Goal: Transaction & Acquisition: Obtain resource

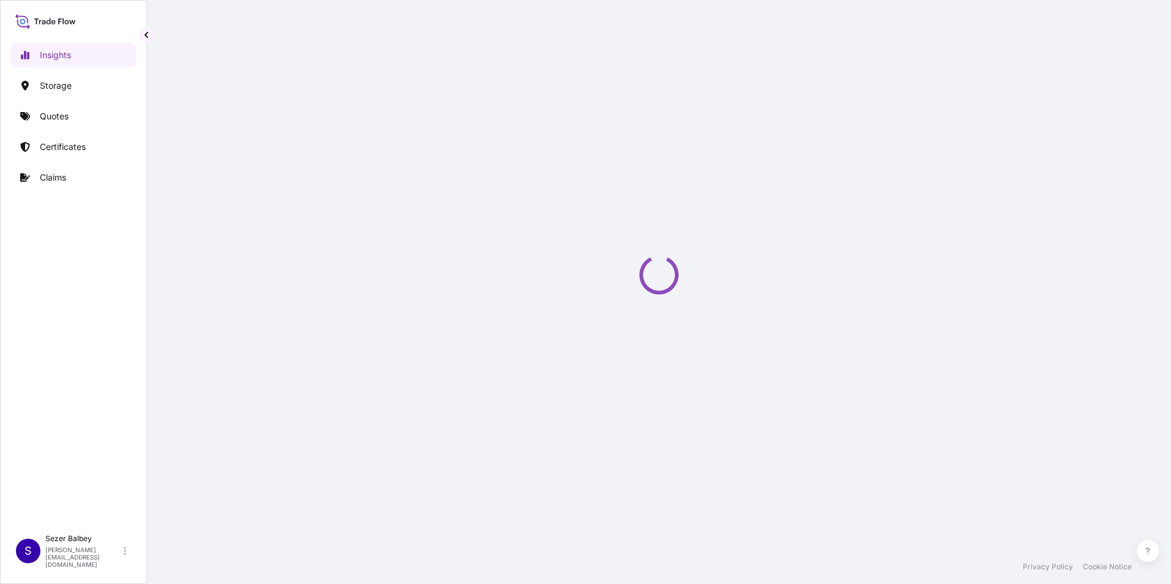
select select "2025"
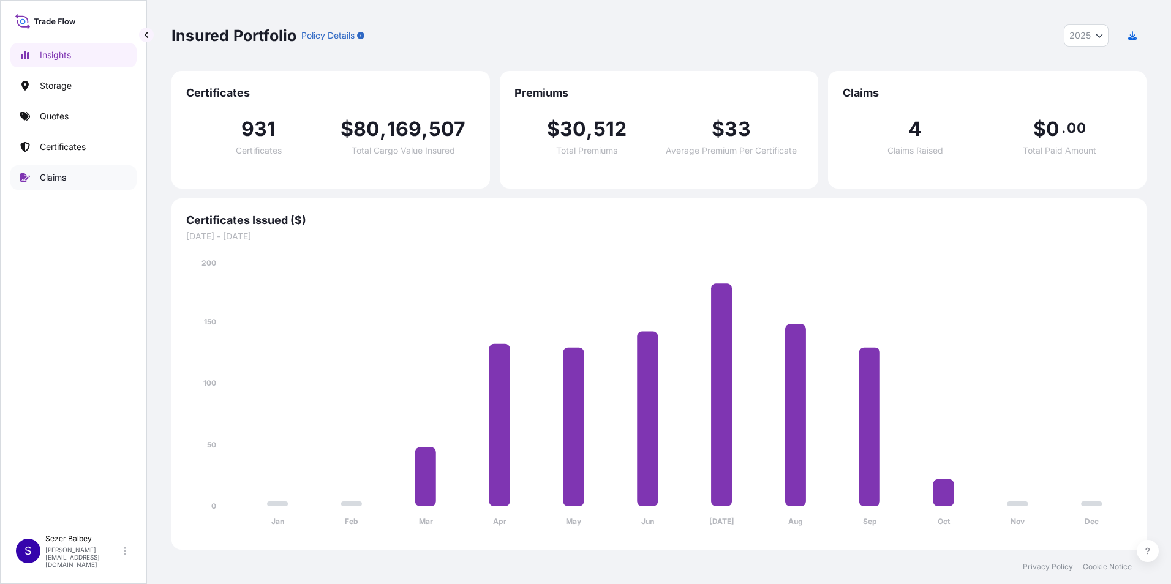
click at [40, 178] on p "Claims" at bounding box center [53, 177] width 26 height 12
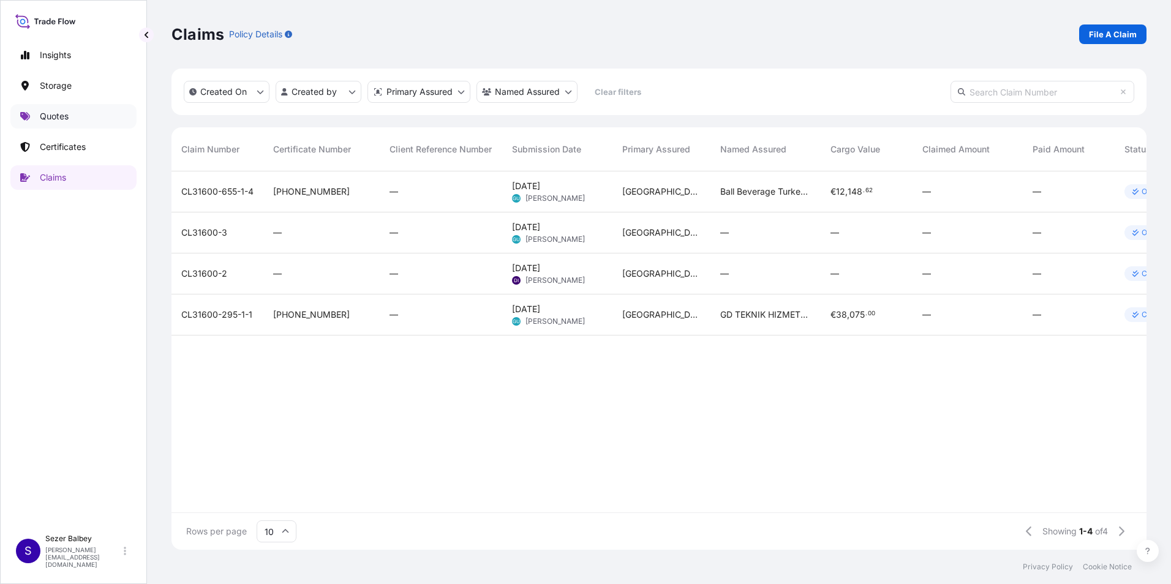
click at [59, 122] on p "Quotes" at bounding box center [54, 116] width 29 height 12
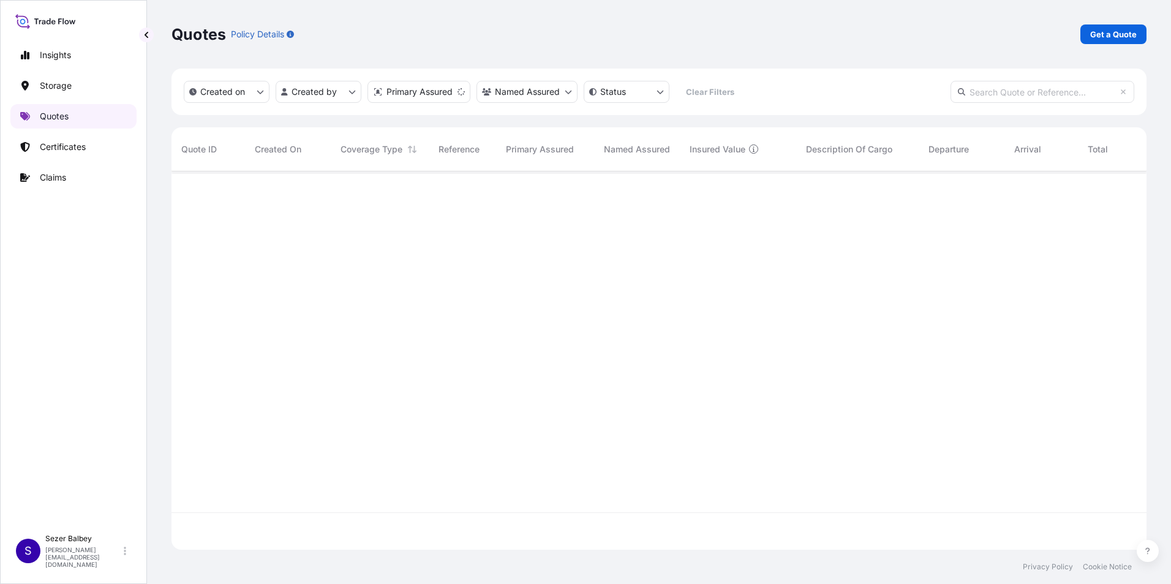
scroll to position [376, 966]
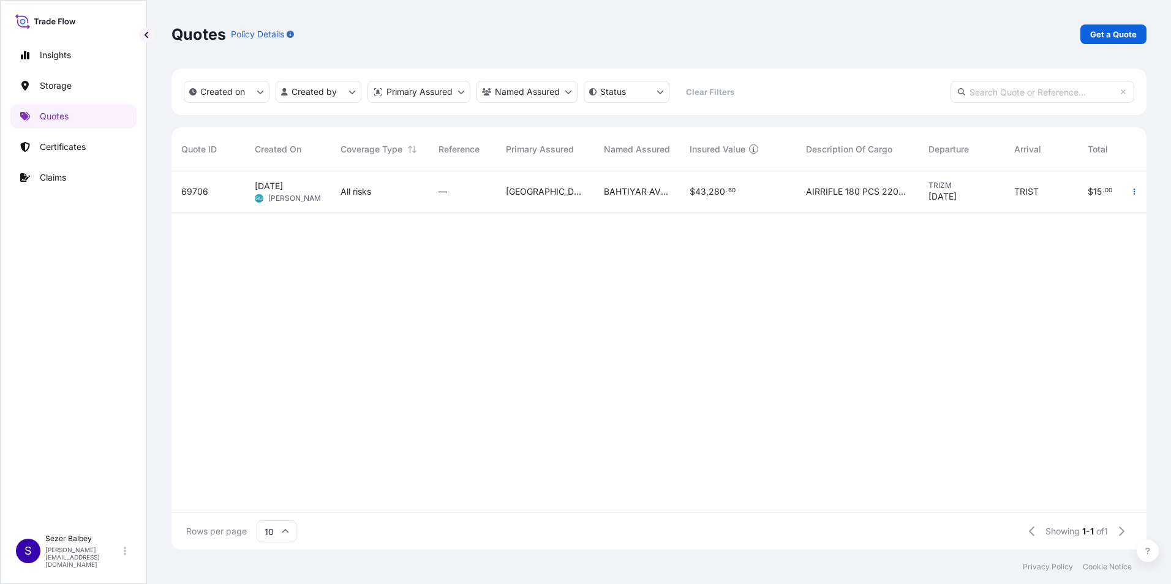
click at [362, 500] on div "69706 [DATE] GU Goksu Uzun All risks — Turkey BAHTIYAR [PERSON_NAME]. [PERSON_N…" at bounding box center [716, 341] width 1090 height 341
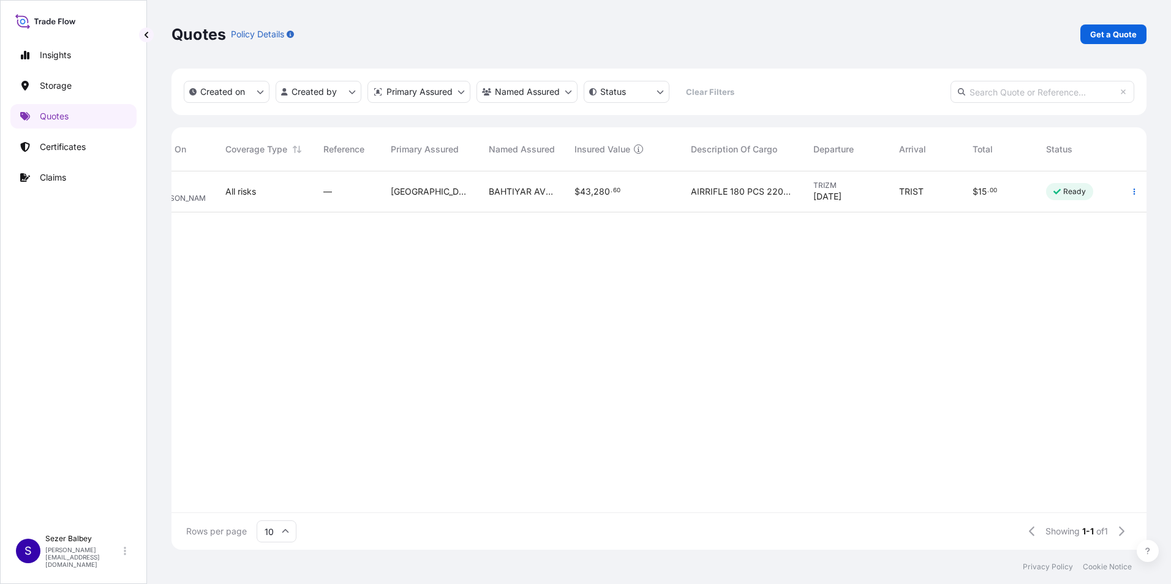
scroll to position [0, 0]
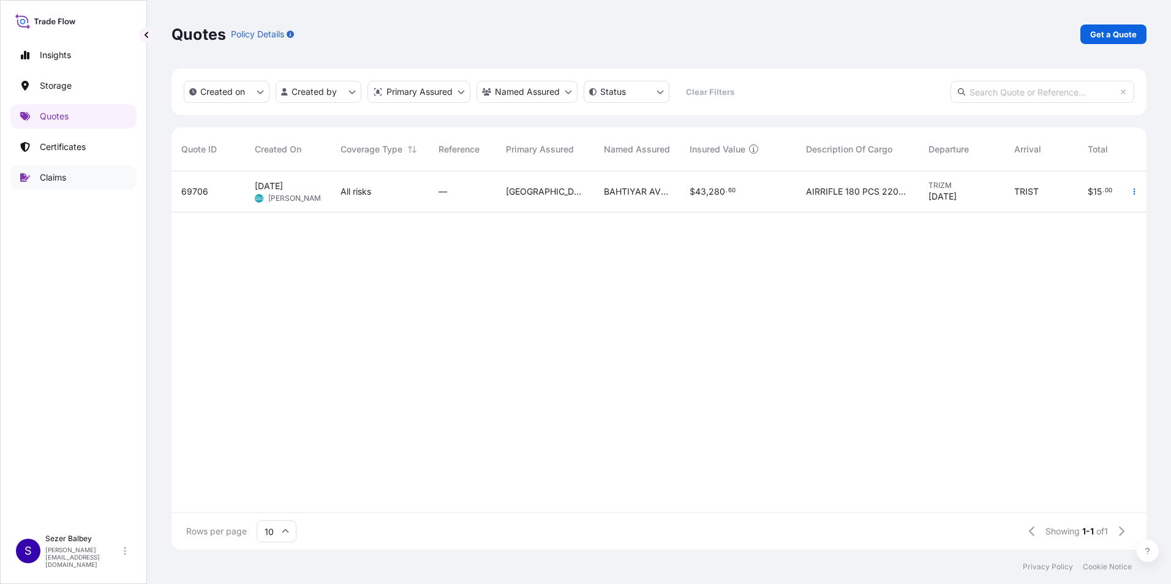
click at [72, 181] on link "Claims" at bounding box center [73, 177] width 126 height 24
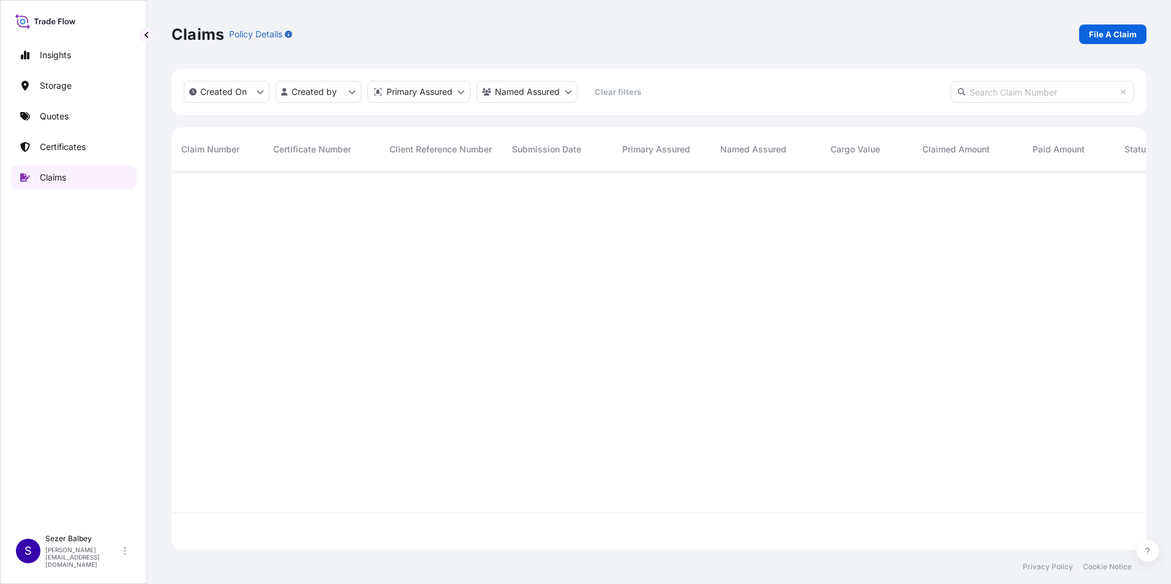
scroll to position [376, 966]
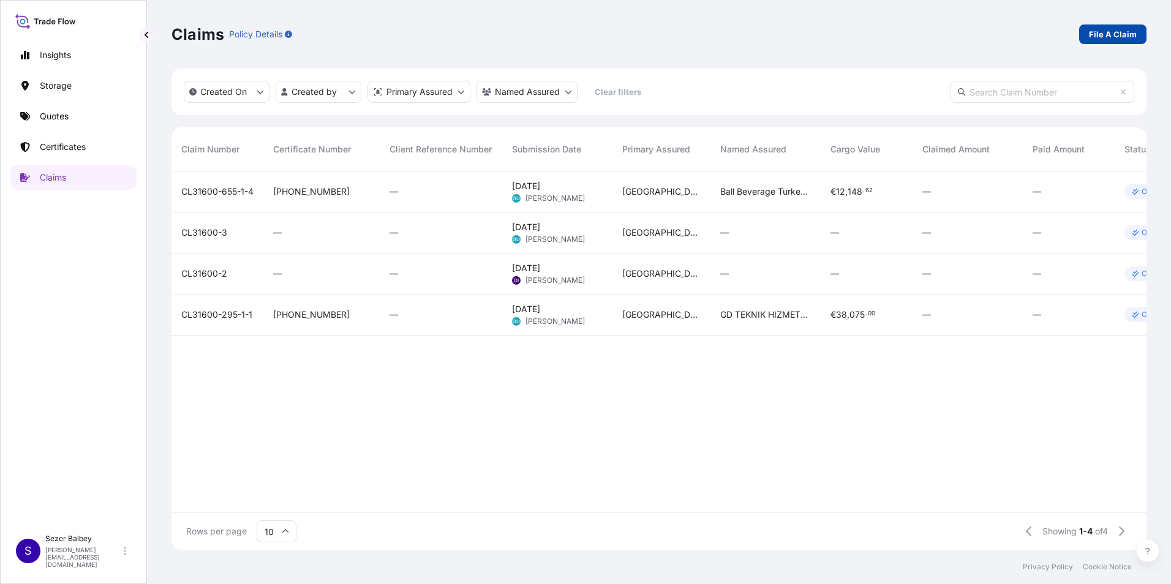
click at [1116, 37] on p "File A Claim" at bounding box center [1113, 34] width 48 height 12
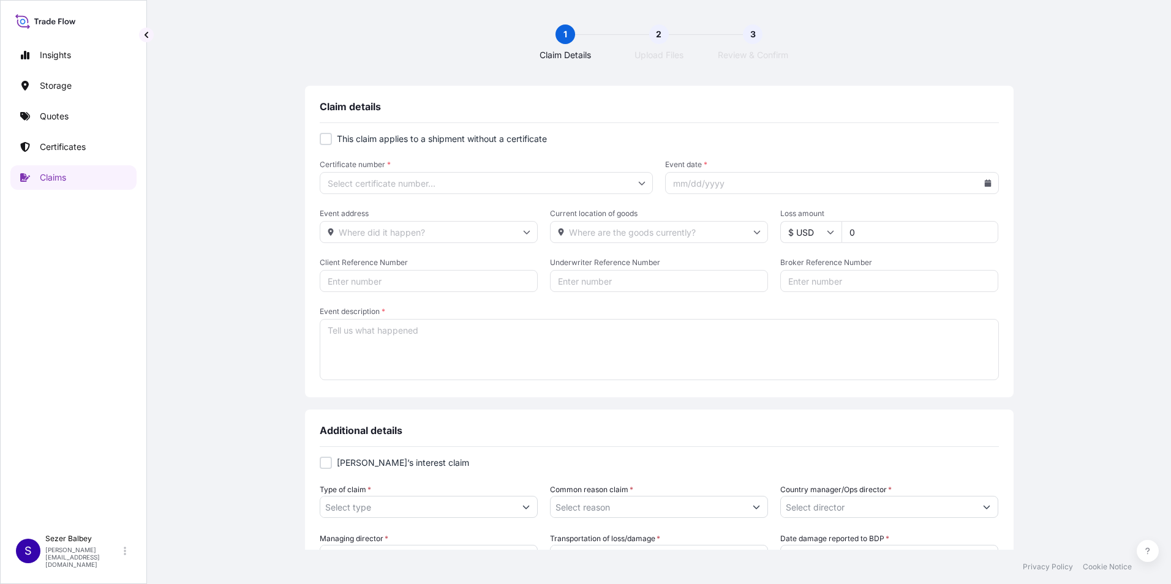
click at [523, 231] on icon at bounding box center [526, 231] width 7 height 7
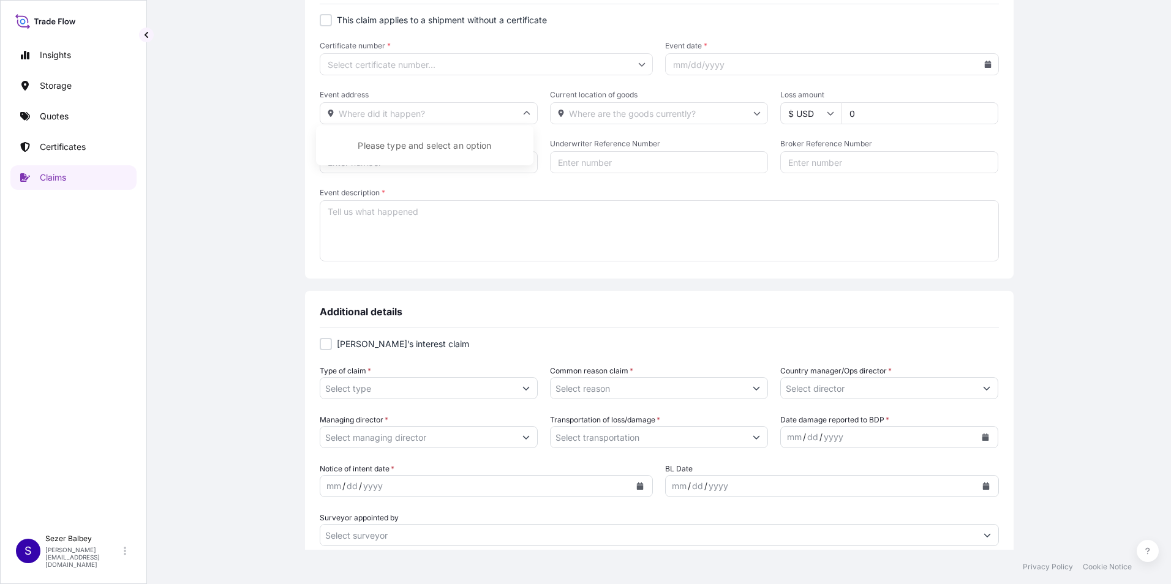
scroll to position [122, 0]
click at [497, 384] on input "Type of claim *" at bounding box center [417, 385] width 195 height 22
click at [524, 386] on icon "Show suggestions" at bounding box center [525, 384] width 7 height 7
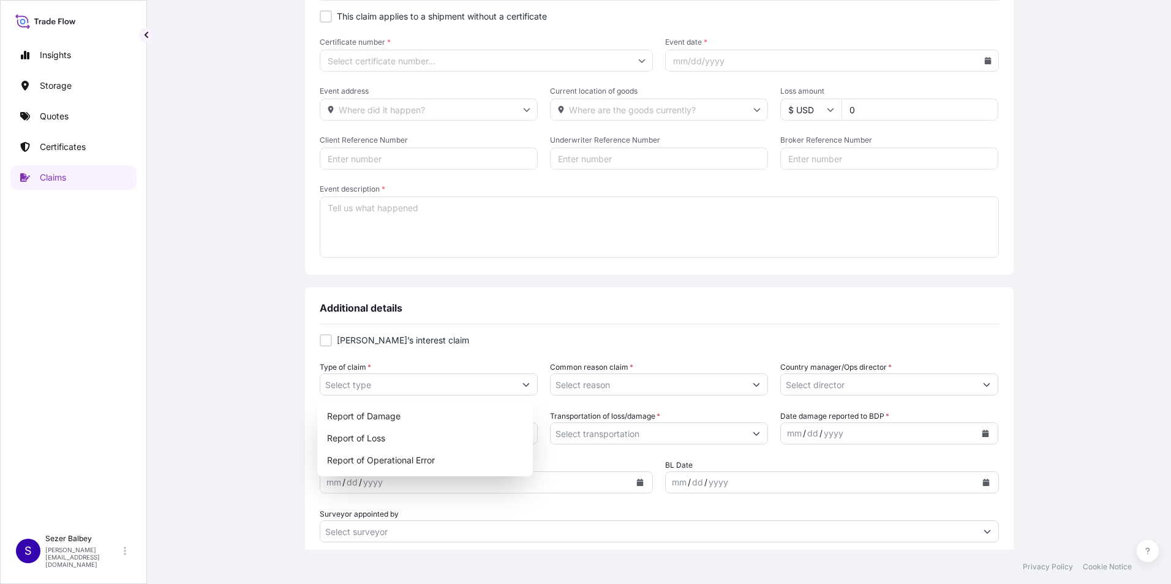
click at [246, 381] on div "Claim details This claim applies to a shipment without a certificate Certificat…" at bounding box center [658, 349] width 975 height 773
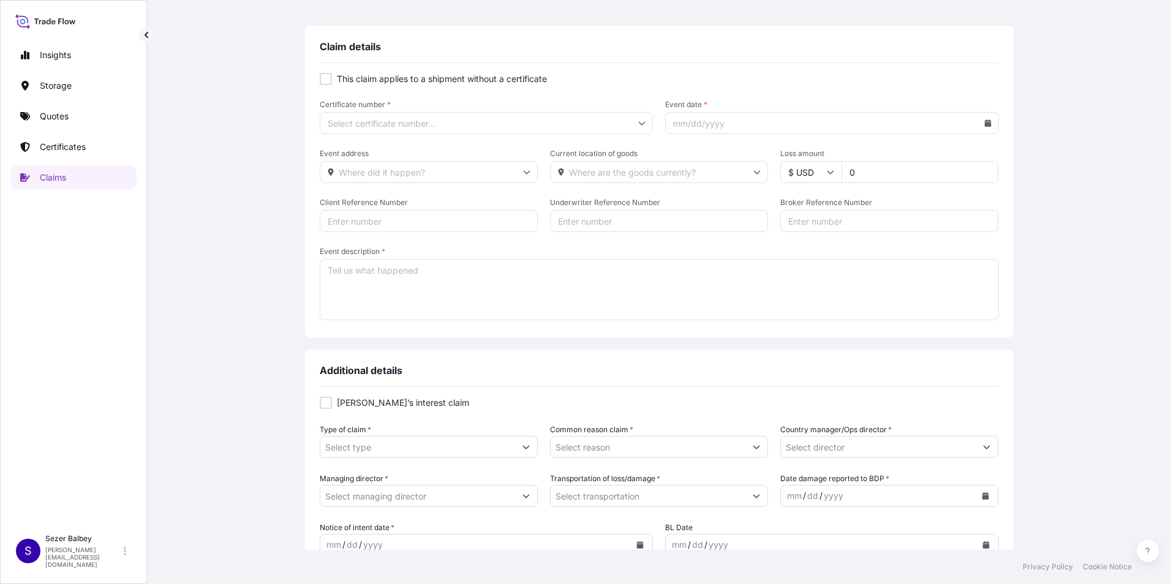
scroll to position [0, 0]
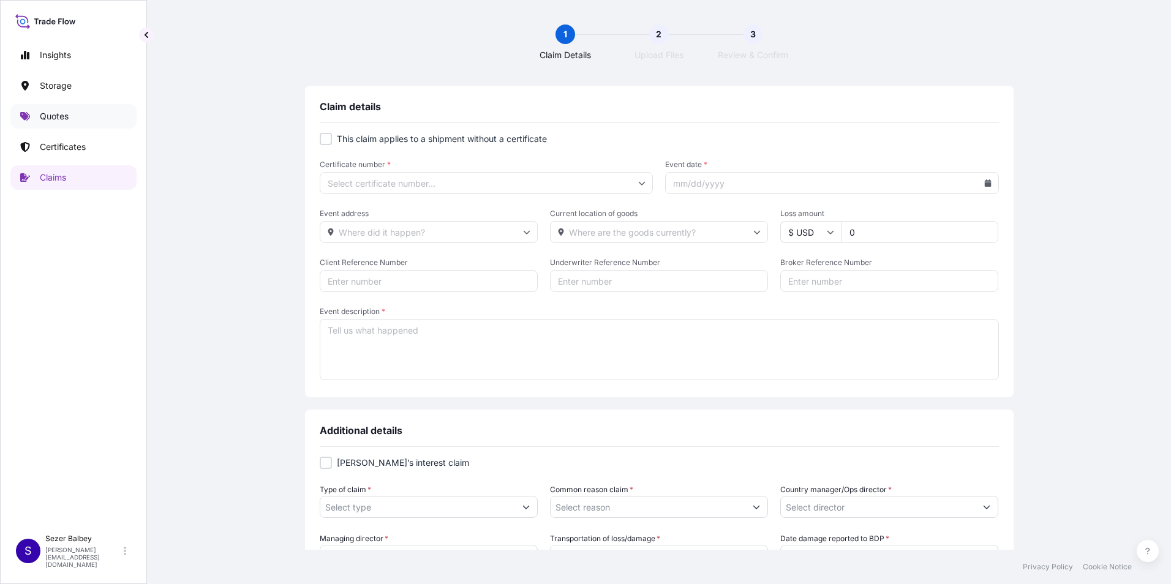
click at [107, 123] on link "Quotes" at bounding box center [73, 116] width 126 height 24
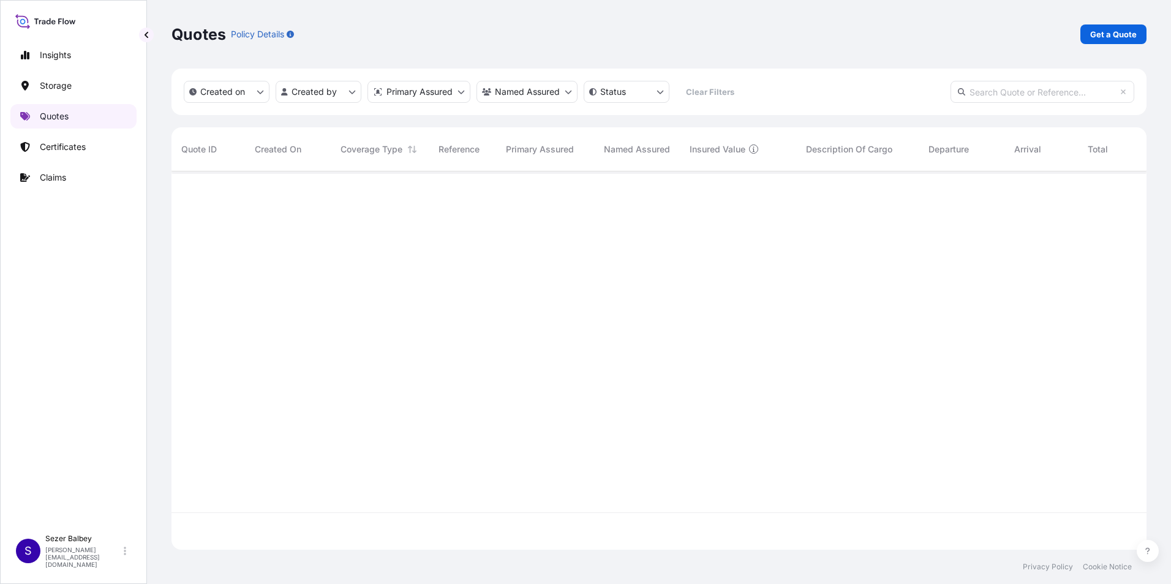
scroll to position [376, 966]
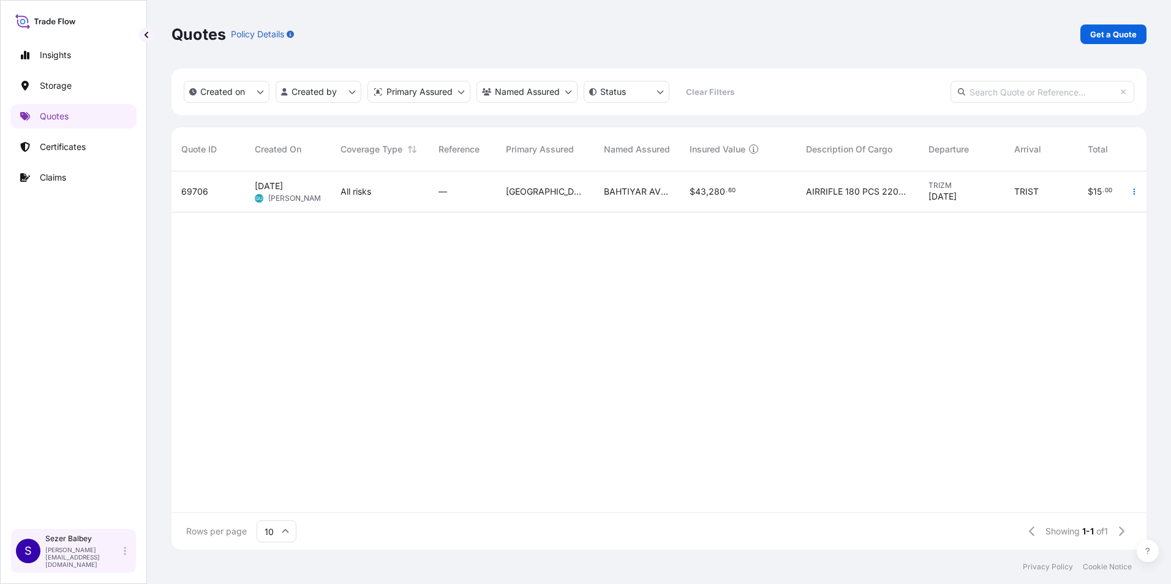
click at [61, 544] on p "[PERSON_NAME]" at bounding box center [83, 539] width 76 height 10
click at [85, 511] on div "Insights Storage Quotes Certificates Claims" at bounding box center [73, 280] width 126 height 497
click at [1102, 39] on p "Get a Quote" at bounding box center [1113, 34] width 47 height 12
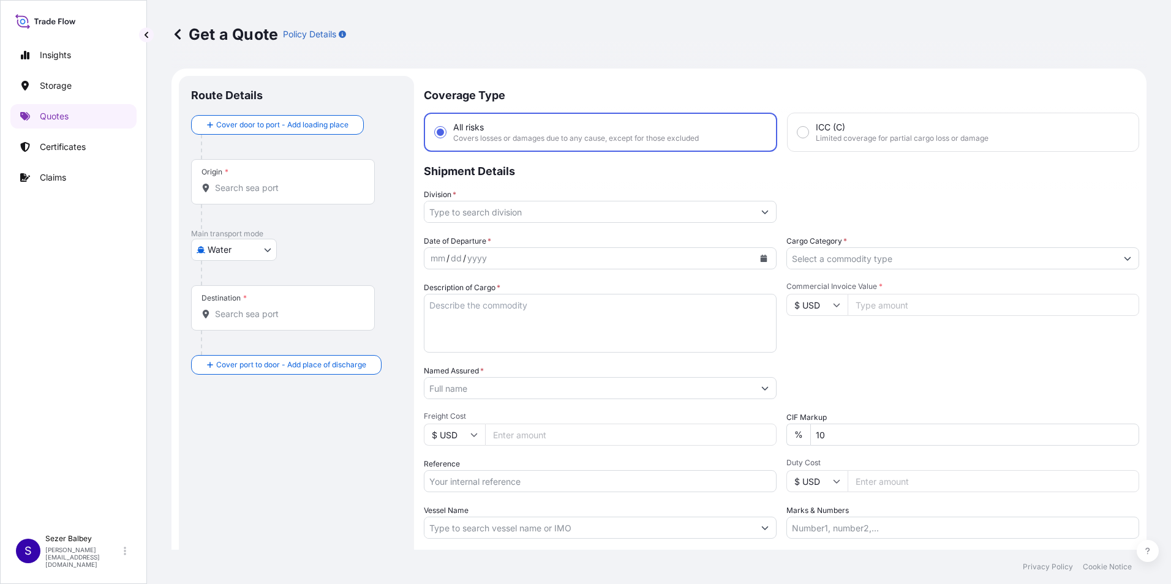
scroll to position [20, 0]
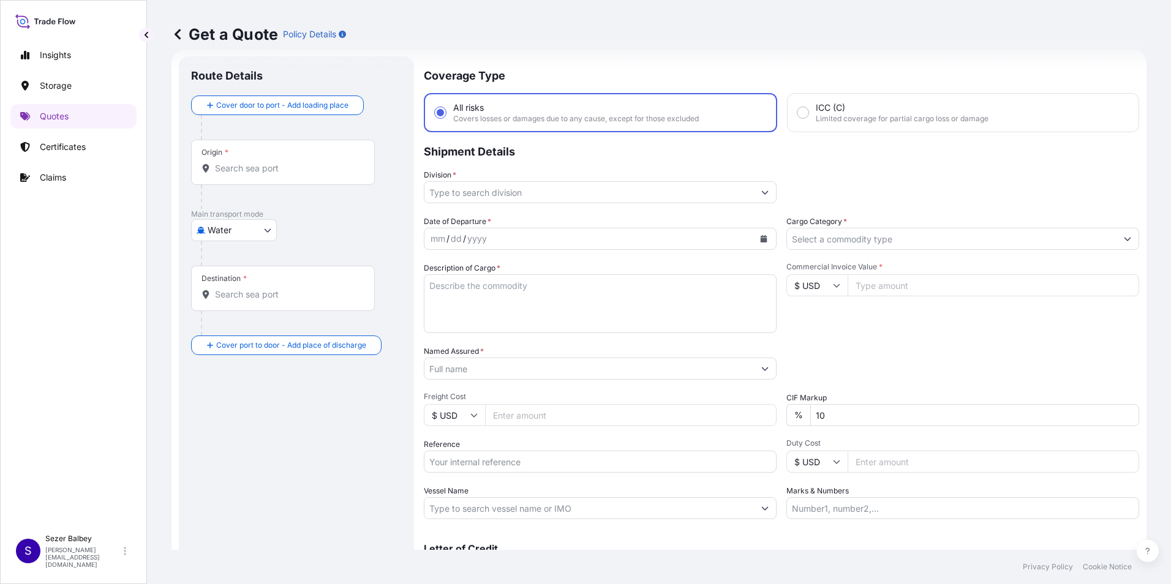
click at [260, 233] on body "Insights Storage Quotes Certificates Claims S [PERSON_NAME] Balbey [PERSON_NAME…" at bounding box center [585, 292] width 1171 height 584
click at [331, 217] on p "Main transport mode" at bounding box center [296, 214] width 211 height 10
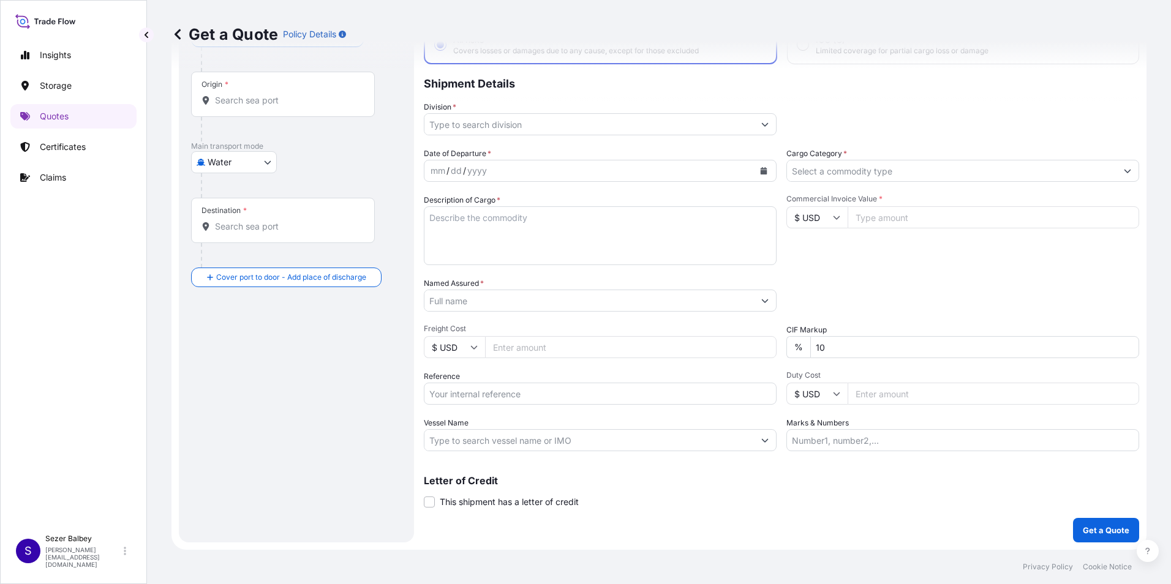
scroll to position [0, 0]
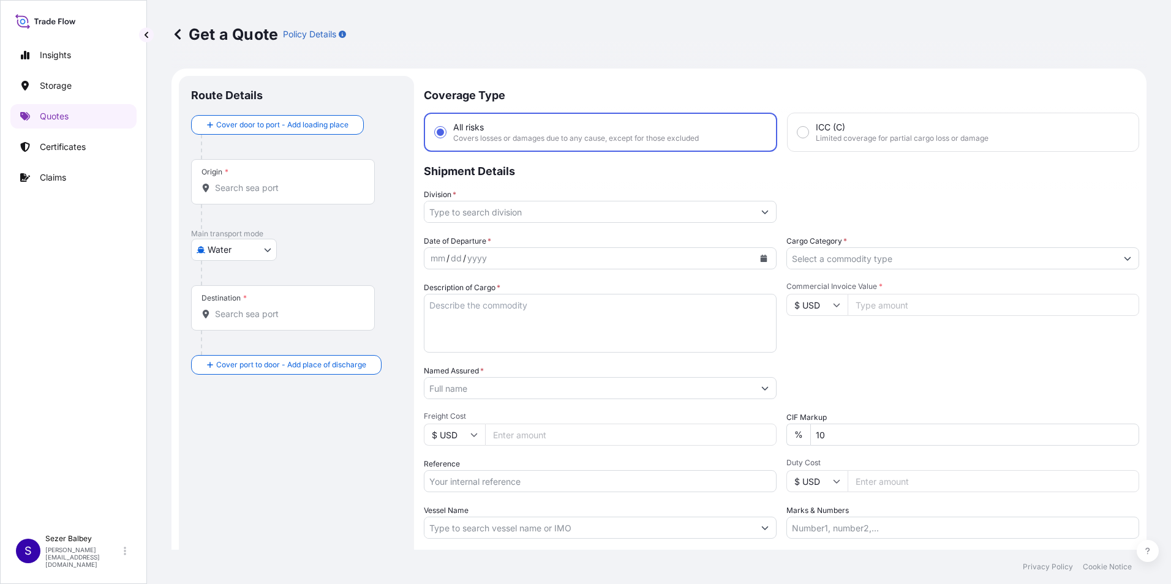
click at [268, 244] on body "Insights Storage Quotes Certificates Claims S [PERSON_NAME] Balbey [PERSON_NAME…" at bounding box center [585, 292] width 1171 height 584
click at [225, 324] on span "Inland" at bounding box center [226, 326] width 24 height 12
select select "Inland"
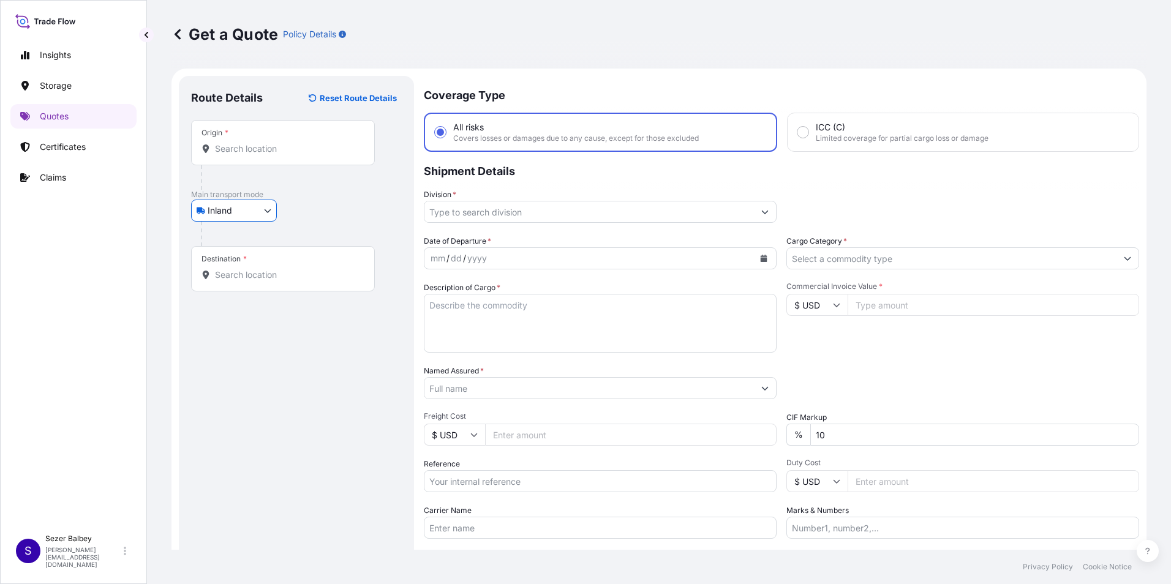
click at [292, 145] on input "Origin *" at bounding box center [287, 149] width 145 height 12
click at [228, 154] on input "Origin * Please select an origin" at bounding box center [287, 149] width 145 height 12
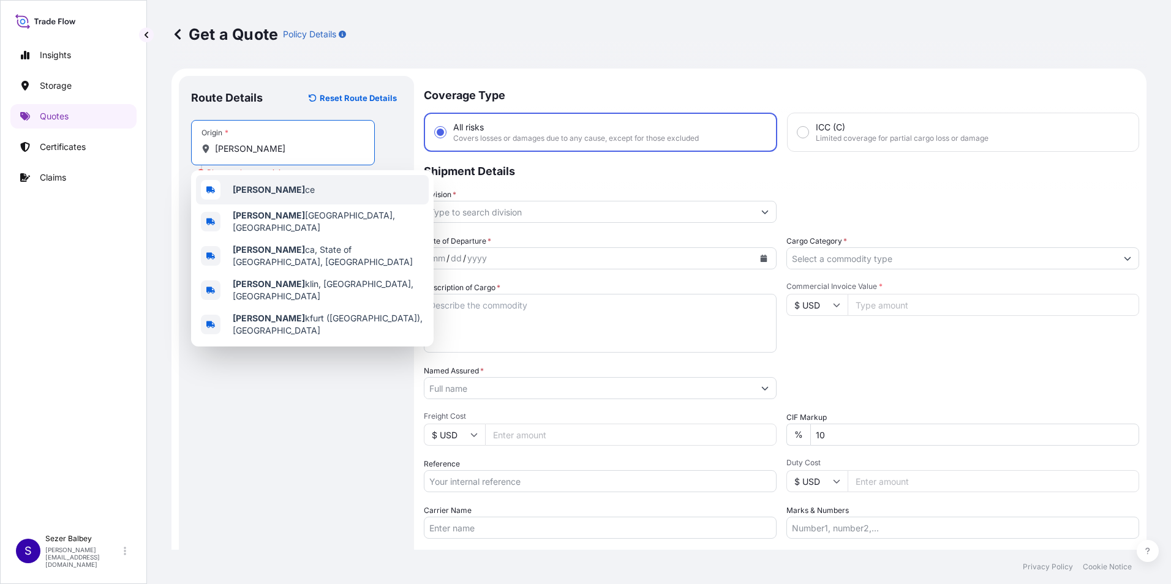
click at [250, 184] on span "[PERSON_NAME] ce" at bounding box center [274, 190] width 82 height 12
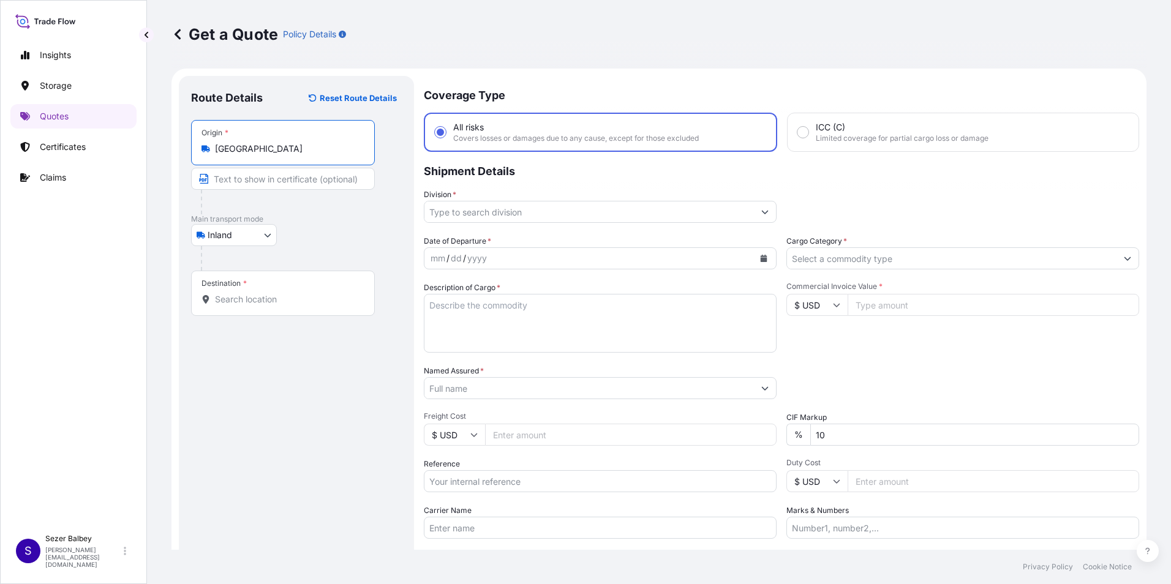
type input "[GEOGRAPHIC_DATA]"
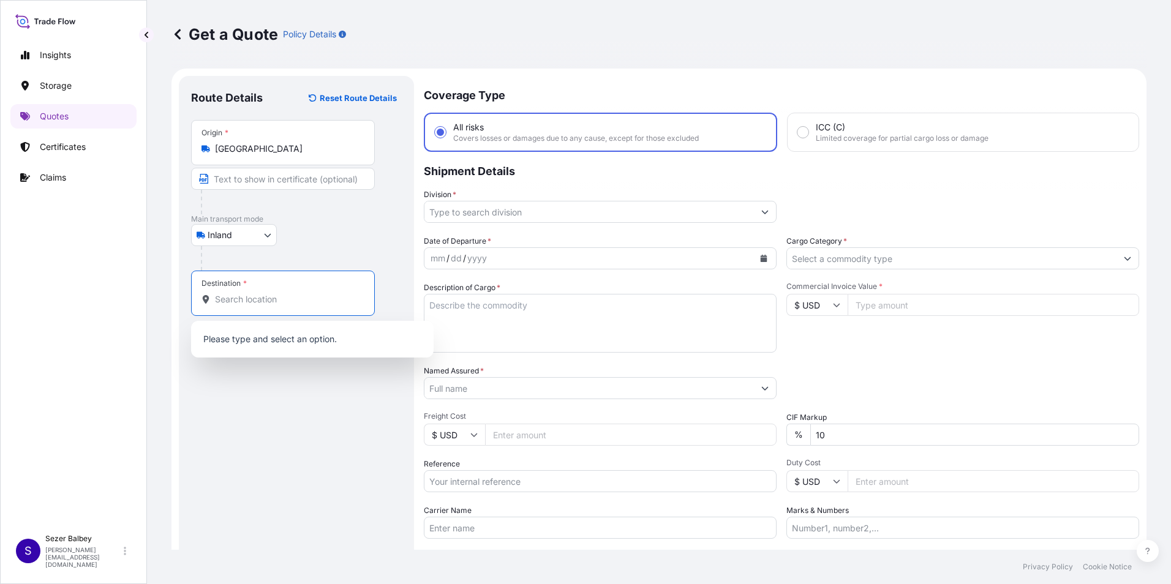
click at [239, 301] on input "Destination *" at bounding box center [287, 299] width 145 height 12
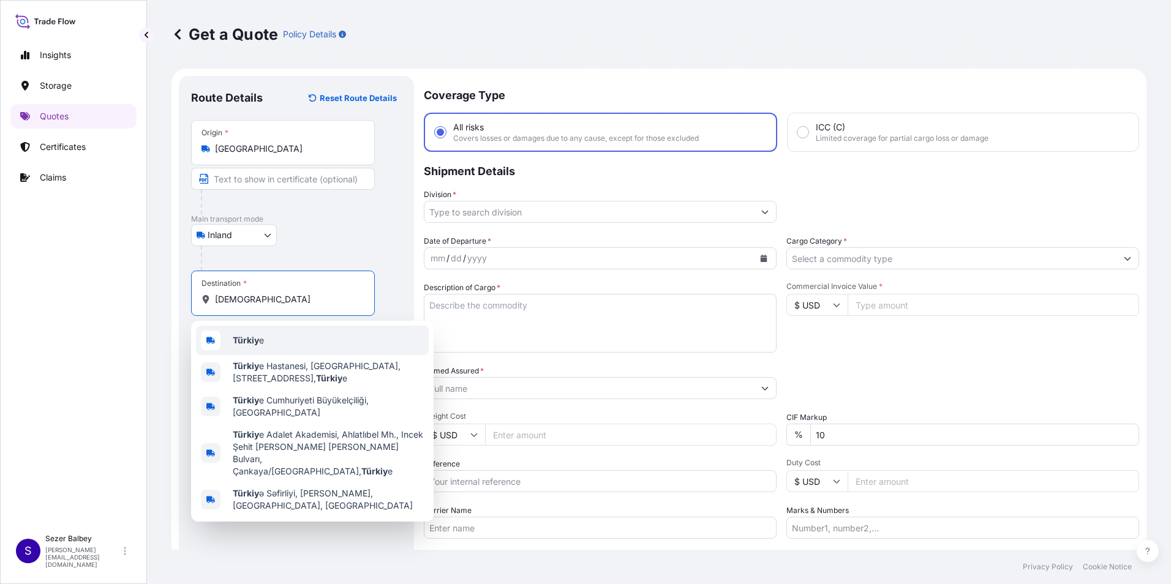
click at [248, 343] on b "Türkiy" at bounding box center [246, 340] width 26 height 10
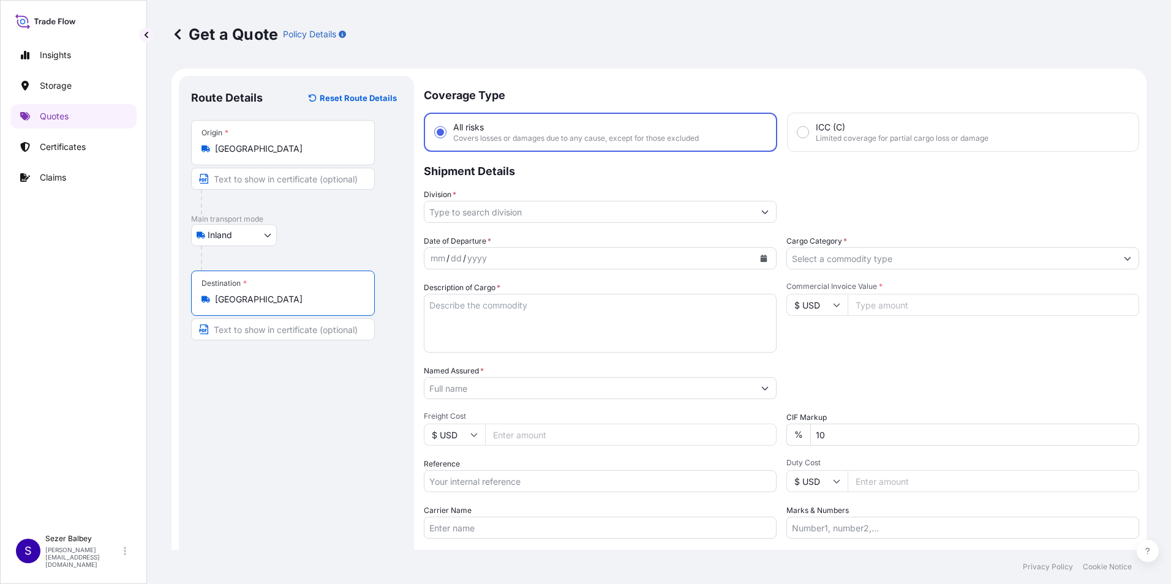
type input "[GEOGRAPHIC_DATA]"
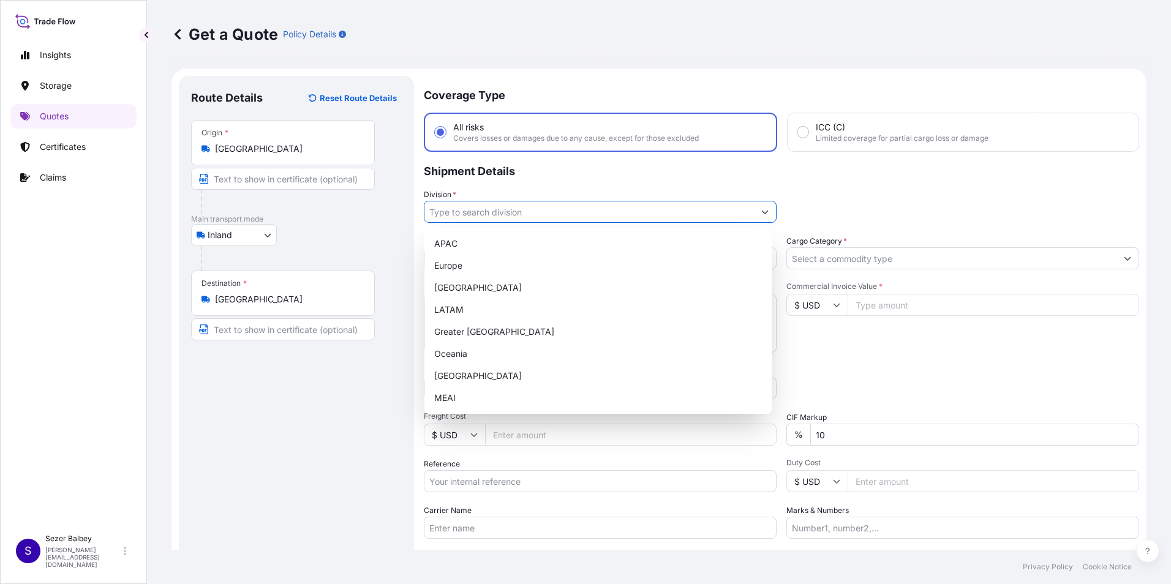
click at [759, 217] on button "Show suggestions" at bounding box center [765, 212] width 22 height 22
click at [450, 377] on div "[GEOGRAPHIC_DATA]" at bounding box center [597, 376] width 337 height 22
type input "[GEOGRAPHIC_DATA]"
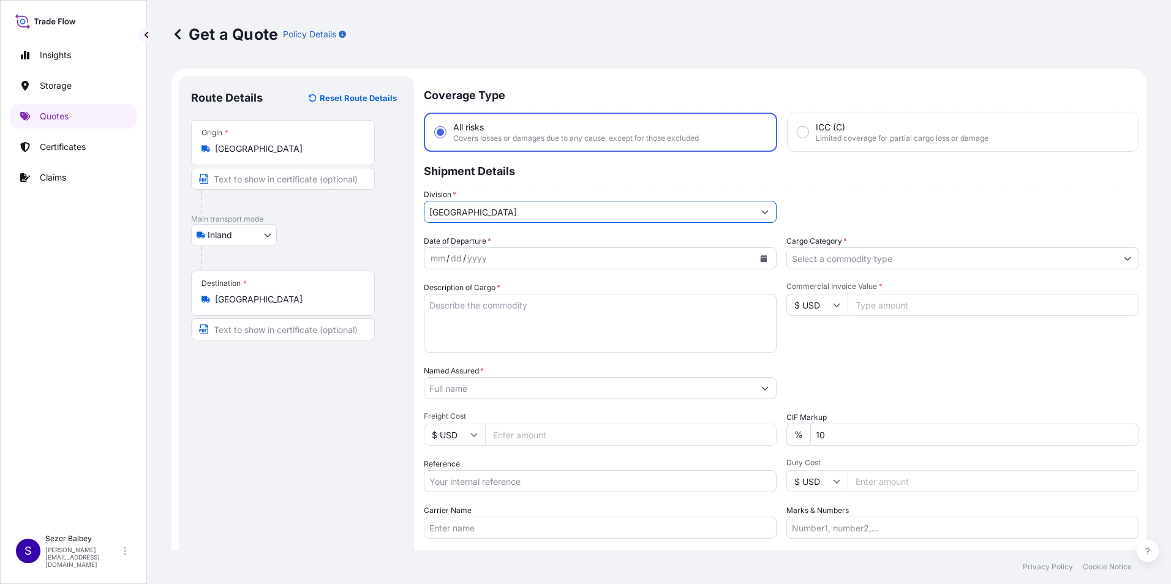
click at [761, 260] on icon "Calendar" at bounding box center [764, 258] width 7 height 7
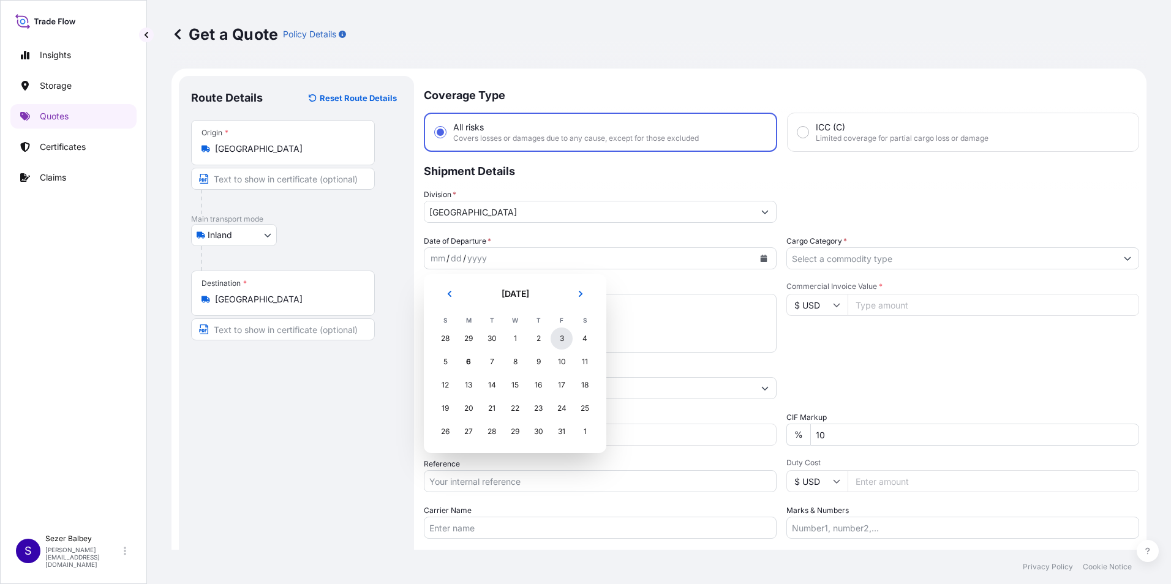
click at [556, 339] on div "3" at bounding box center [562, 339] width 22 height 22
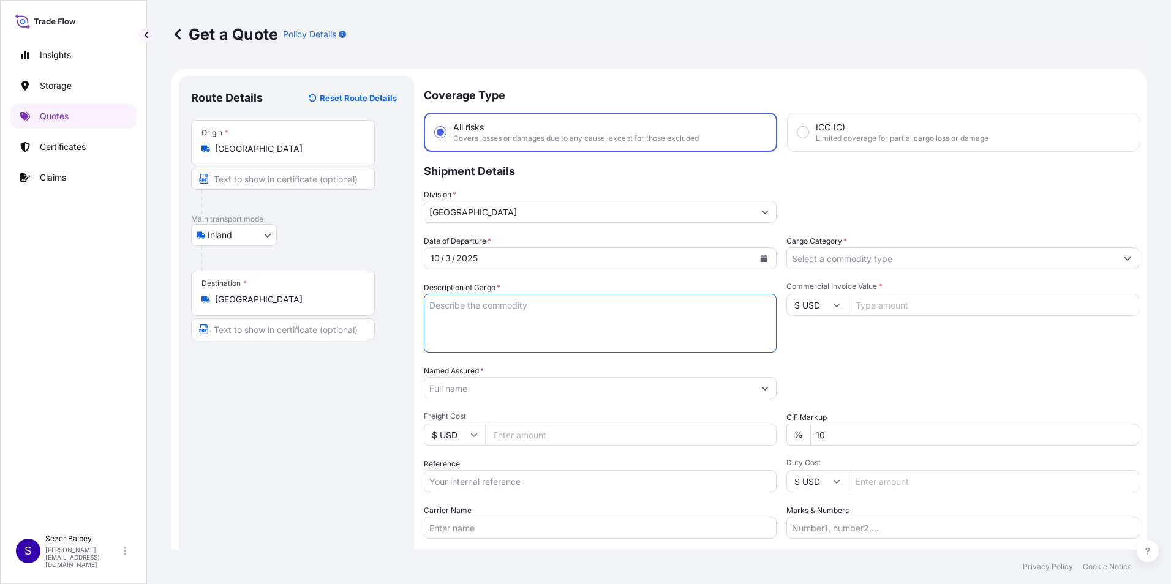
click at [522, 315] on textarea "Description of Cargo *" at bounding box center [600, 323] width 353 height 59
paste textarea "1 ftl ,2 palet 2514,350 KG"
type textarea "1 ftl ,2 palet 2514,350 KG"
click at [520, 527] on input "Carrier Name" at bounding box center [600, 528] width 353 height 22
paste input "34 SM 6985"
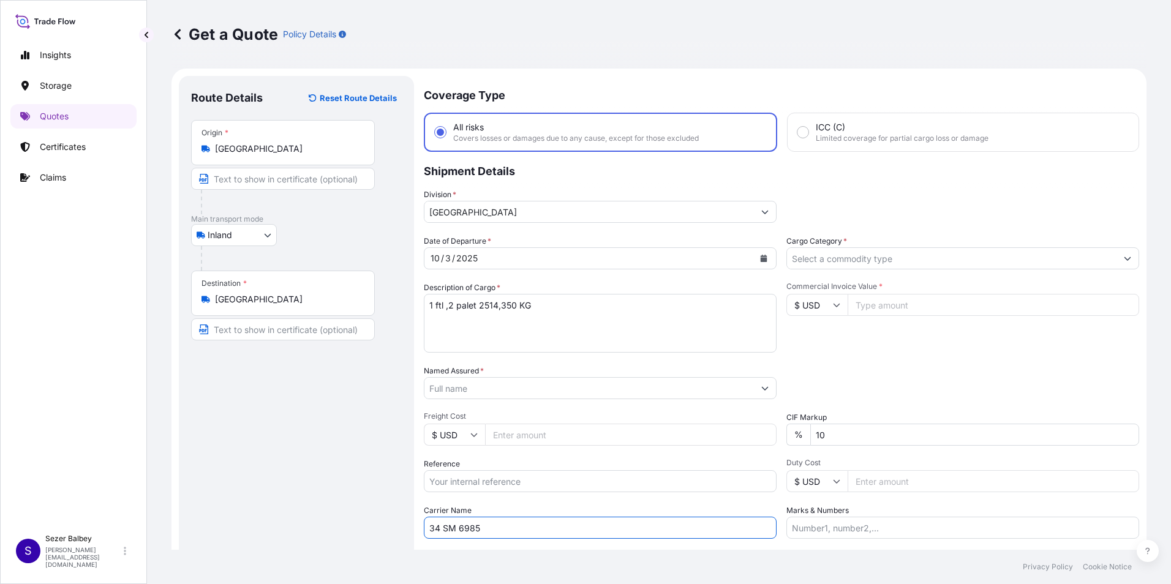
type input "34 SM 6985"
click at [455, 386] on input "Named Assured *" at bounding box center [586, 388] width 325 height 22
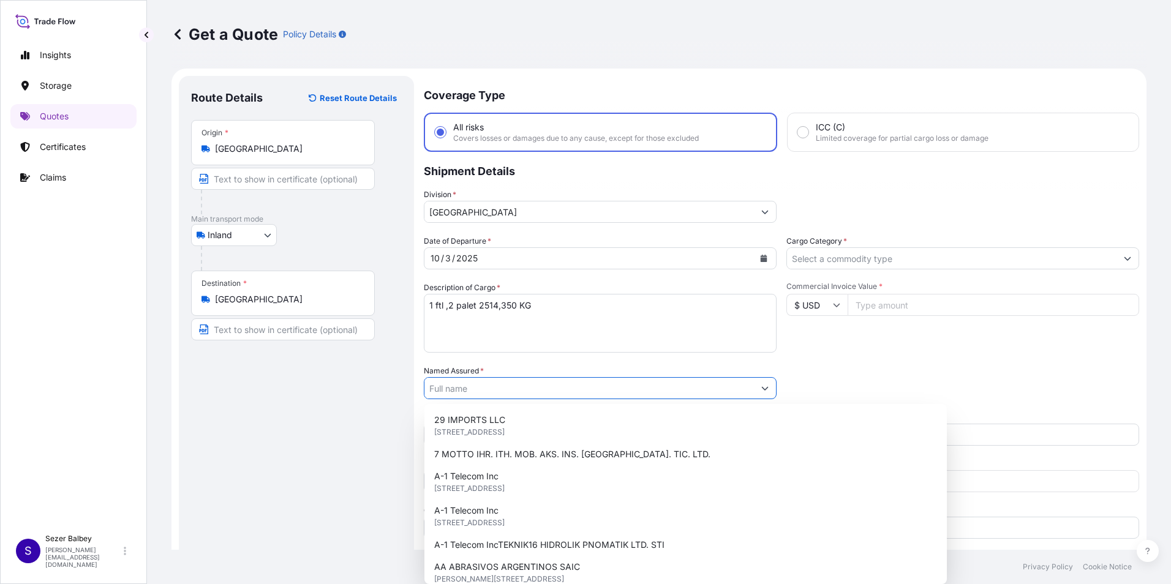
click at [539, 386] on input "Named Assured *" at bounding box center [588, 388] width 329 height 22
paste input ""[PERSON_NAME] ELEKTRİK SANAYİ VE TİCARET A.Ş. ""
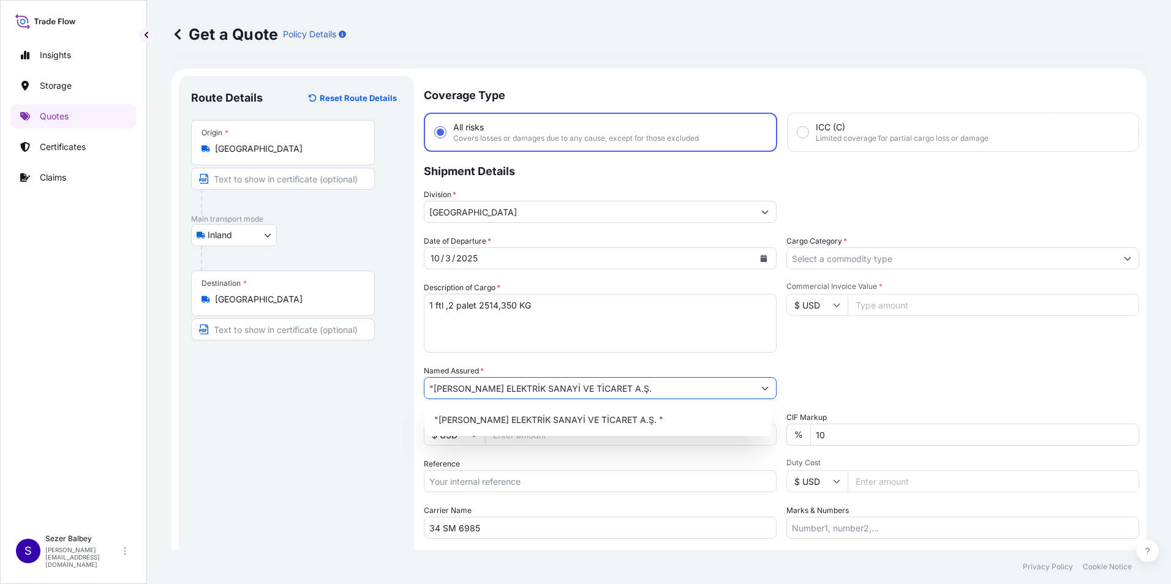
click at [431, 387] on input ""[PERSON_NAME] ELEKTRİK SANAYİ VE TİCARET A.Ş." at bounding box center [588, 388] width 329 height 22
click at [633, 386] on input "[PERSON_NAME] ELEKTRİK SANAYİ VE TİCARET A.Ş." at bounding box center [588, 388] width 329 height 22
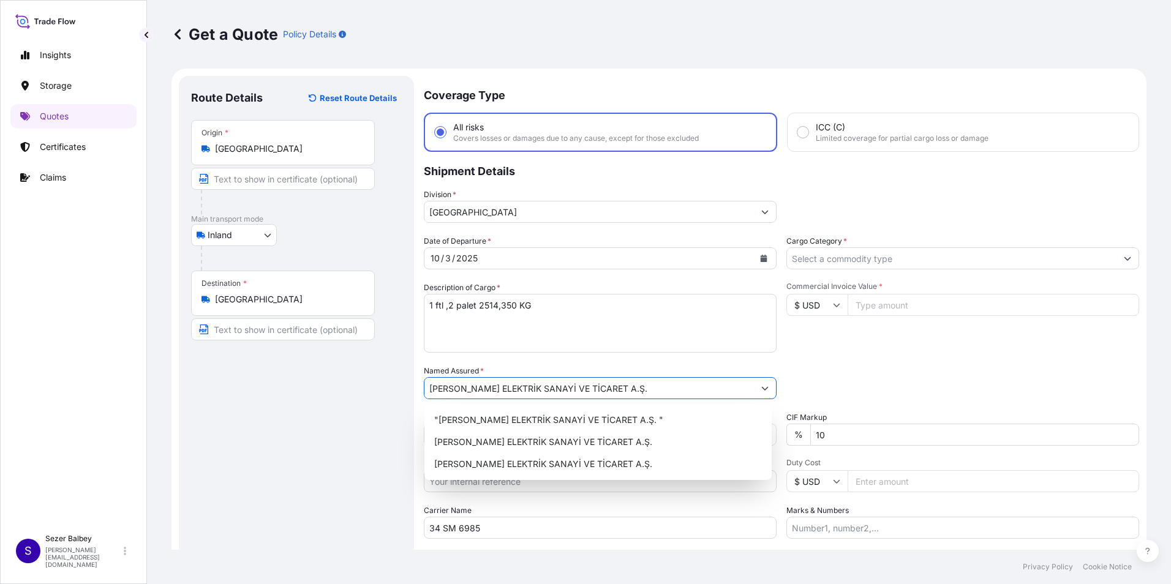
type input "[PERSON_NAME] ELEKTRİK SANAYİ VE TİCARET A.Ş."
click at [363, 399] on div "Route Details Reset Route Details Place of loading Road / [GEOGRAPHIC_DATA] / I…" at bounding box center [296, 353] width 211 height 530
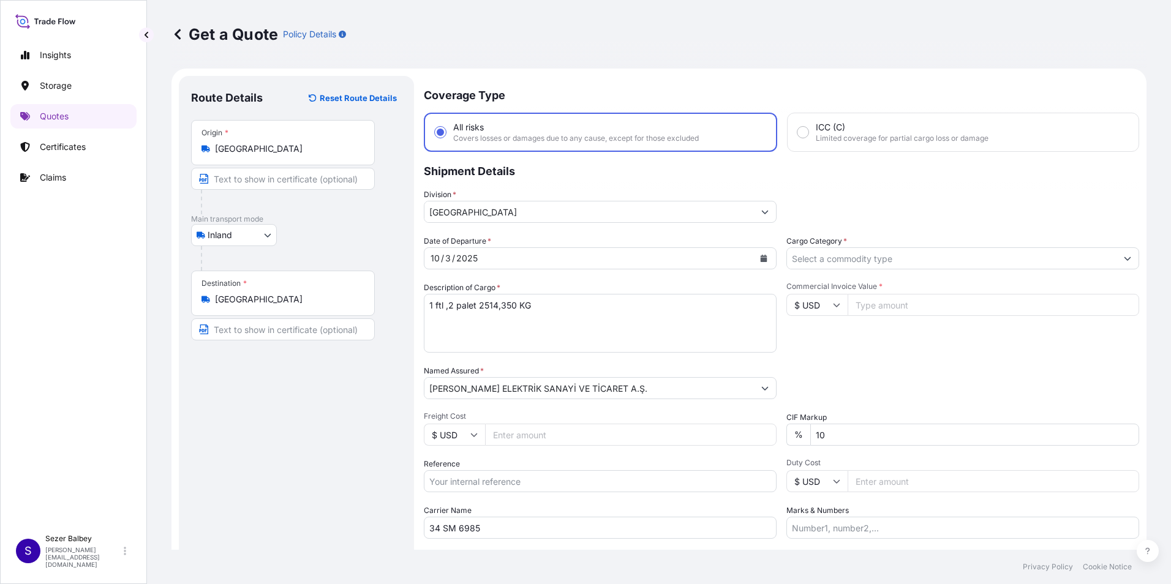
click at [830, 250] on input "Cargo Category *" at bounding box center [951, 258] width 329 height 22
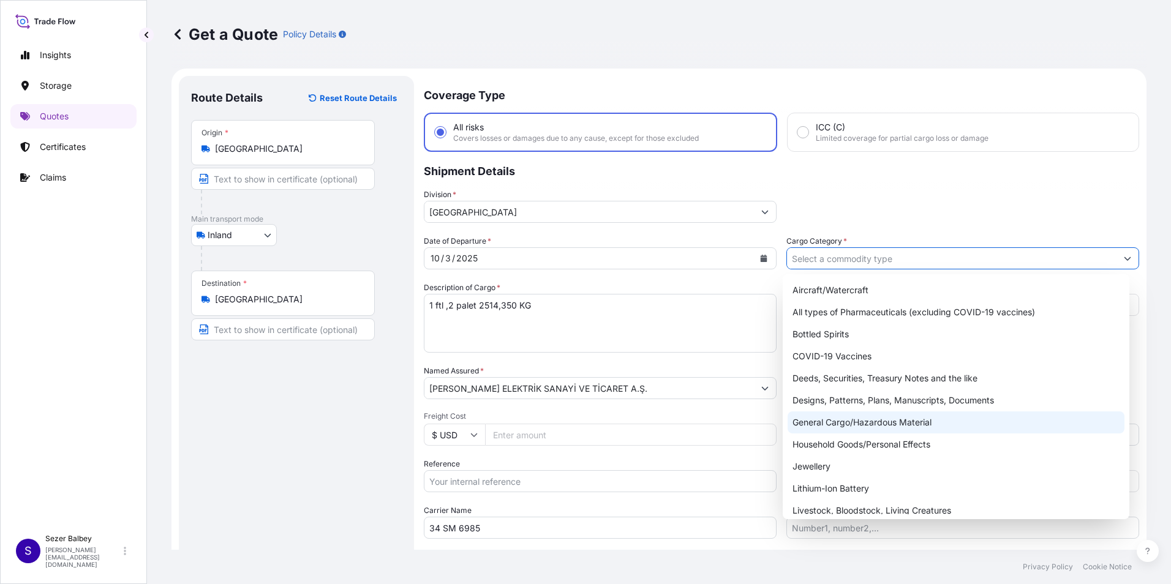
click at [830, 420] on div "General Cargo/Hazardous Material" at bounding box center [956, 423] width 337 height 22
type input "General Cargo/Hazardous Material"
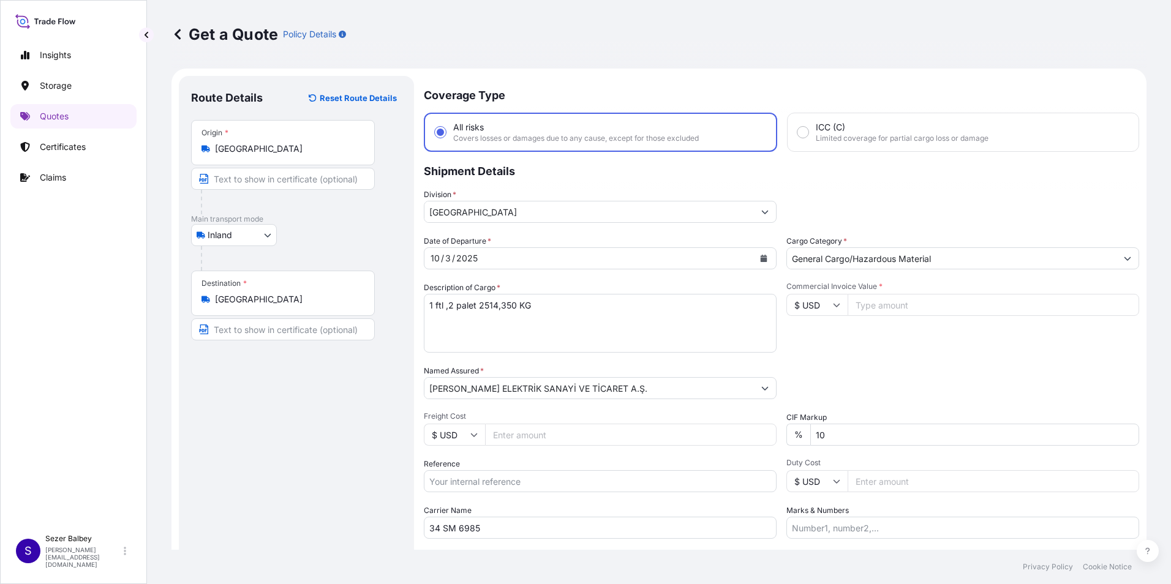
click at [860, 305] on input "Commercial Invoice Value *" at bounding box center [994, 305] width 292 height 22
click at [826, 307] on input "$ USD" at bounding box center [816, 305] width 61 height 22
click at [822, 338] on div "€ EUR" at bounding box center [812, 338] width 51 height 23
type input "€ EUR"
click at [862, 308] on input "Commercial Invoice Value *" at bounding box center [994, 305] width 292 height 22
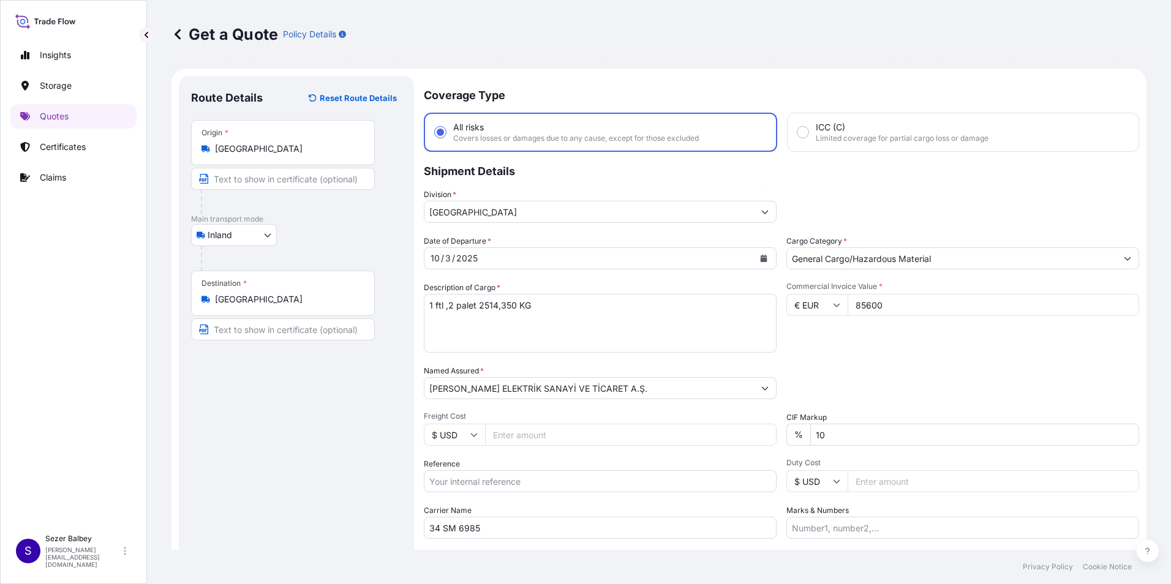
type input "85600"
click at [917, 359] on div "Date of Departure * [DATE] Cargo Category * General Cargo/Hazardous Material De…" at bounding box center [781, 387] width 715 height 304
click at [462, 336] on textarea "1 ftl ,2 palet 2514,350 KG" at bounding box center [600, 323] width 353 height 59
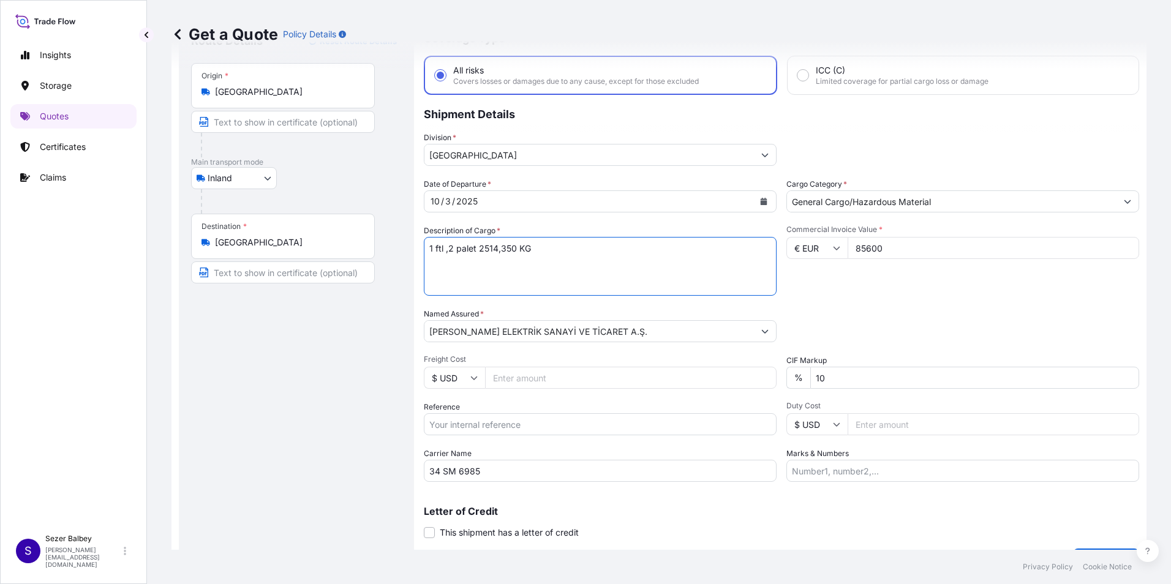
scroll to position [26, 0]
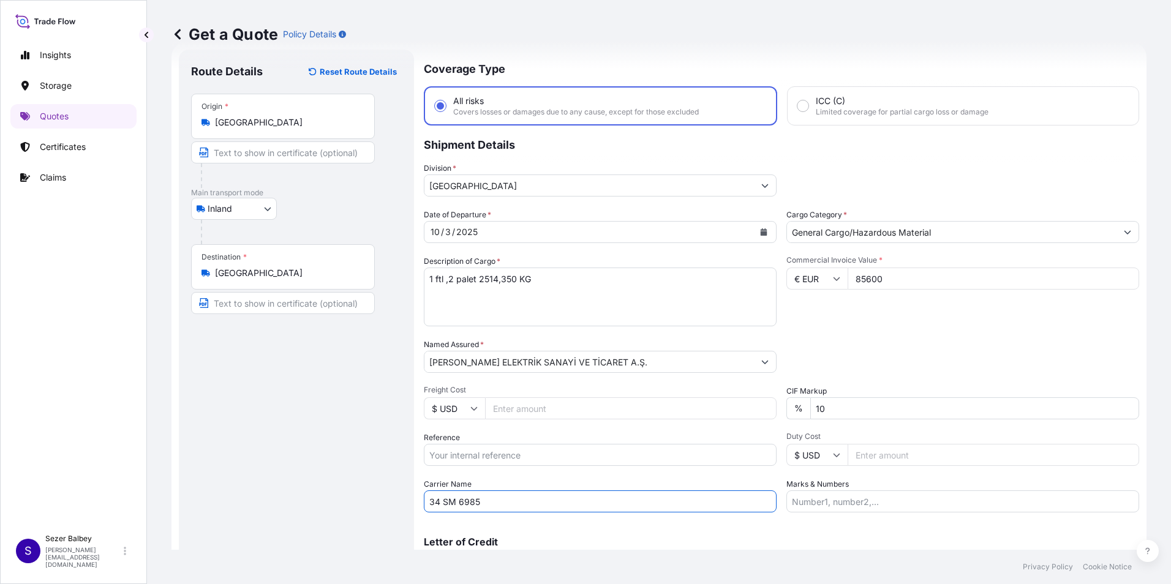
drag, startPoint x: 480, startPoint y: 504, endPoint x: 428, endPoint y: 507, distance: 52.1
click at [428, 507] on input "34 SM 6985" at bounding box center [600, 502] width 353 height 22
click at [465, 291] on textarea "1 ftl ,2 palet 2514,350 KG" at bounding box center [600, 297] width 353 height 59
paste textarea "34 SM 6985"
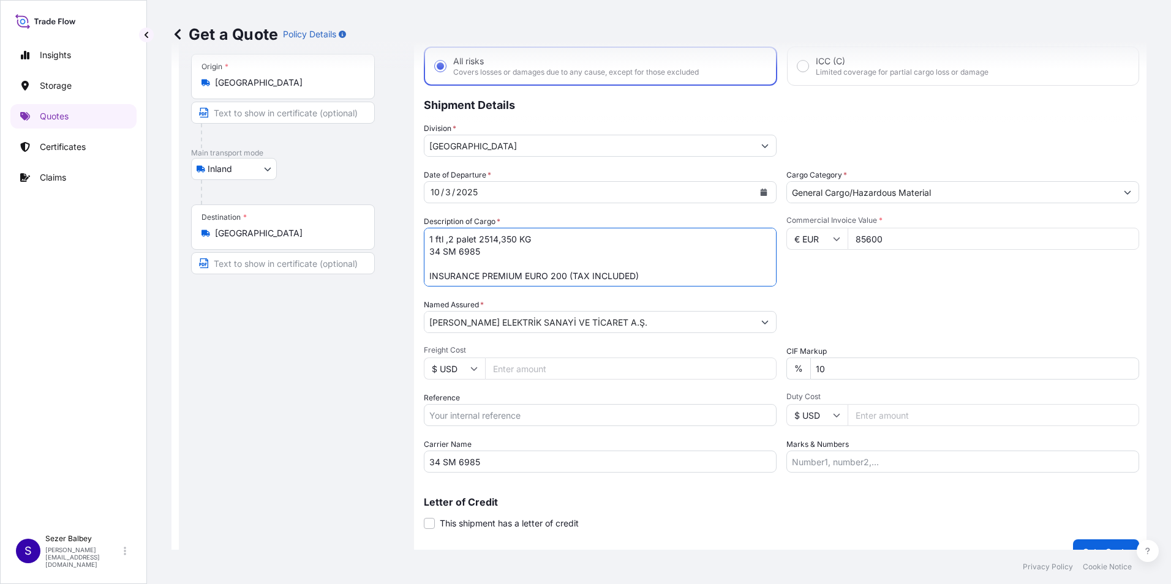
scroll to position [88, 0]
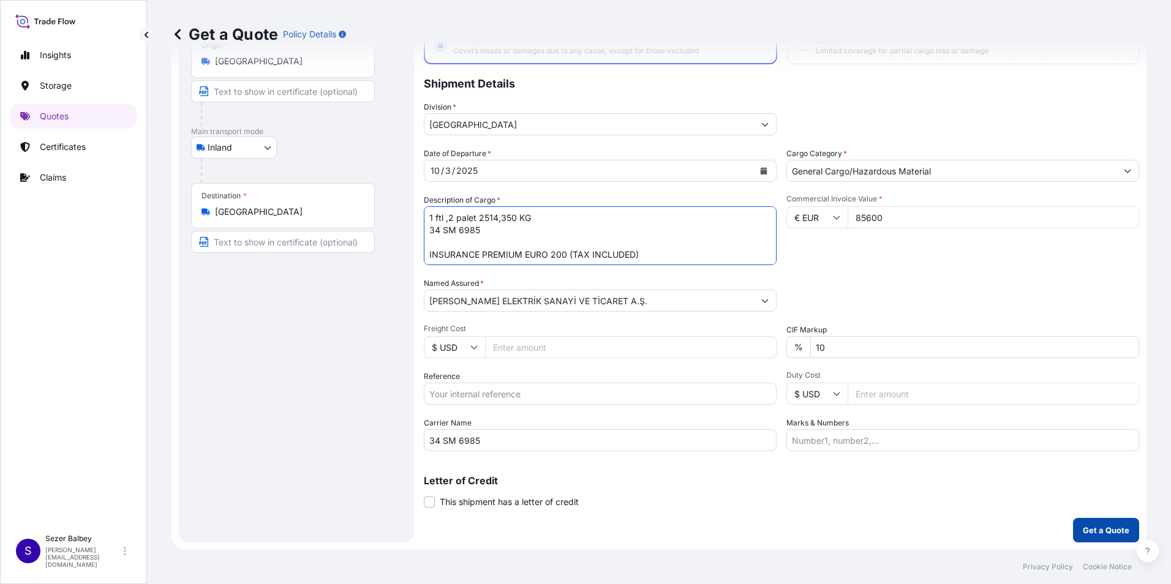
type textarea "1 ftl ,2 palet 2514,350 KG 34 SM 6985 INSURANCE PREMIUM EURO 200 (TAX INCLUDED)"
click at [1083, 527] on p "Get a Quote" at bounding box center [1106, 530] width 47 height 12
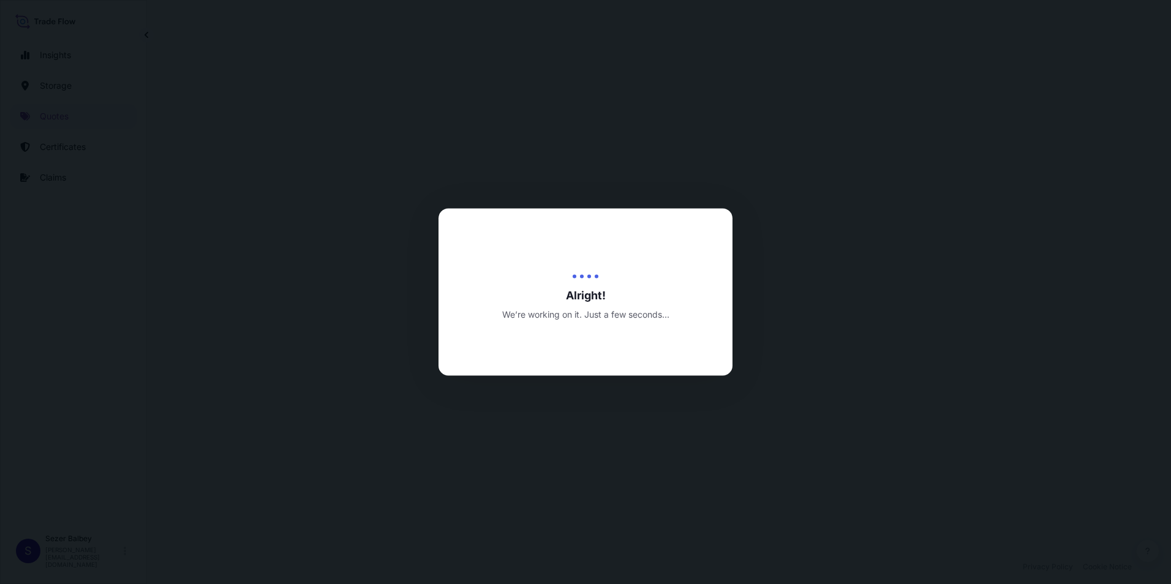
select select "Inland"
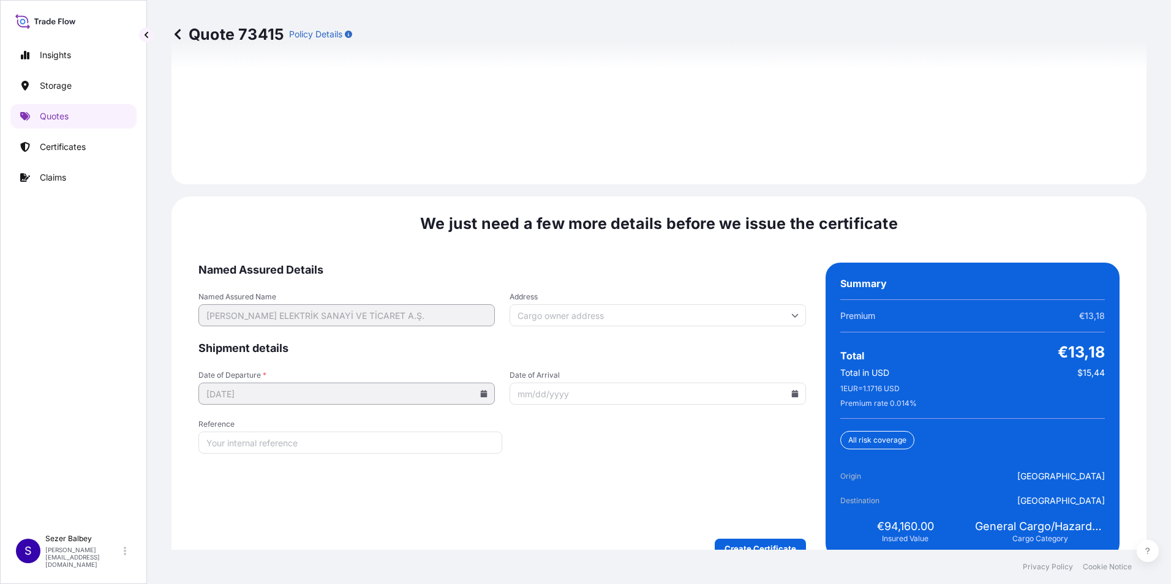
scroll to position [1788, 0]
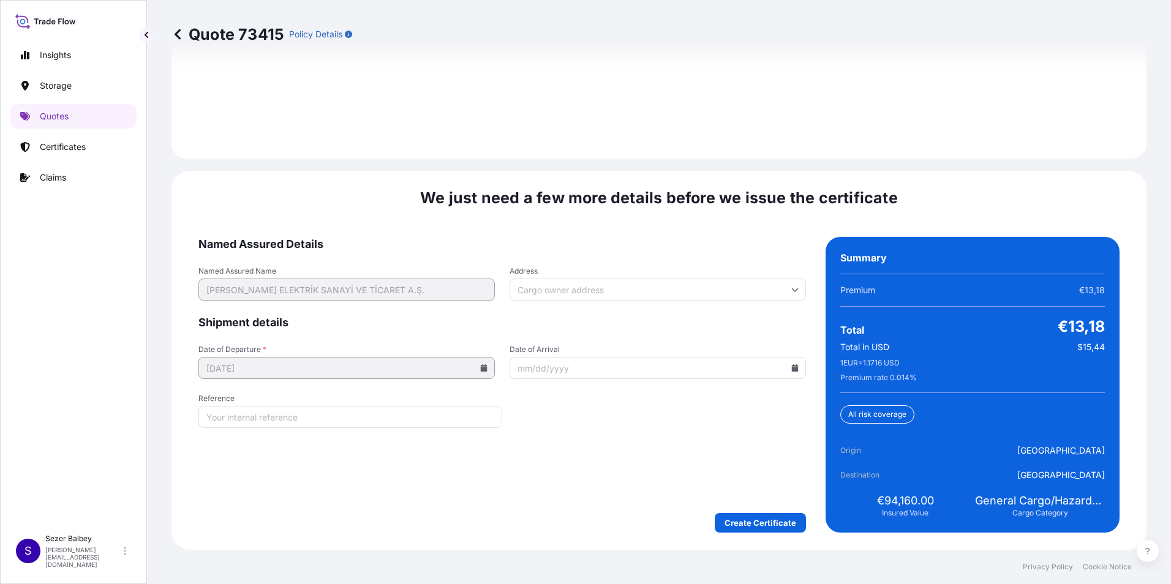
click at [713, 477] on form "Named Assured Details Named Assured Name [PERSON_NAME] ELEKTRİK SANAYİ VE TİCAR…" at bounding box center [502, 385] width 608 height 296
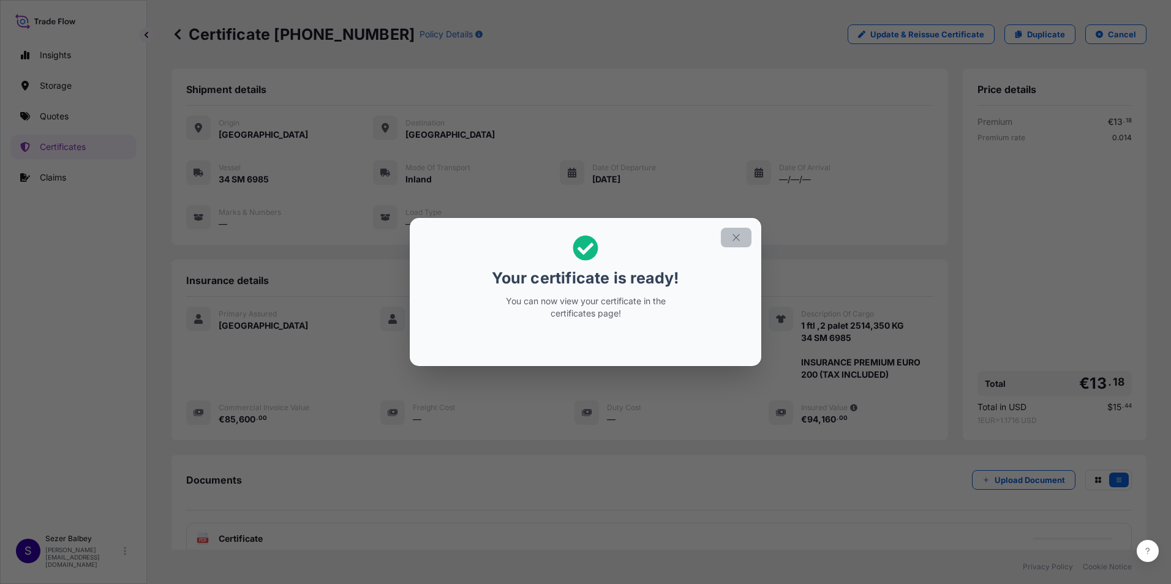
click at [737, 233] on icon "button" at bounding box center [736, 237] width 11 height 11
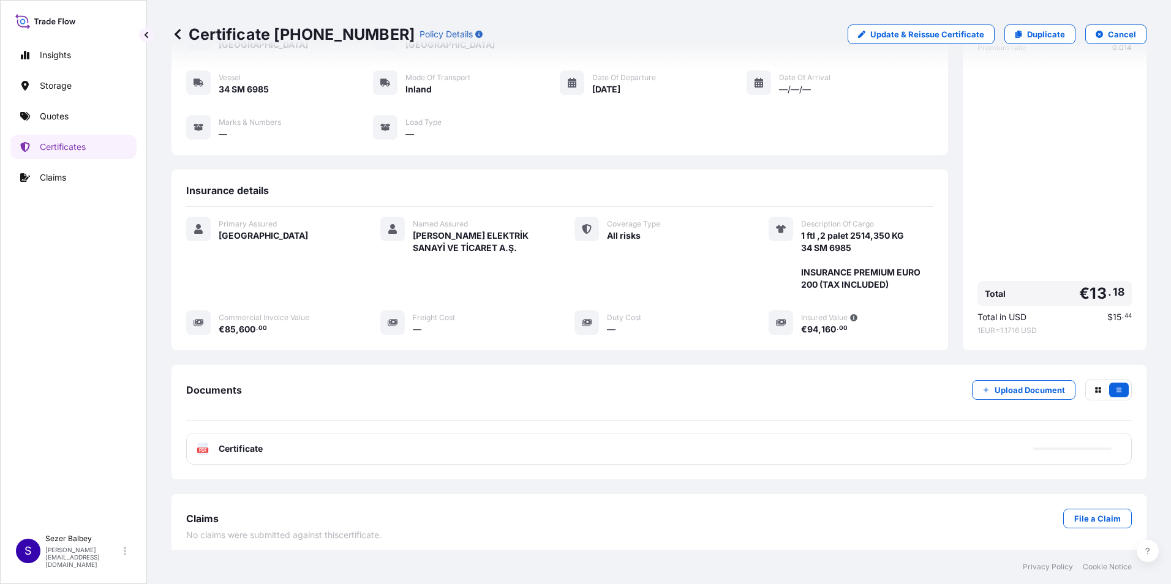
scroll to position [96, 0]
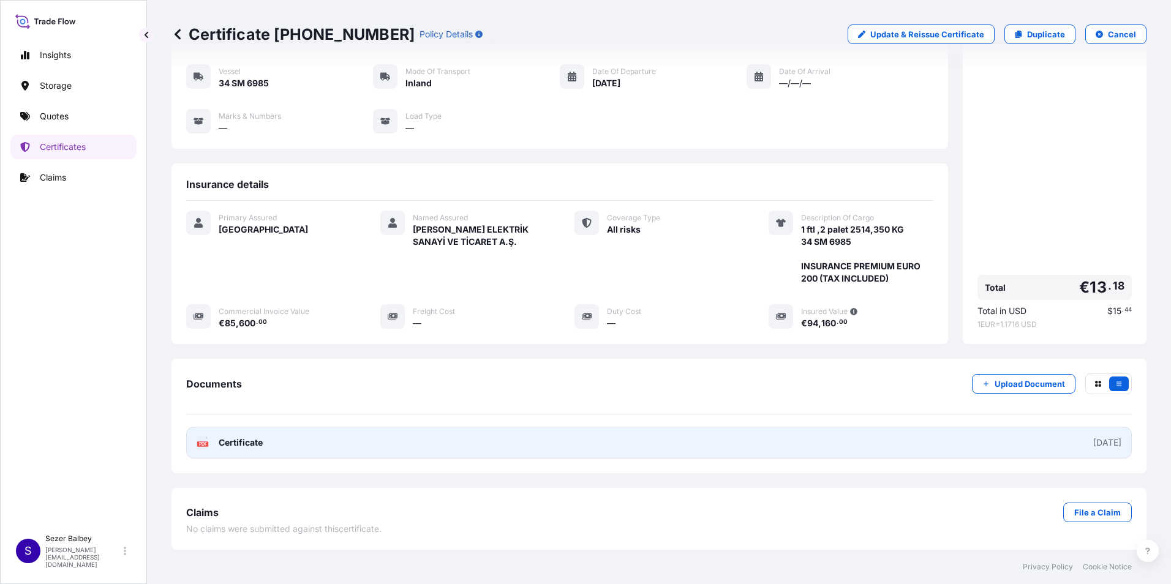
click at [247, 448] on span "Certificate" at bounding box center [241, 443] width 44 height 12
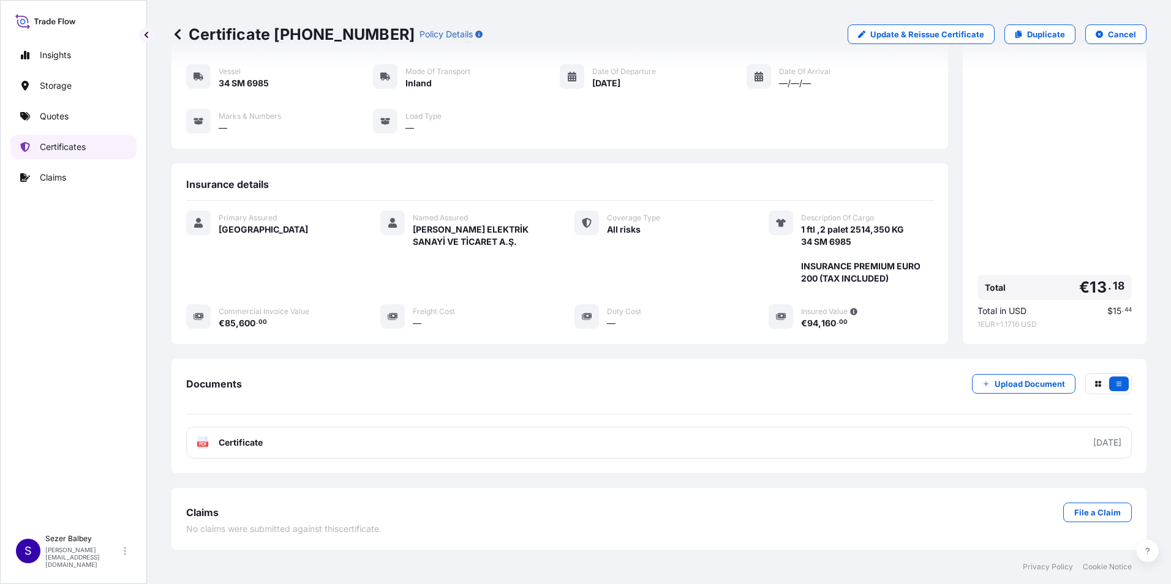
click at [58, 145] on p "Certificates" at bounding box center [63, 147] width 46 height 12
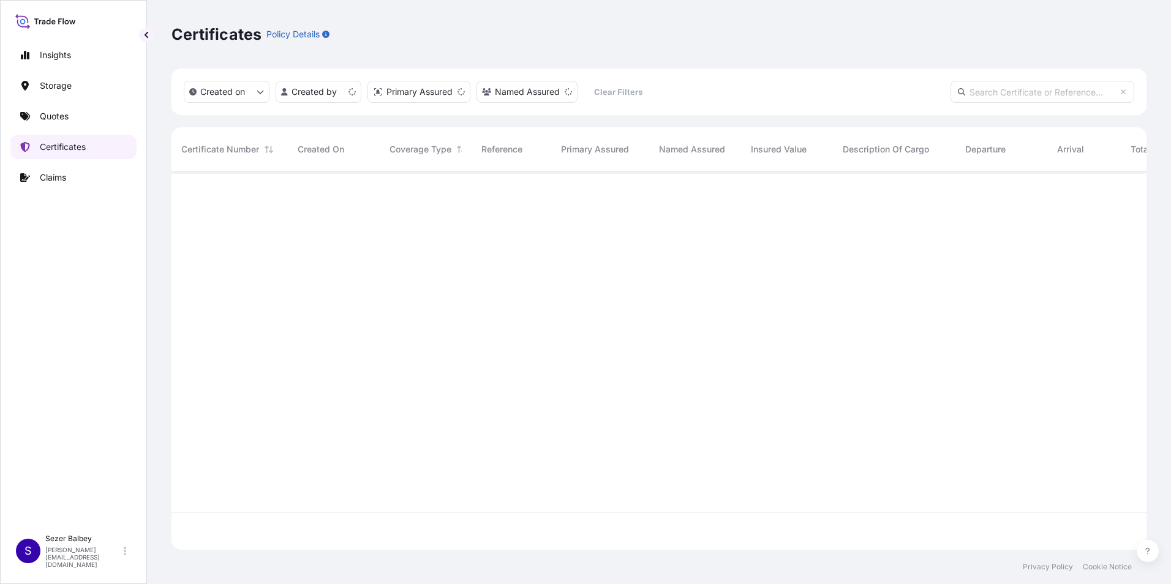
scroll to position [376, 966]
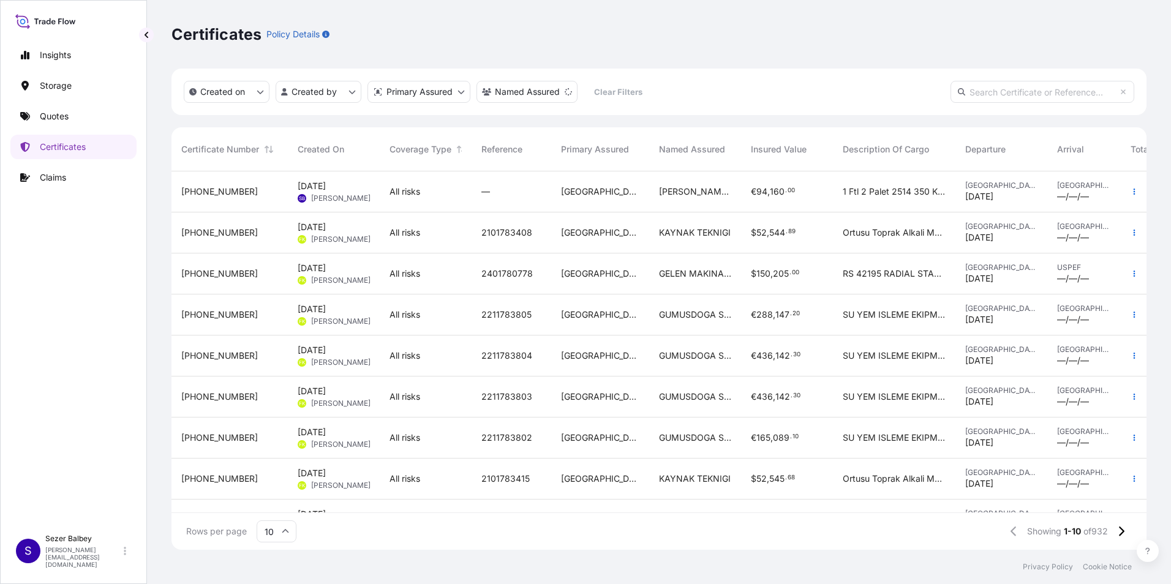
click at [977, 96] on input "text" at bounding box center [1042, 92] width 184 height 22
click at [1015, 93] on input "text" at bounding box center [1042, 92] width 184 height 22
paste input "[PHONE_NUMBER]"
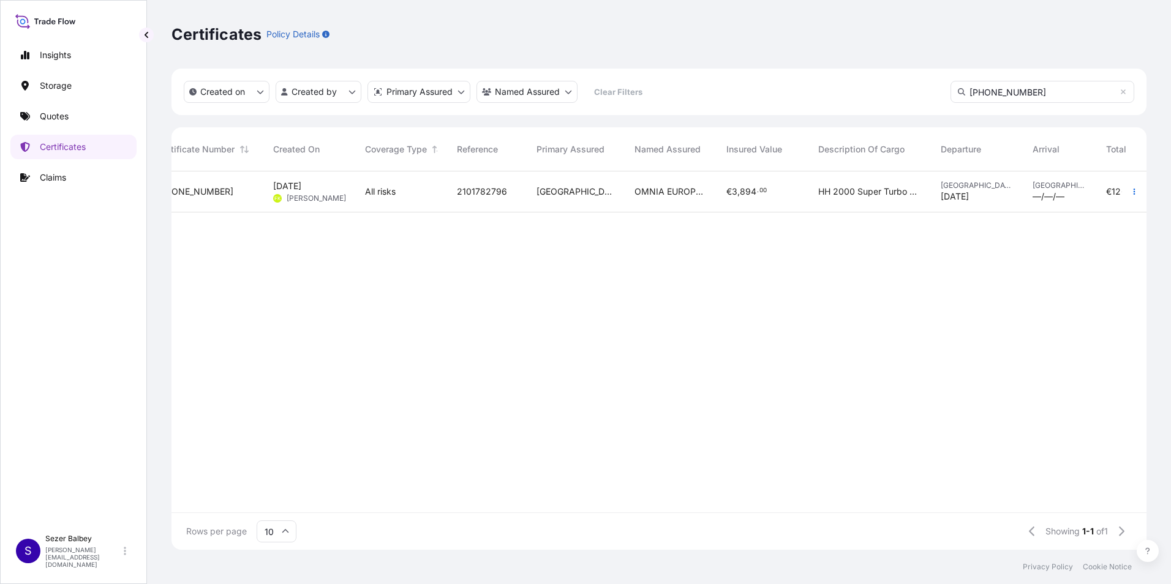
scroll to position [0, 0]
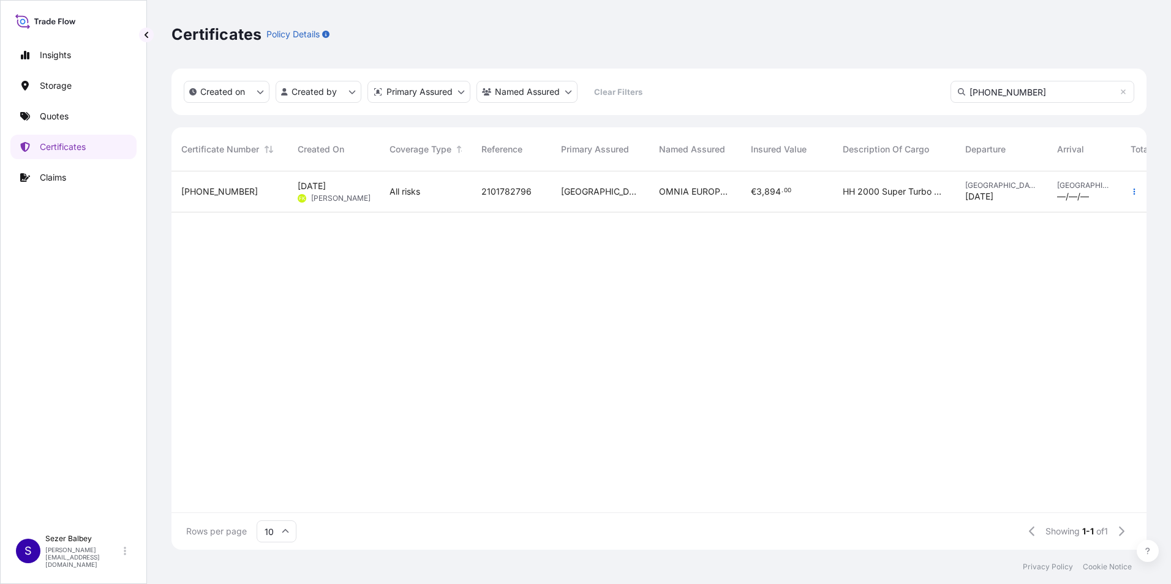
type input "[PHONE_NUMBER]"
click at [197, 199] on div "[PHONE_NUMBER]" at bounding box center [229, 191] width 116 height 41
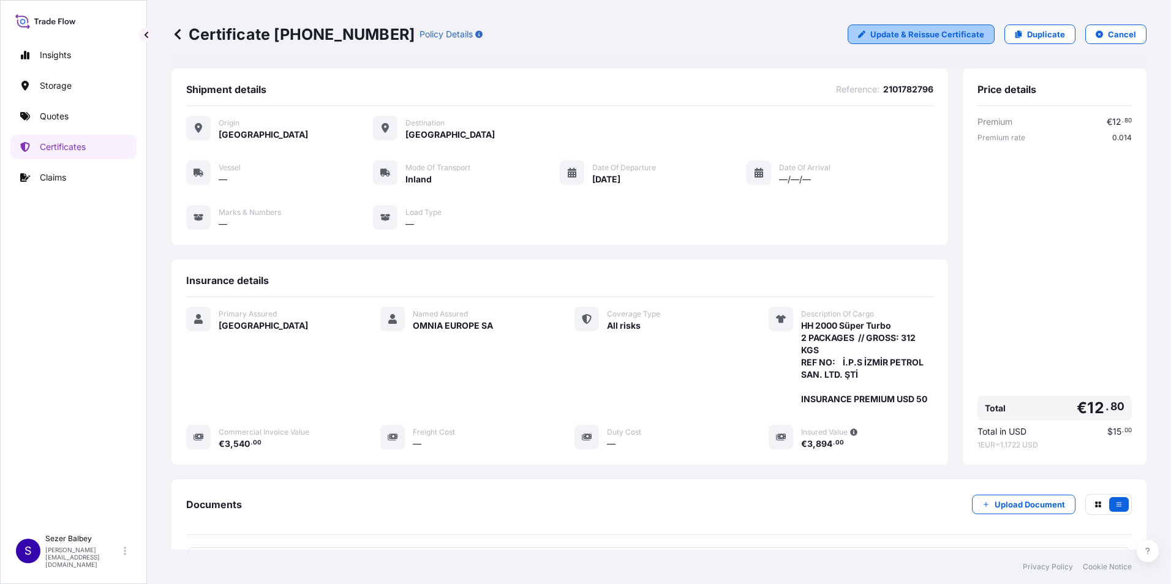
click at [921, 32] on p "Update & Reissue Certificate" at bounding box center [927, 34] width 114 height 12
select select "Inland"
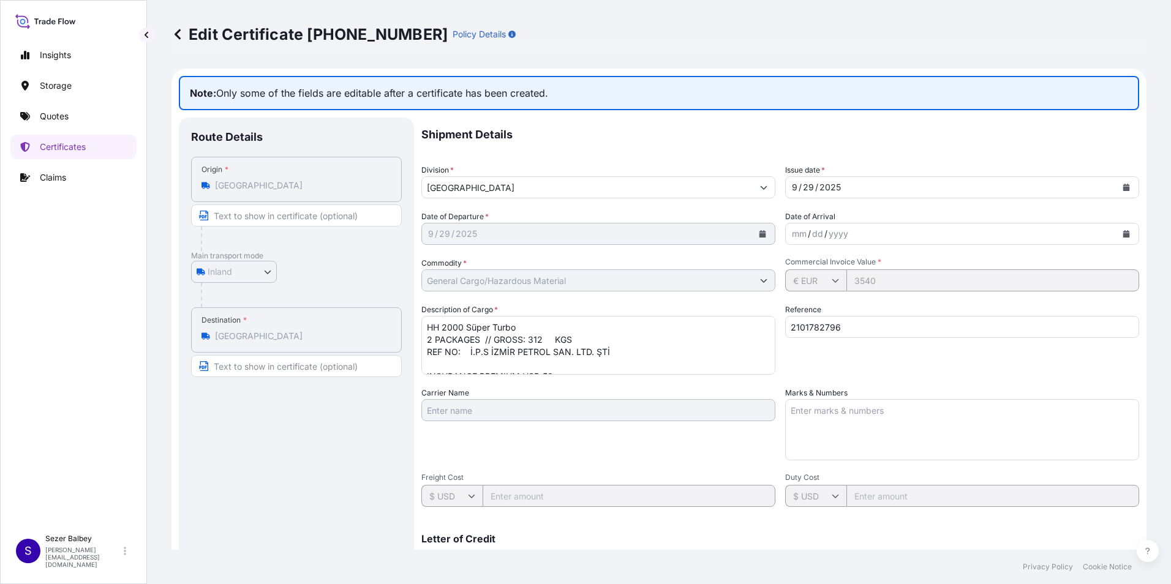
select select "31600"
click at [624, 341] on textarea "HH 2000 Süper Turbo 2 PACKAGES // GROSS: 312 KGS REF NO: İ.P.S İZMİR PETROL SAN…" at bounding box center [598, 345] width 354 height 59
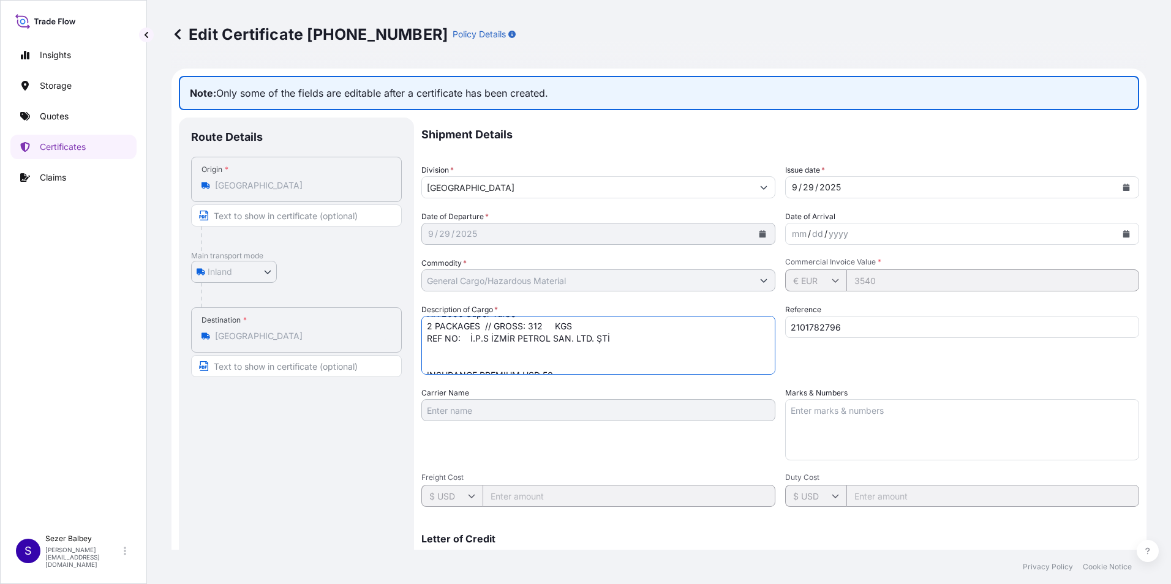
click at [620, 345] on textarea "HH 2000 Süper Turbo 2 PACKAGES // GROSS: 312 KGS REF NO: İ.P.S İZMİR PETROL SAN…" at bounding box center [598, 345] width 354 height 59
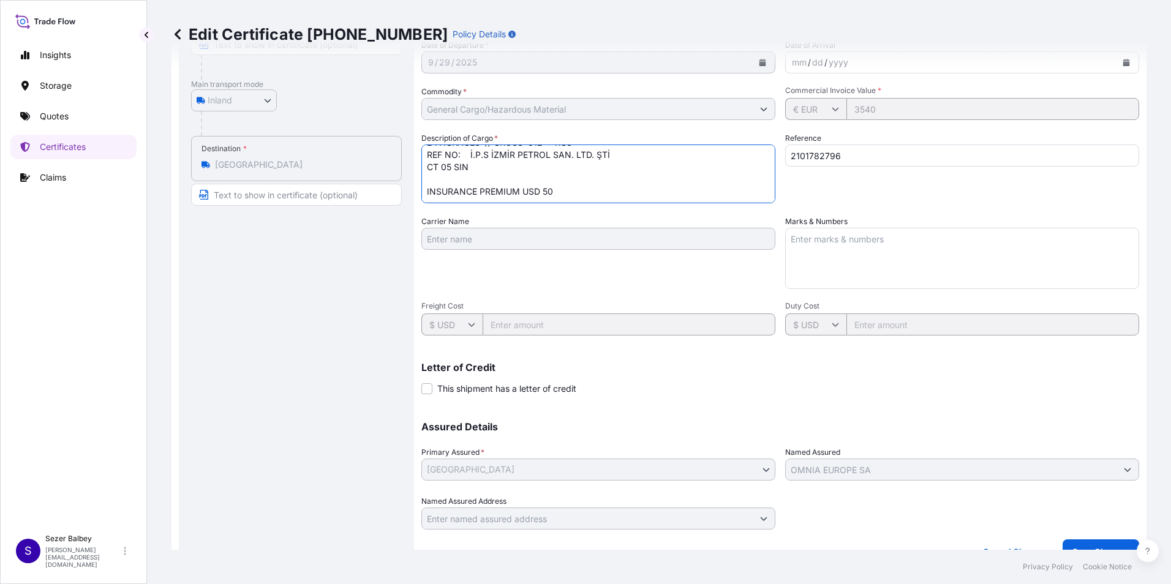
scroll to position [193, 0]
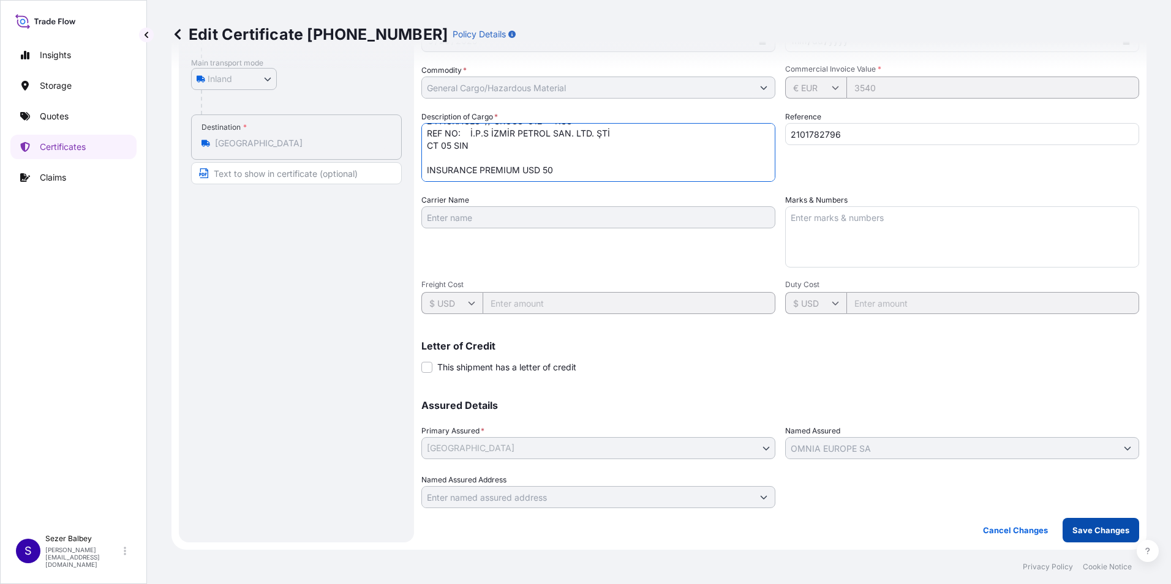
type textarea "HH 2000 Süper Turbo 2 PACKAGES // GROSS: 312 KGS REF NO: İ.P.S İZMİR PETROL SAN…"
click at [1072, 535] on p "Save Changes" at bounding box center [1100, 530] width 57 height 12
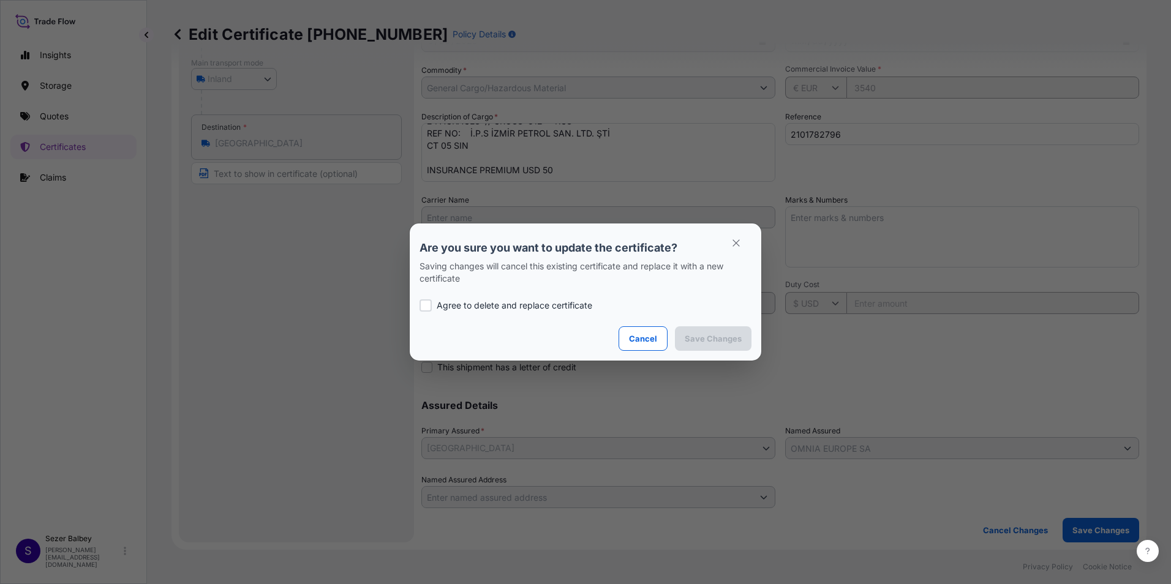
click at [515, 306] on p "Agree to delete and replace certificate" at bounding box center [515, 305] width 156 height 12
checkbox input "true"
click at [701, 337] on p "Save Changes" at bounding box center [713, 339] width 57 height 12
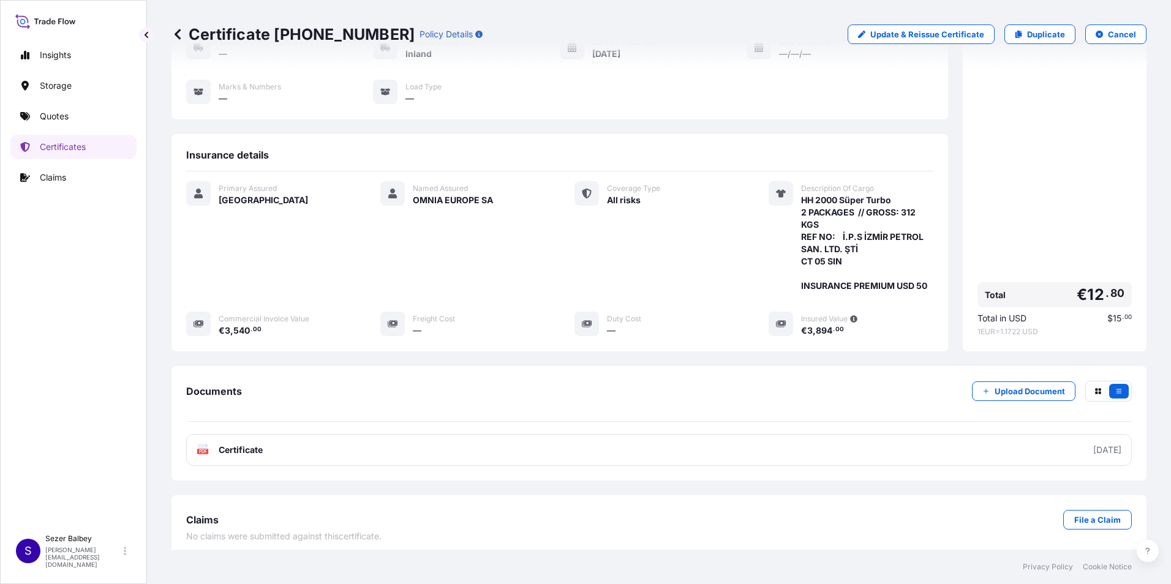
scroll to position [133, 0]
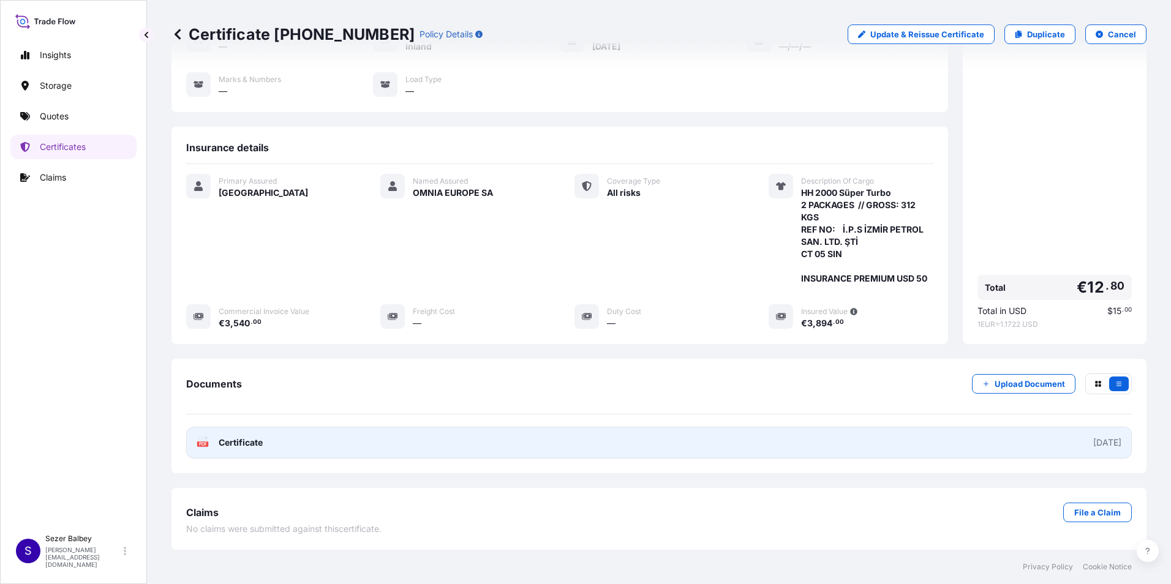
click at [252, 445] on span "Certificate" at bounding box center [241, 443] width 44 height 12
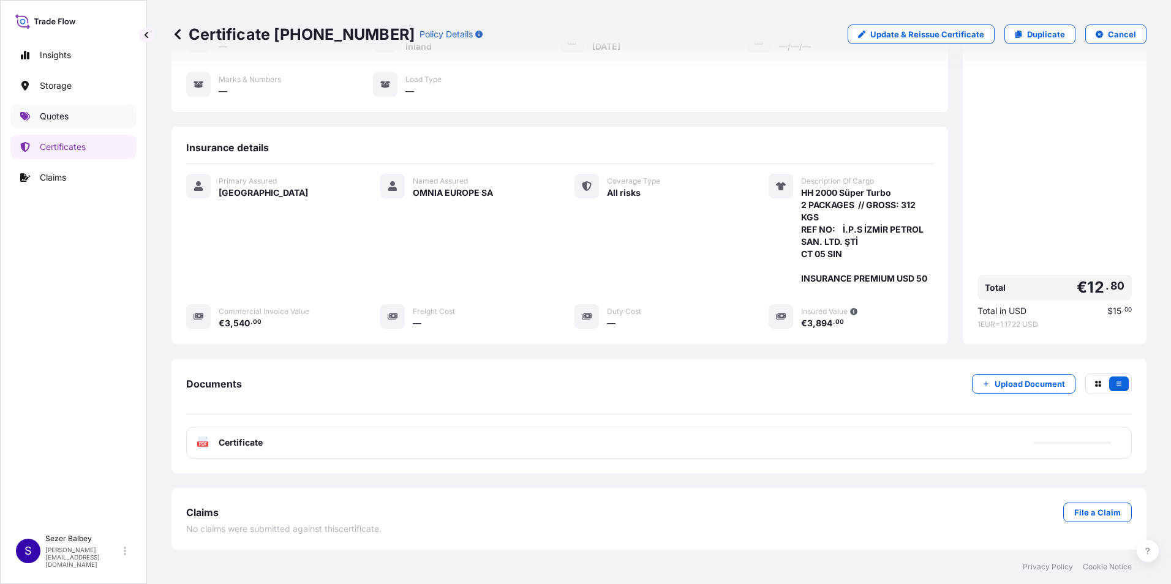
click at [71, 122] on link "Quotes" at bounding box center [73, 116] width 126 height 24
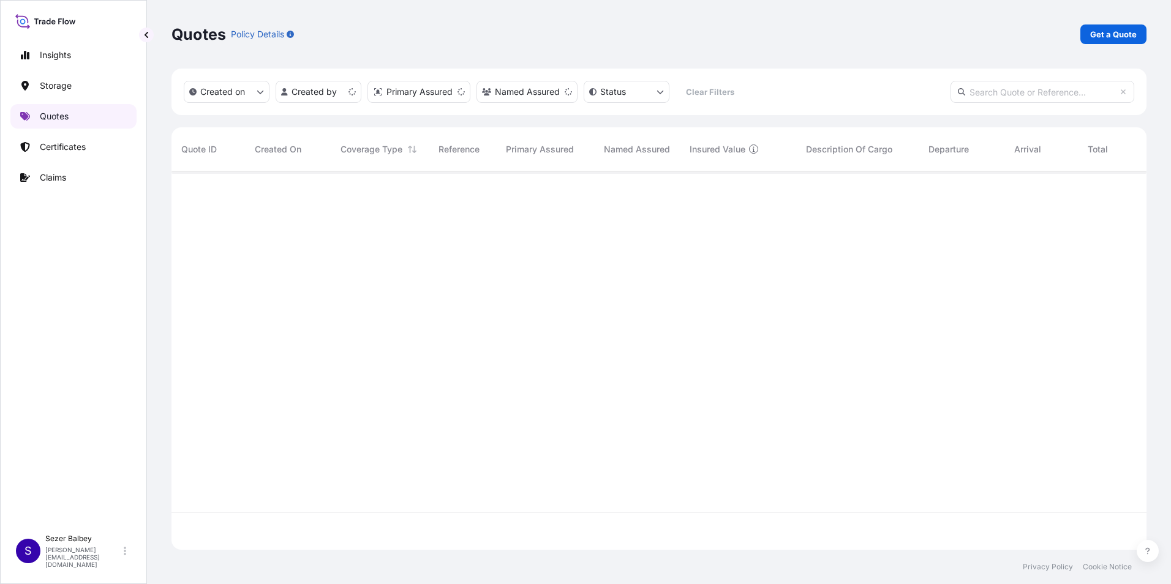
scroll to position [376, 966]
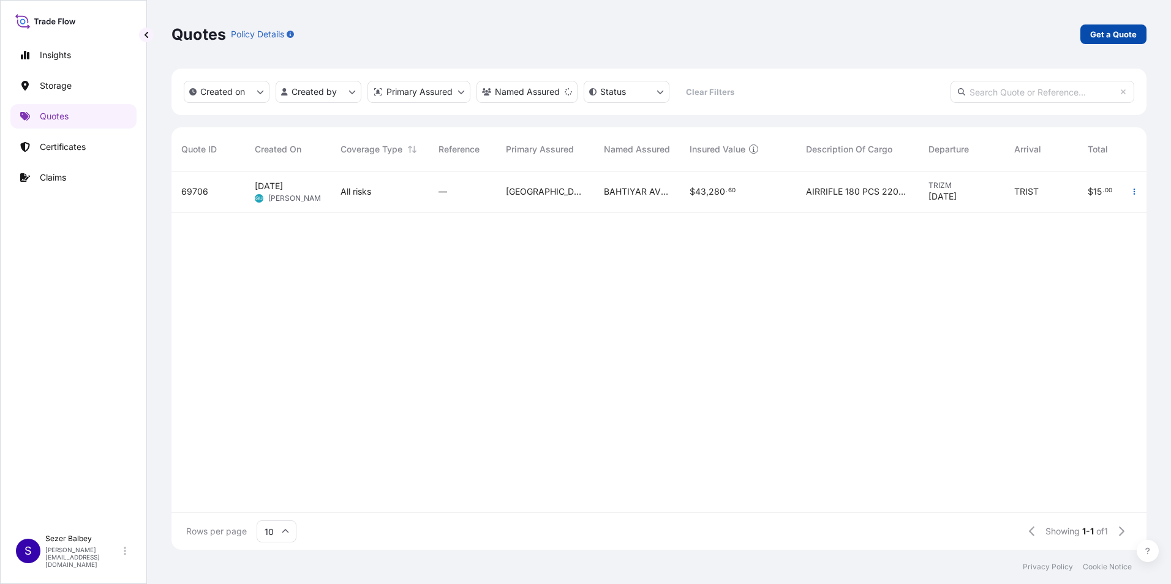
click at [1120, 37] on p "Get a Quote" at bounding box center [1113, 34] width 47 height 12
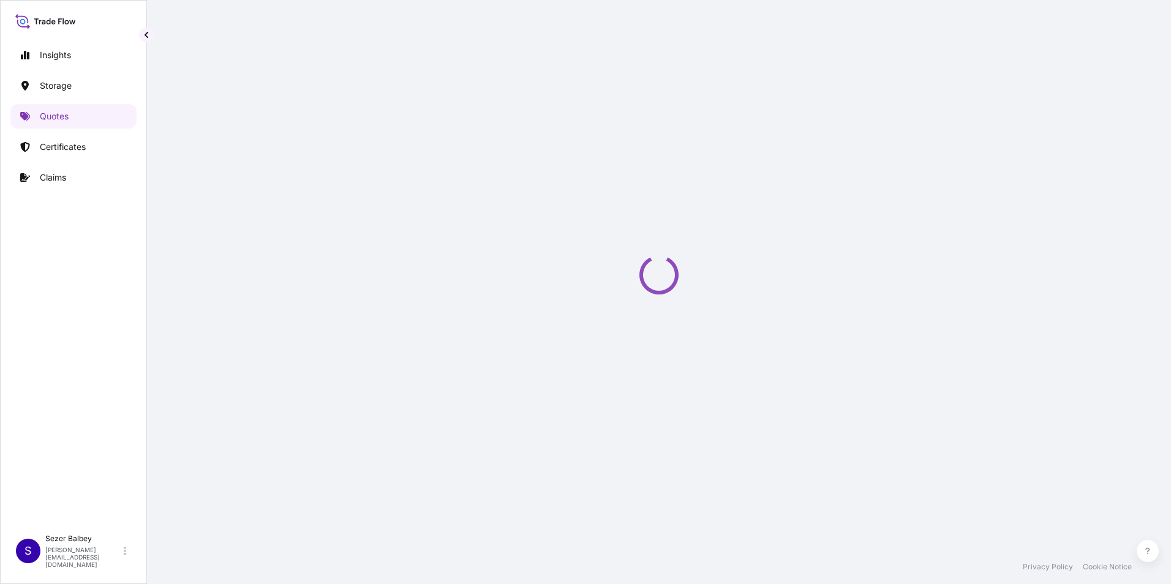
scroll to position [20, 0]
select select "Water"
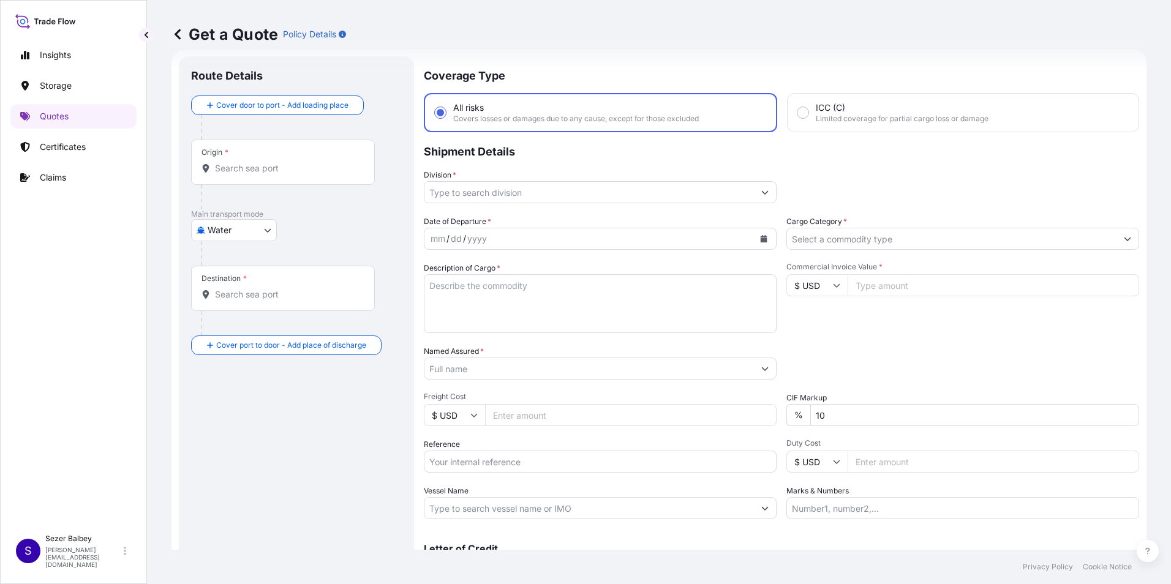
click at [277, 167] on input "Origin *" at bounding box center [287, 168] width 145 height 12
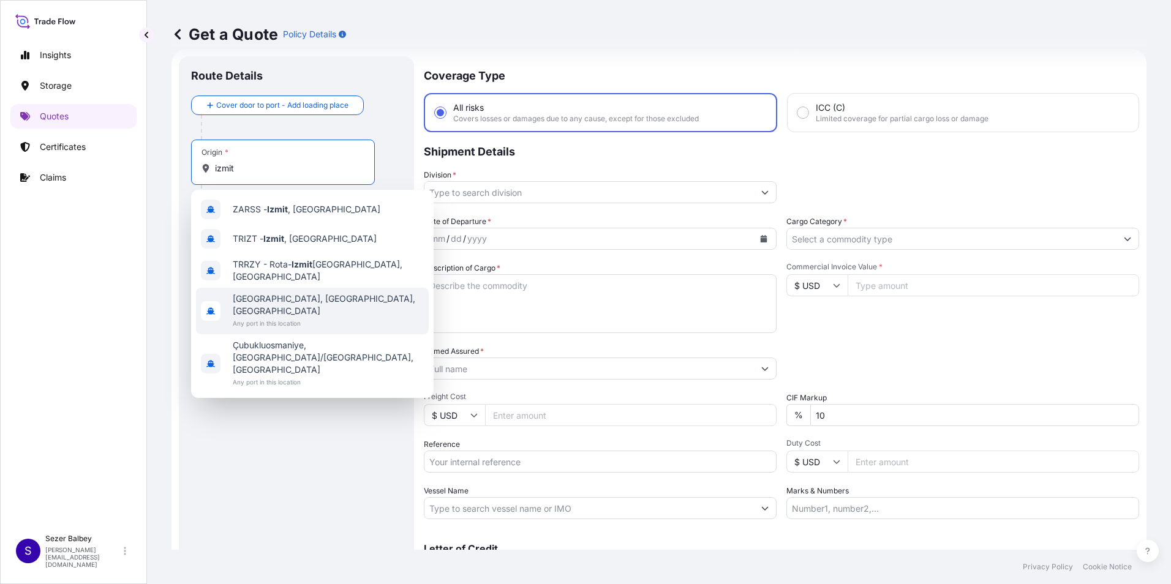
click at [278, 296] on span "[GEOGRAPHIC_DATA], [GEOGRAPHIC_DATA], [GEOGRAPHIC_DATA]" at bounding box center [328, 305] width 191 height 24
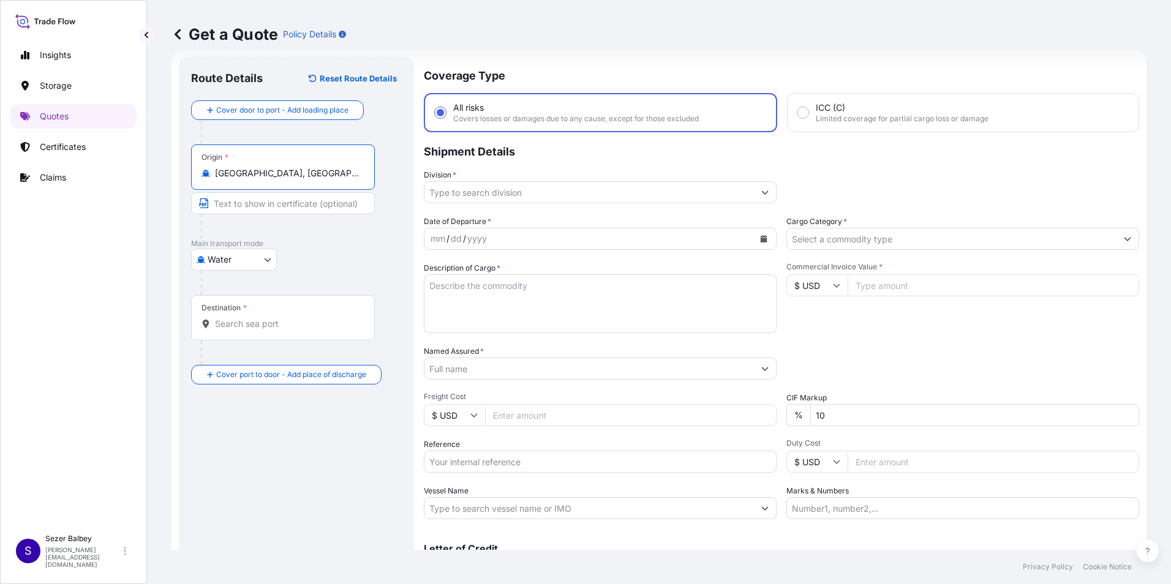
type input "[GEOGRAPHIC_DATA], [GEOGRAPHIC_DATA], [GEOGRAPHIC_DATA]"
click at [272, 317] on div "Destination *" at bounding box center [283, 317] width 184 height 45
click at [272, 318] on input "Destination *" at bounding box center [287, 324] width 145 height 12
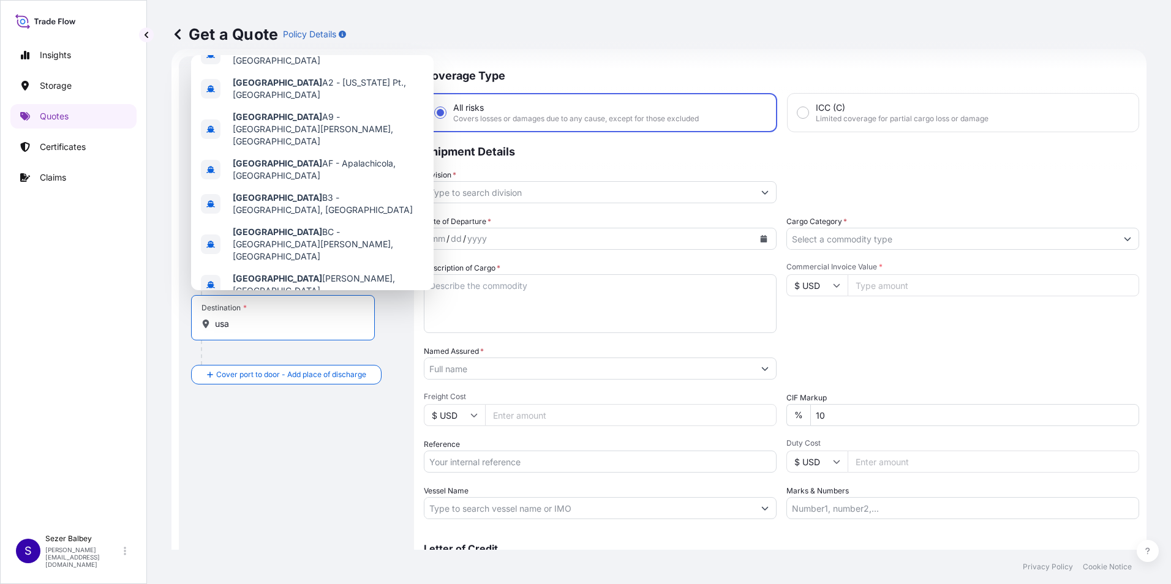
scroll to position [78, 0]
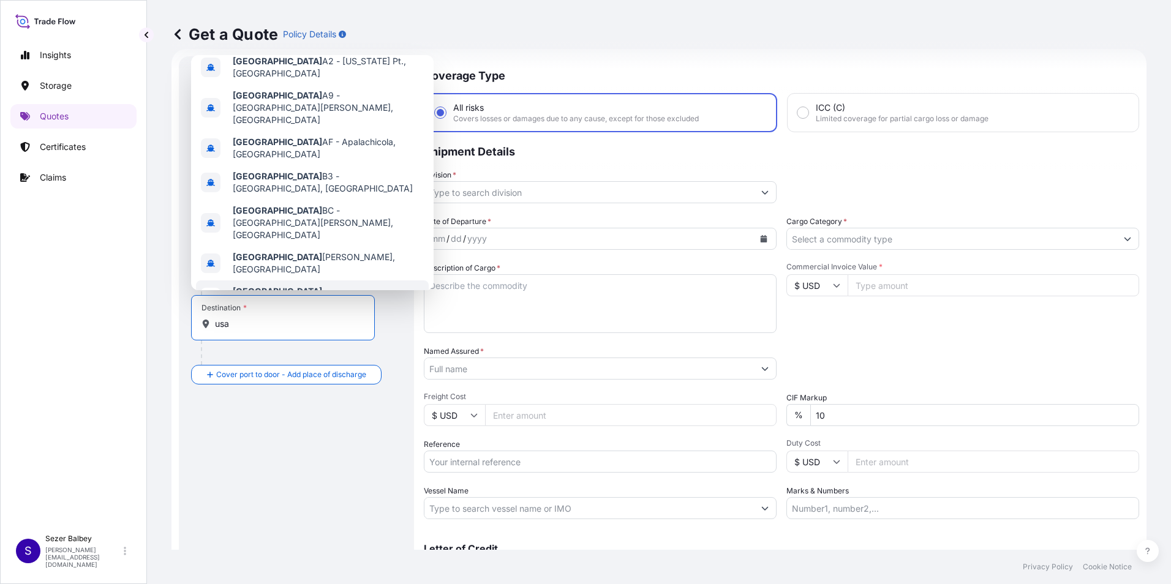
click at [260, 298] on span "Any port in this location" at bounding box center [277, 304] width 89 height 12
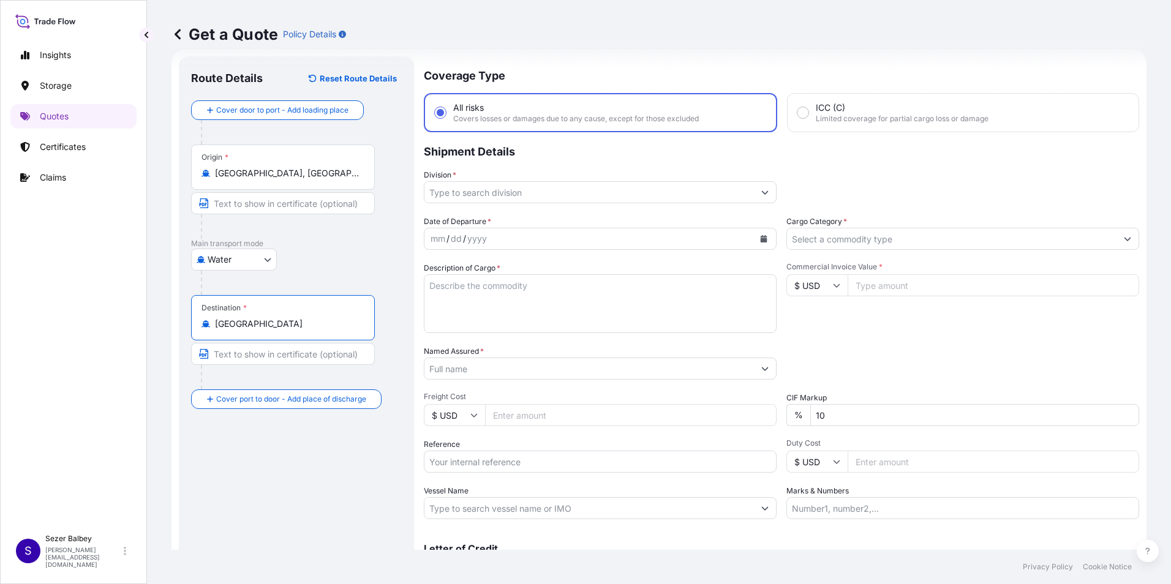
type input "[GEOGRAPHIC_DATA]"
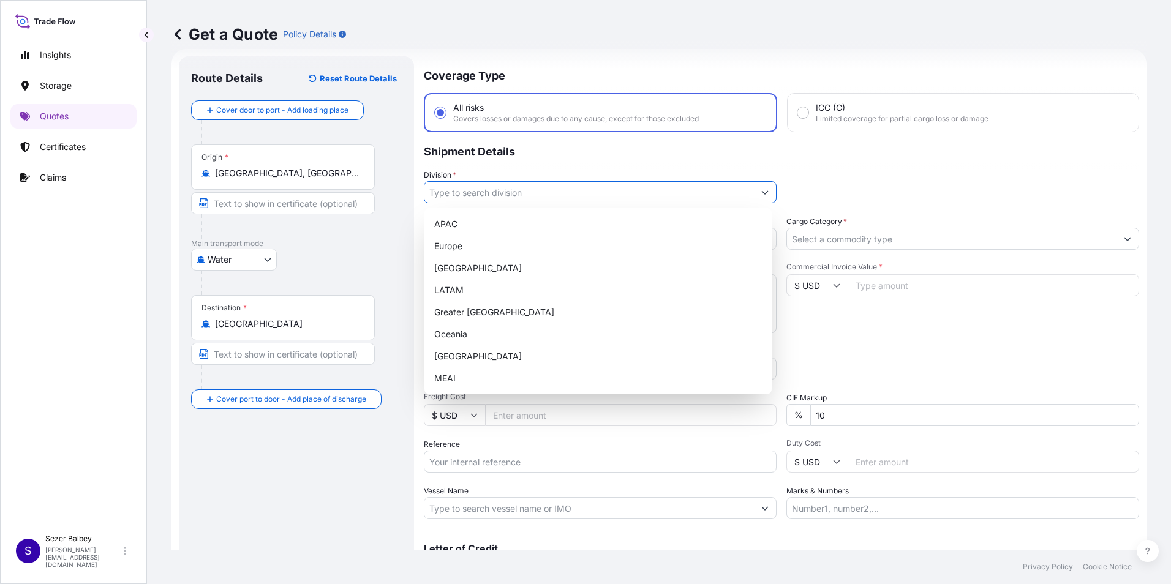
click at [540, 195] on input "Division *" at bounding box center [588, 192] width 329 height 22
click at [445, 359] on div "[GEOGRAPHIC_DATA]" at bounding box center [597, 356] width 337 height 22
type input "[GEOGRAPHIC_DATA]"
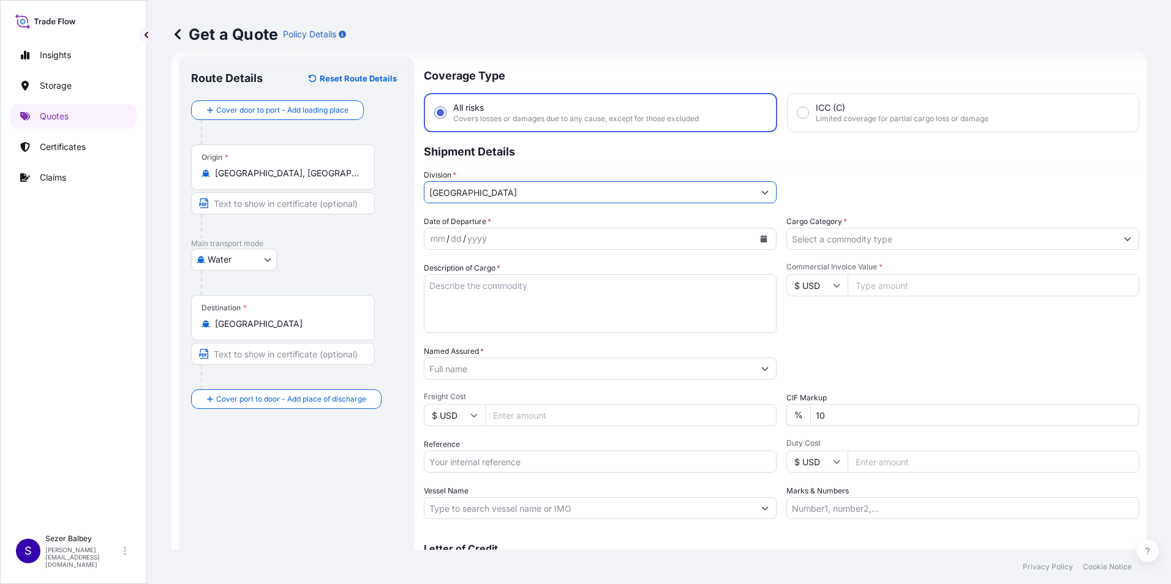
click at [762, 241] on icon "Calendar" at bounding box center [764, 238] width 7 height 7
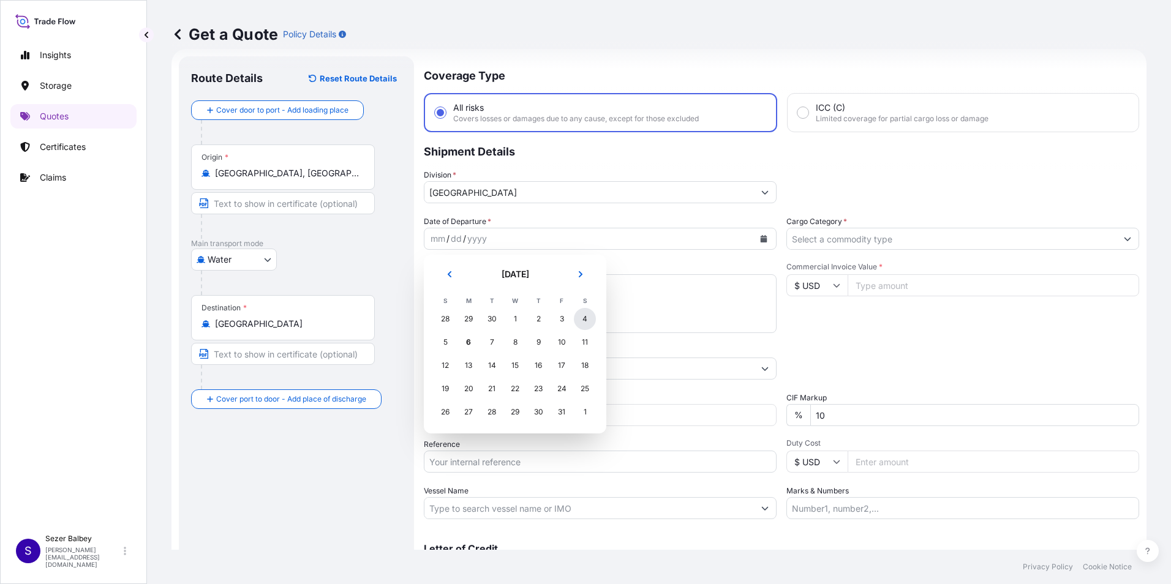
click at [581, 321] on div "4" at bounding box center [585, 319] width 22 height 22
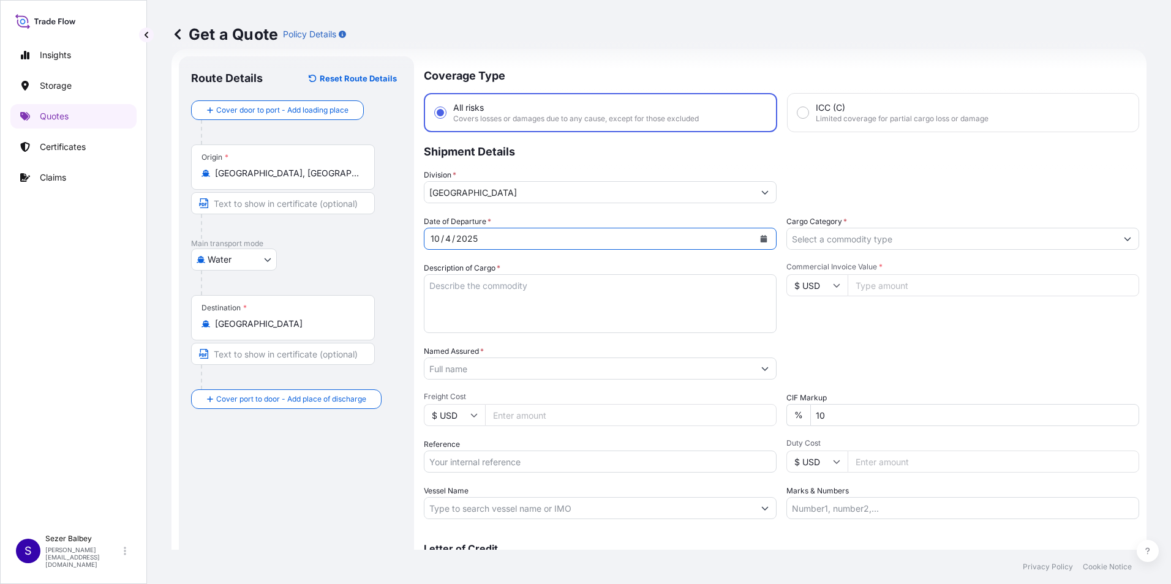
click at [506, 290] on textarea "Description of Cargo *" at bounding box center [600, 303] width 353 height 59
click at [670, 299] on textarea "Description of Cargo *" at bounding box center [600, 303] width 353 height 59
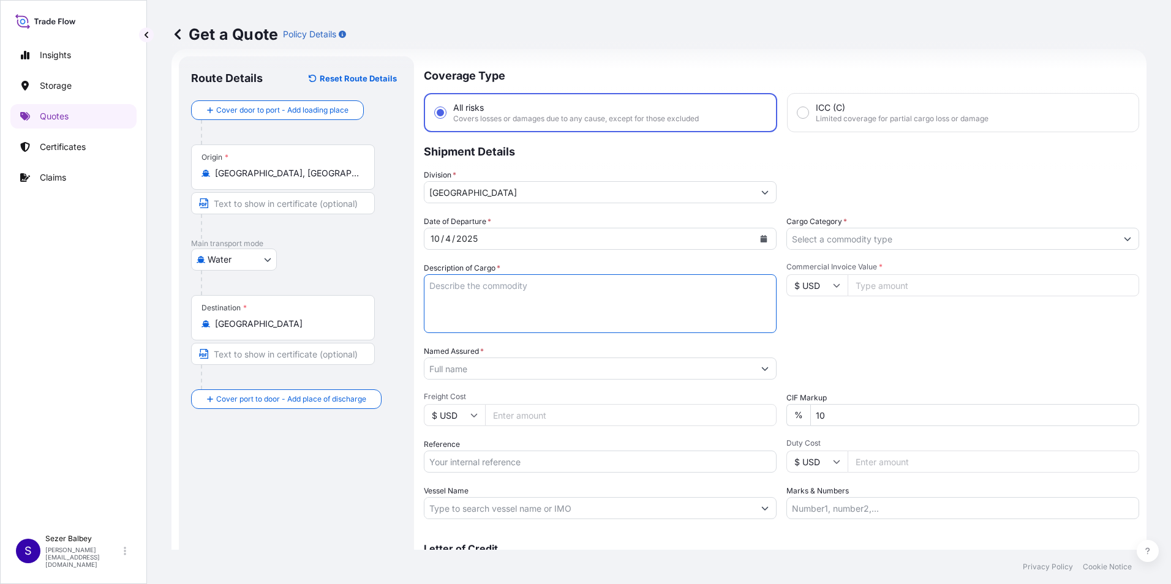
paste textarea ""LIGHTING FIXTURES AMS WILL BE DONE BY PSA BDP SCAC CODE BOPT ENS - ICS2 WILL B…"
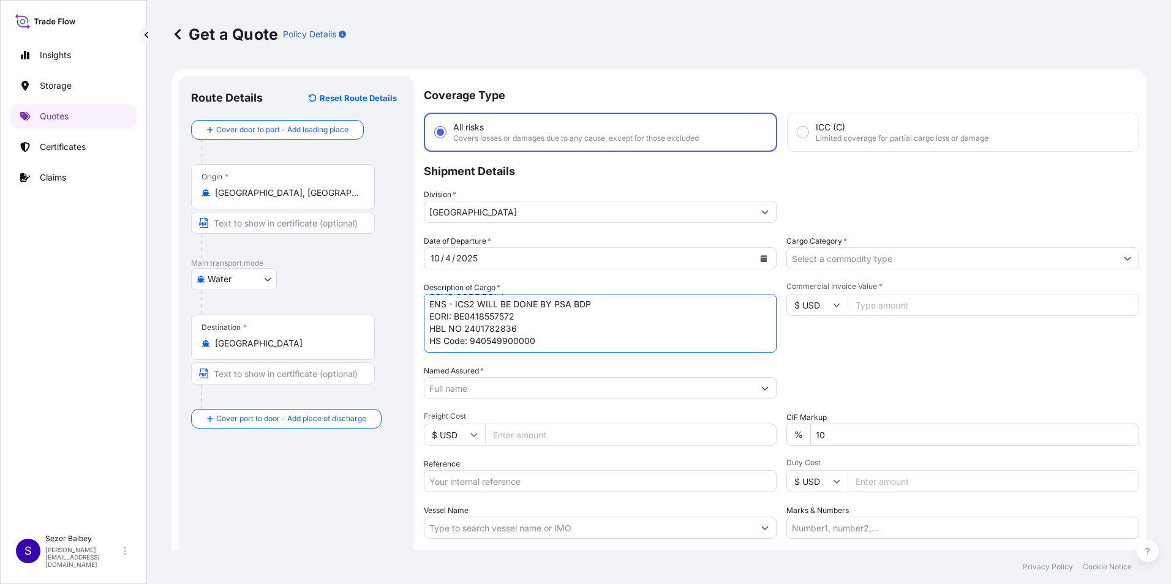
scroll to position [44, 0]
click at [549, 347] on textarea ""LIGHTING FIXTURES AMS WILL BE DONE BY PSA BDP SCAC CODE BOPT ENS - ICS2 WILL B…" at bounding box center [600, 323] width 353 height 59
paste textarea "7 PACKAGES - 2.100,000/1.970,000 KG"
click at [434, 301] on textarea ""LIGHTING FIXTURES AMS WILL BE DONE BY PSA BDP SCAC CODE BOPT ENS - ICS2 WILL B…" at bounding box center [600, 323] width 353 height 59
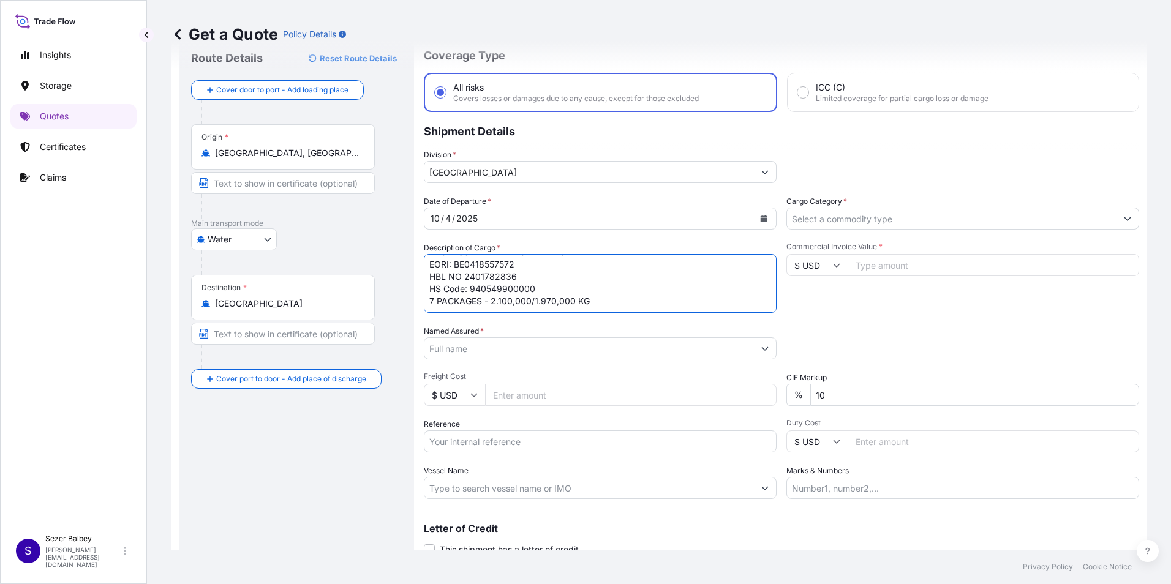
scroll to position [61, 0]
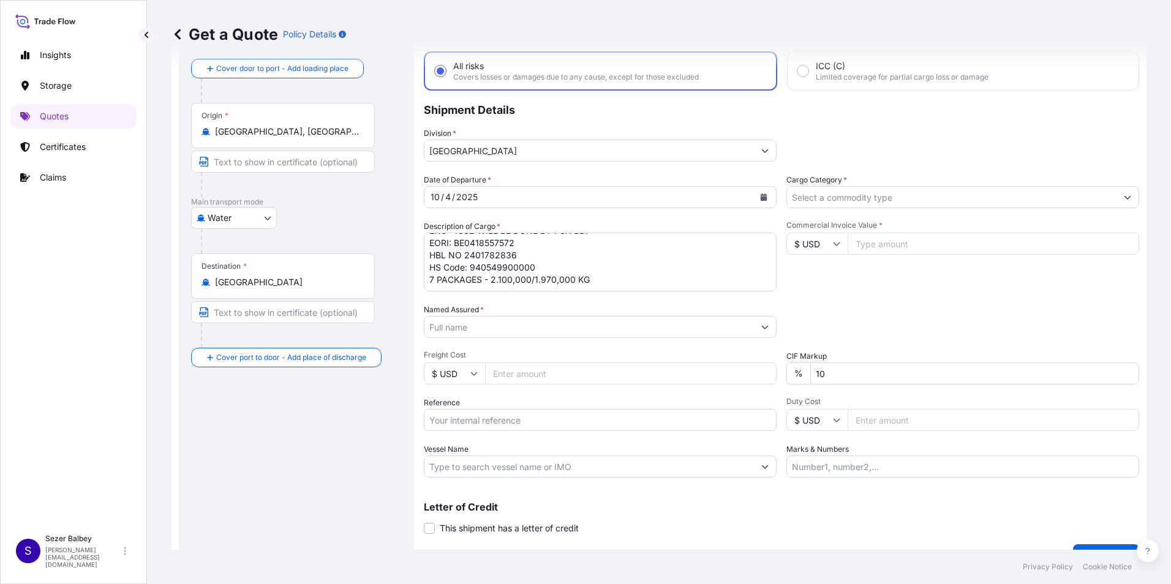
click at [634, 277] on textarea "LIGHTING FIXTURES AMS WILL BE DONE BY PSA BDP SCAC CODE BOPT ENS - ICS2 WILL BE…" at bounding box center [600, 262] width 353 height 59
paste textarea "2401782836 FANU1404050"
type textarea "LIGHTING FIXTURES AMS WILL BE DONE BY PSA BDP SCAC CODE BOPT ENS - ICS2 WILL BE…"
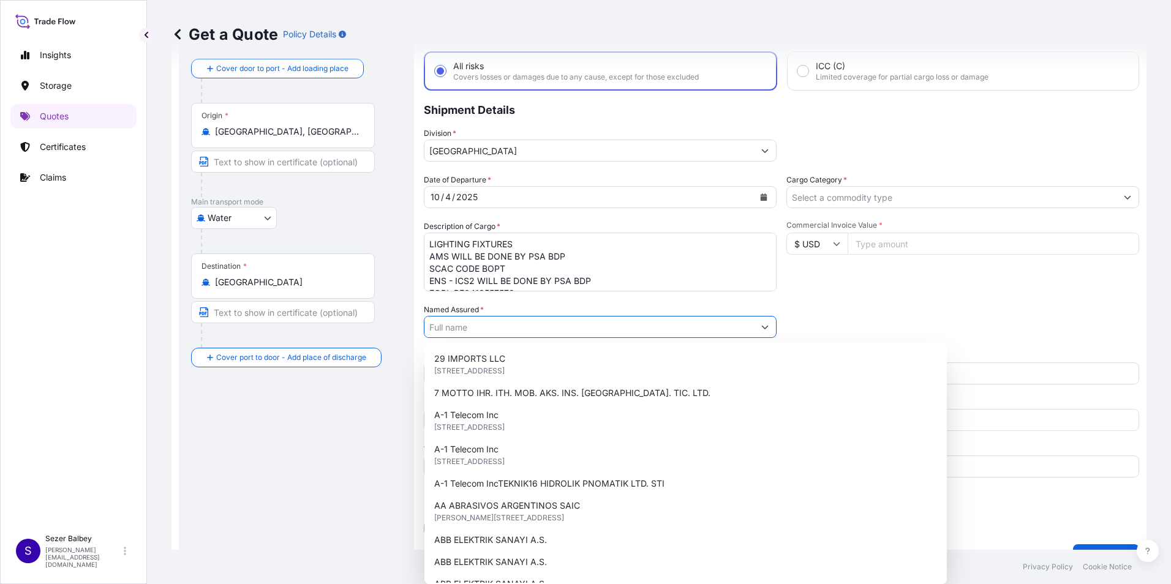
click at [465, 329] on input "Named Assured *" at bounding box center [588, 327] width 329 height 22
paste input "HPR PAZARLAMA A.S."
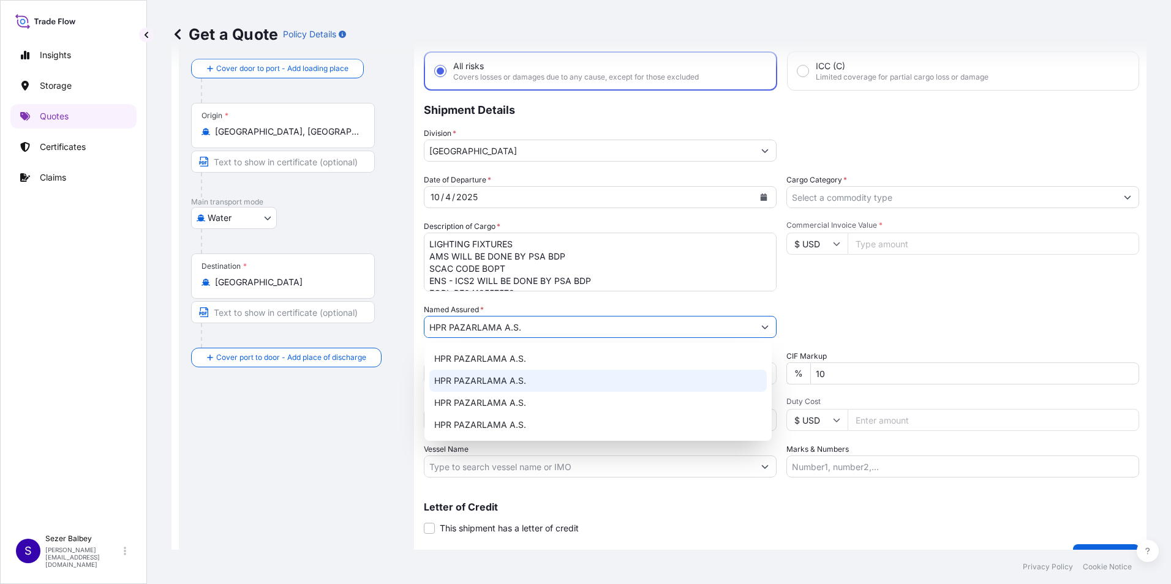
type input "HPR PAZARLAMA A.S."
click at [331, 430] on div "Route Details Reset Route Details Cover door to port - Add loading place Place …" at bounding box center [296, 292] width 211 height 530
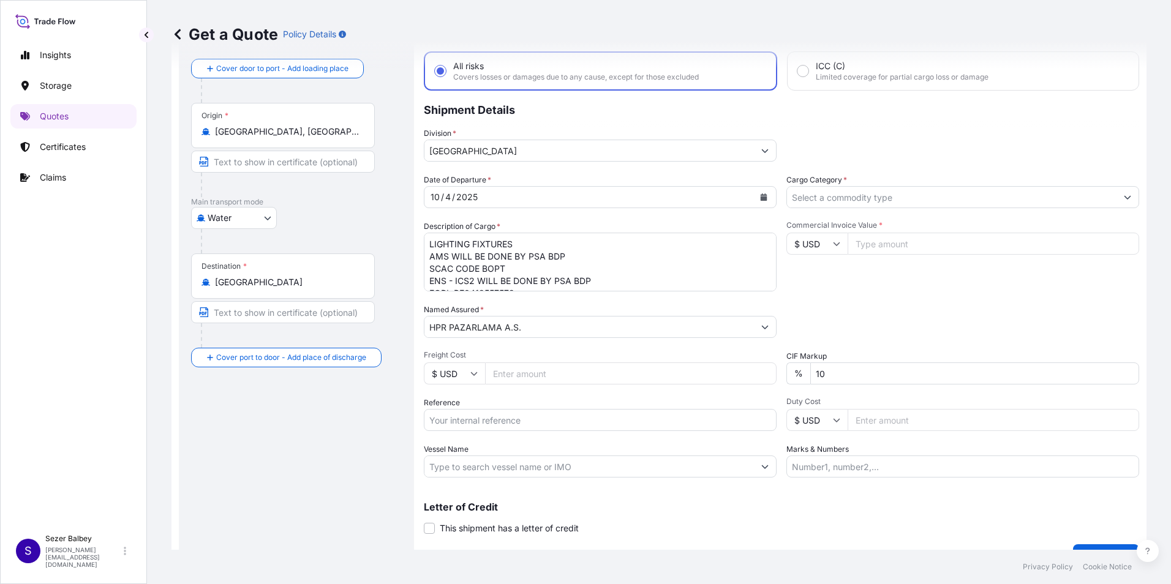
click at [502, 420] on input "Reference" at bounding box center [600, 420] width 353 height 22
click at [441, 419] on input "Reference" at bounding box center [600, 420] width 353 height 22
paste input "2401782836"
type input "2401782836"
click at [329, 448] on div "Route Details Reset Route Details Cover door to port - Add loading place Place …" at bounding box center [296, 292] width 211 height 530
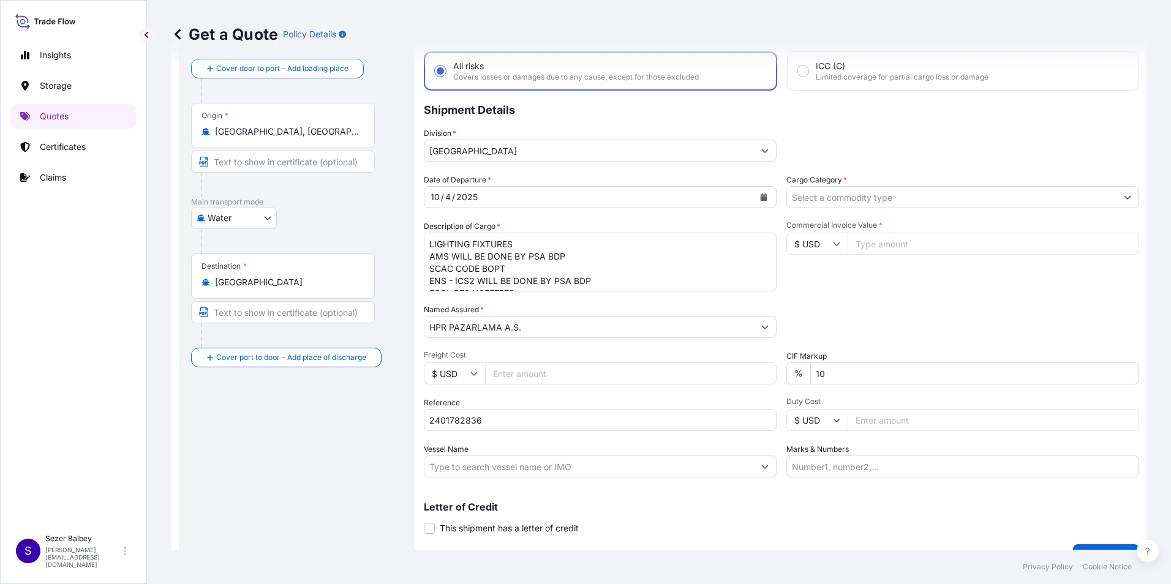
click at [529, 471] on input "Vessel Name" at bounding box center [588, 467] width 329 height 22
paste input "MAERSK GATESHEAD HAPAG-[PERSON_NAME] 540W"
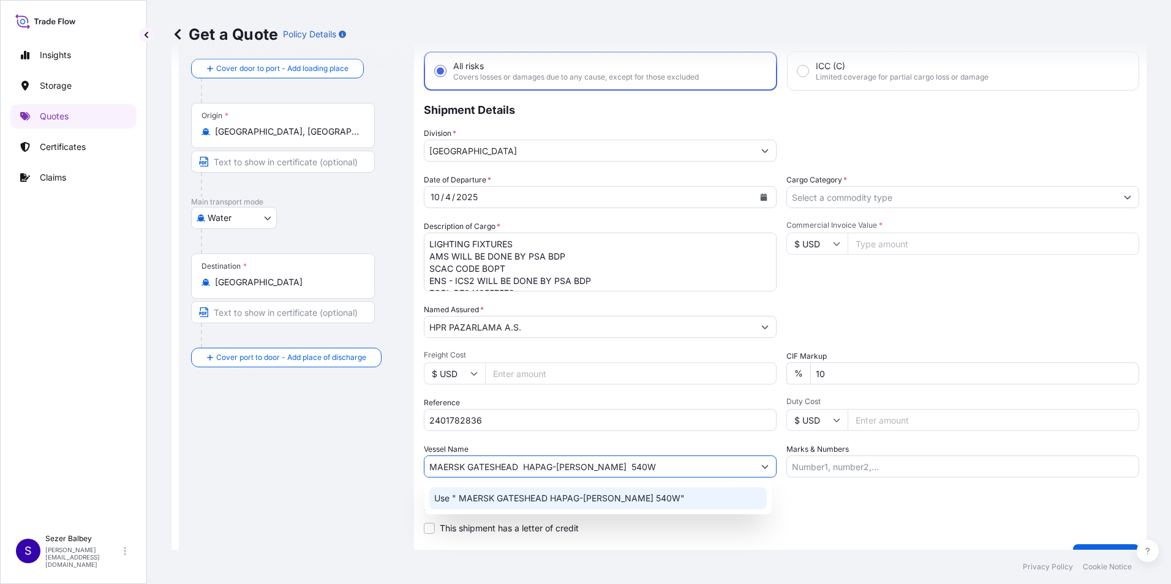
type input "MAERSK GATESHEAD HAPAG-[PERSON_NAME] 540W"
click at [264, 521] on div "Route Details Reset Route Details Cover door to port - Add loading place Place …" at bounding box center [296, 292] width 211 height 530
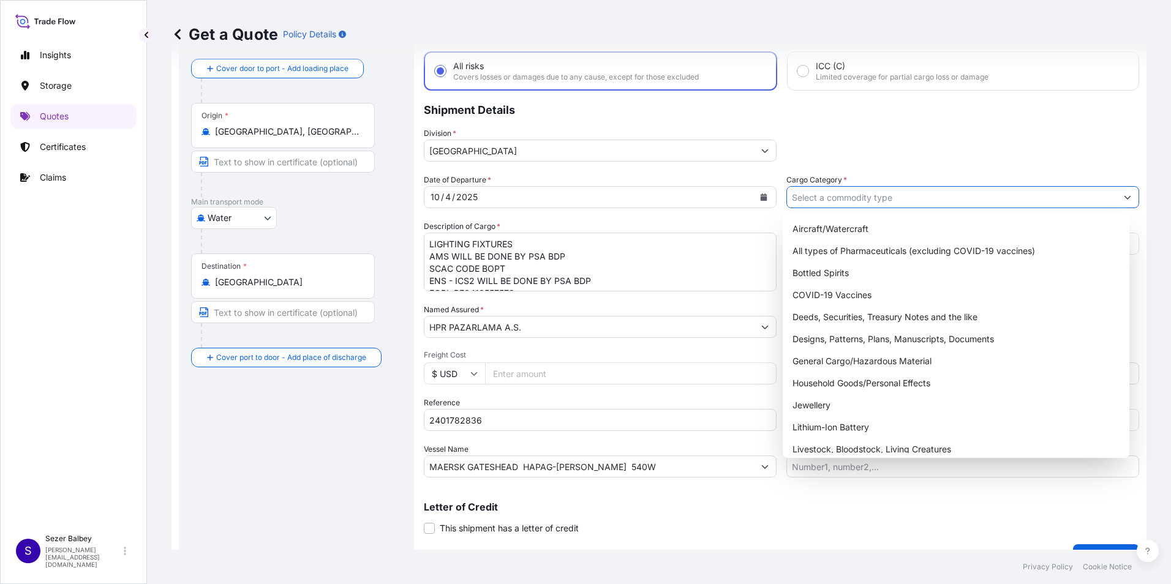
click at [997, 198] on input "Cargo Category *" at bounding box center [951, 197] width 329 height 22
click at [851, 356] on div "General Cargo/Hazardous Material" at bounding box center [956, 361] width 337 height 22
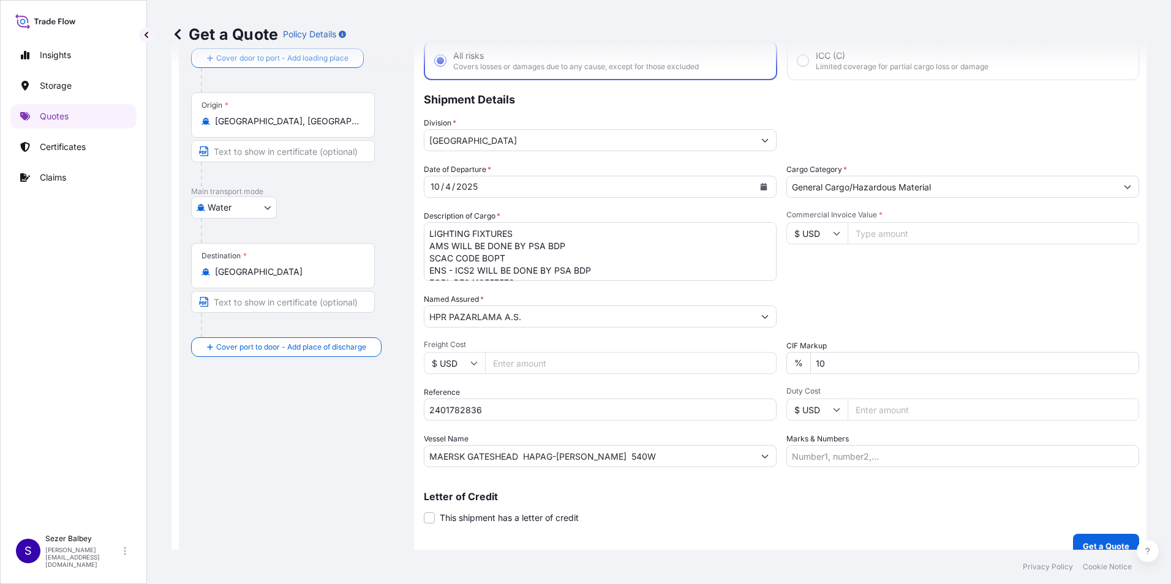
scroll to position [88, 0]
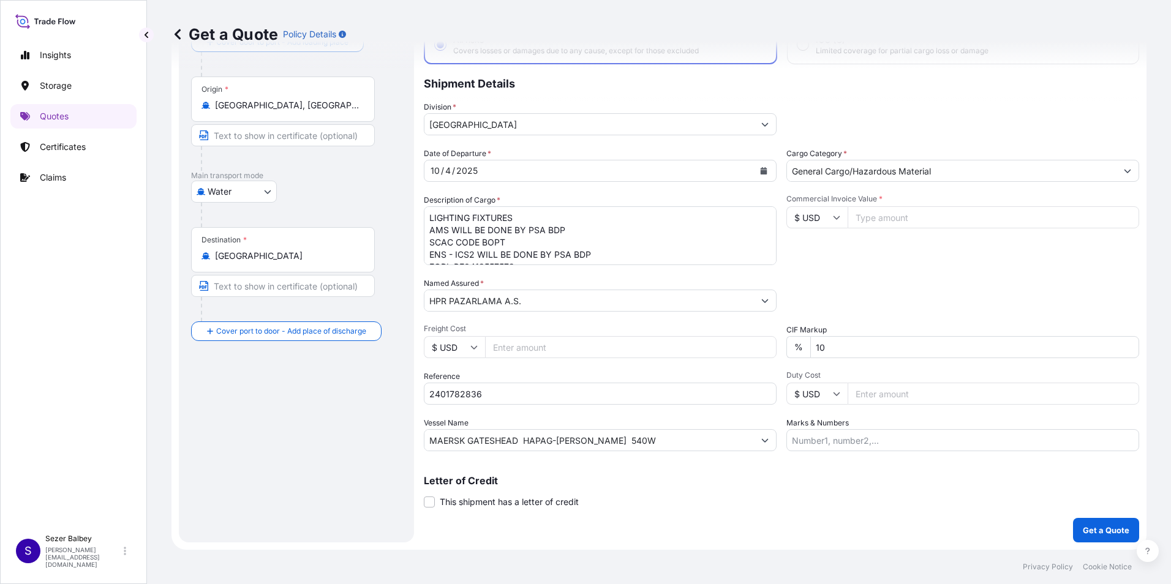
type input "All types of Pharmaceuticals (excluding COVID-19 vaccines)"
click at [887, 221] on input "Commercial Invoice Value *" at bounding box center [994, 217] width 292 height 22
type input "50000"
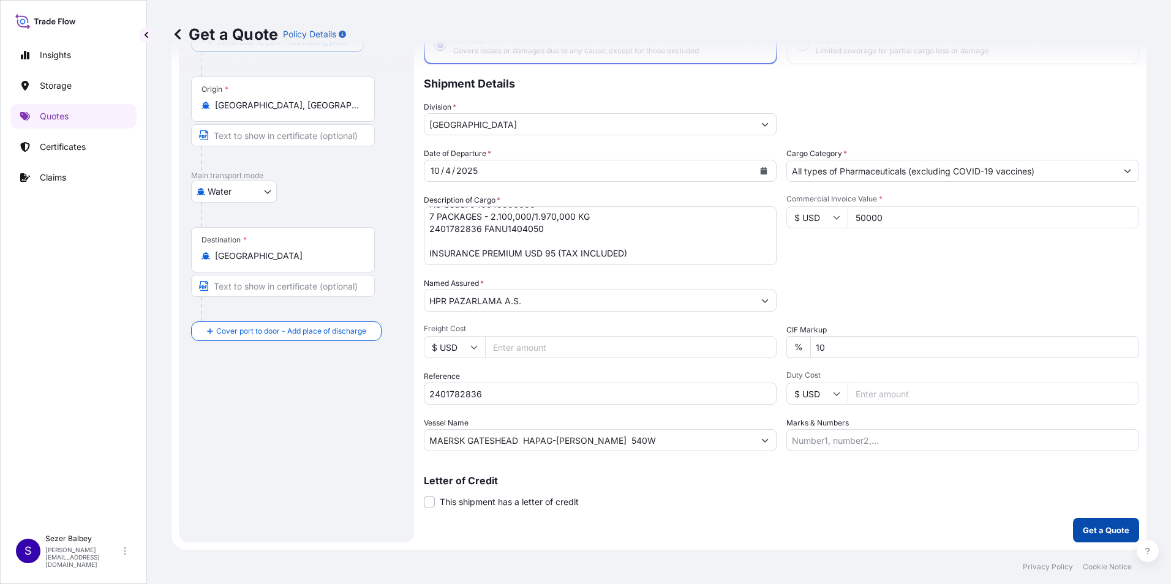
click at [1092, 532] on p "Get a Quote" at bounding box center [1106, 530] width 47 height 12
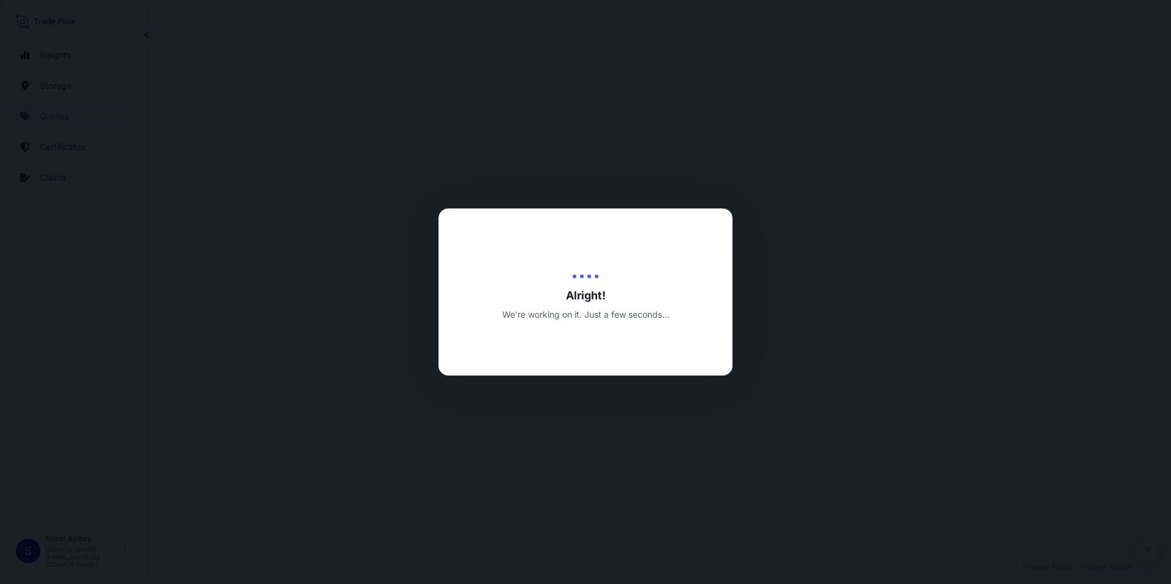
select select "Water"
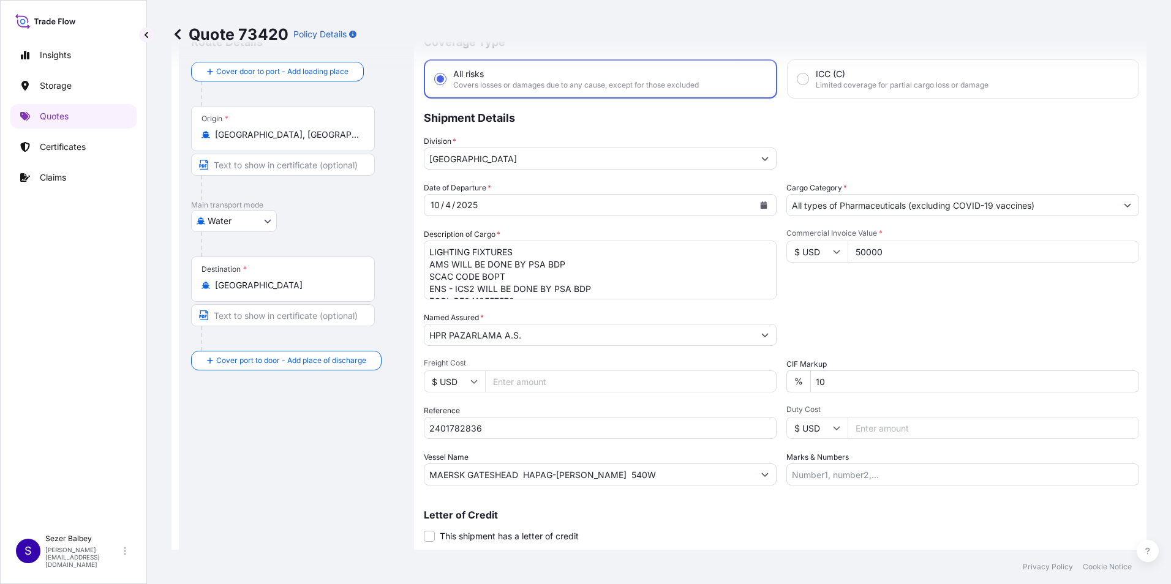
scroll to position [37, 0]
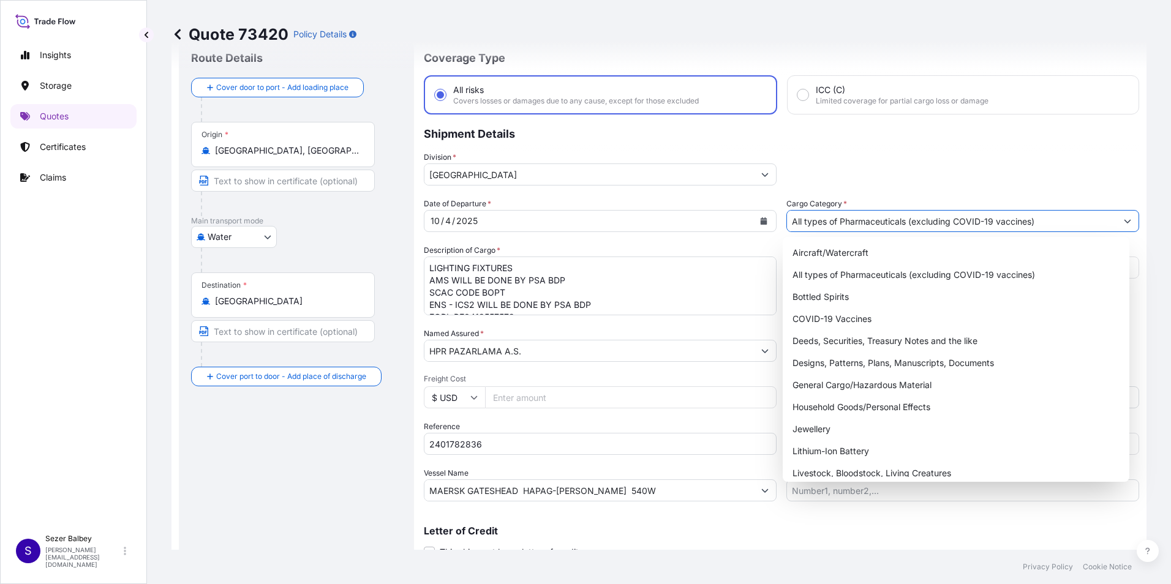
click at [1124, 221] on icon "Show suggestions" at bounding box center [1127, 220] width 7 height 7
click at [810, 381] on div "General Cargo/Hazardous Material" at bounding box center [956, 385] width 337 height 22
type input "General Cargo/Hazardous Material"
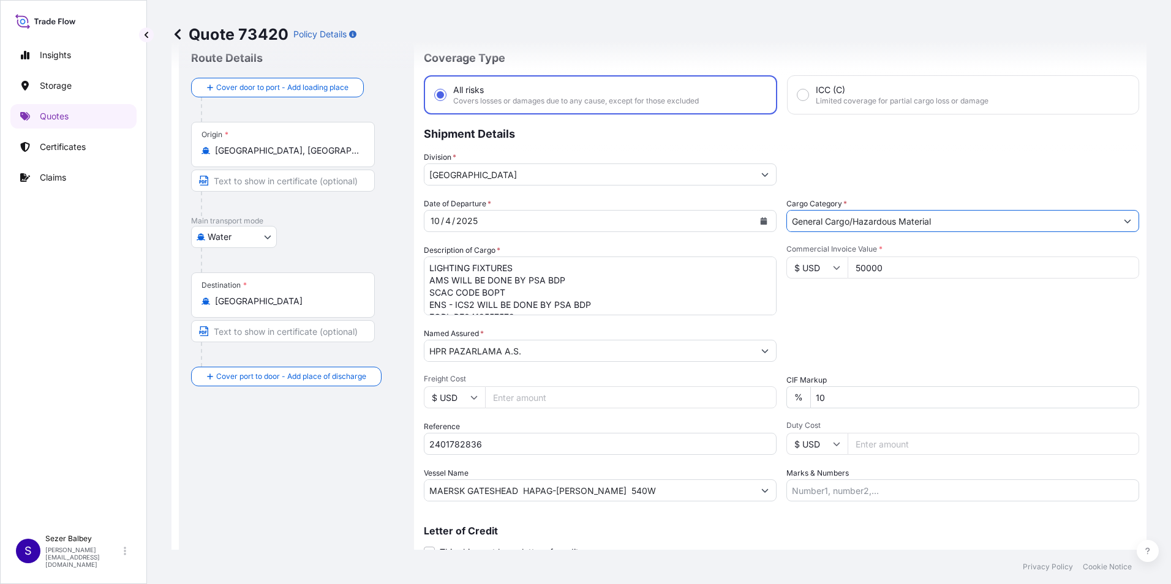
click at [891, 341] on div "Packing Category Type to search a container mode Please select a primary mode o…" at bounding box center [962, 345] width 353 height 34
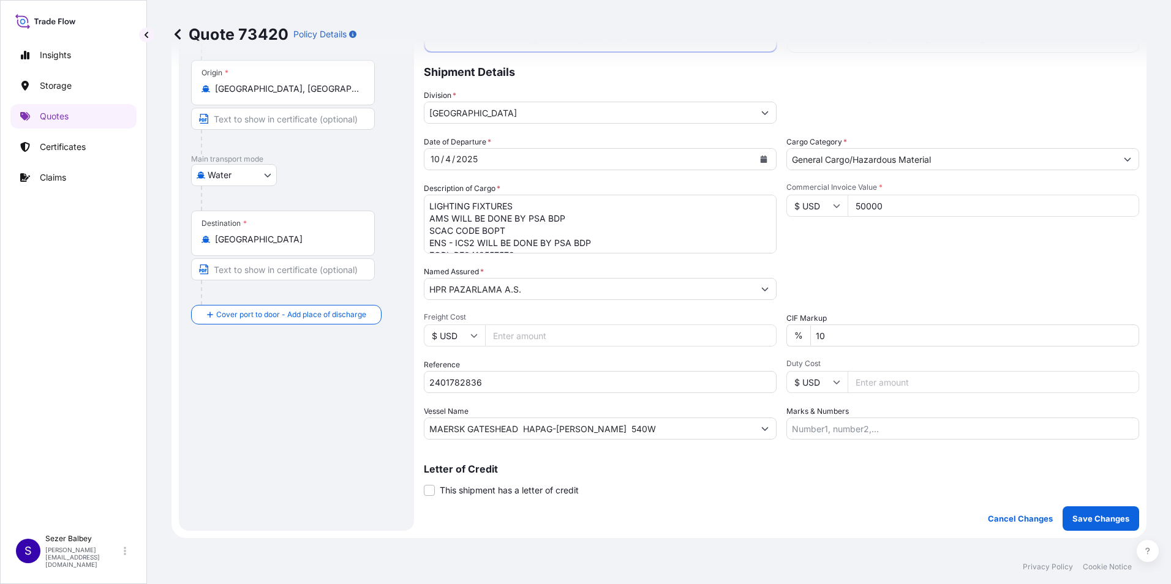
scroll to position [99, 0]
click at [1088, 522] on p "Save Changes" at bounding box center [1100, 519] width 57 height 12
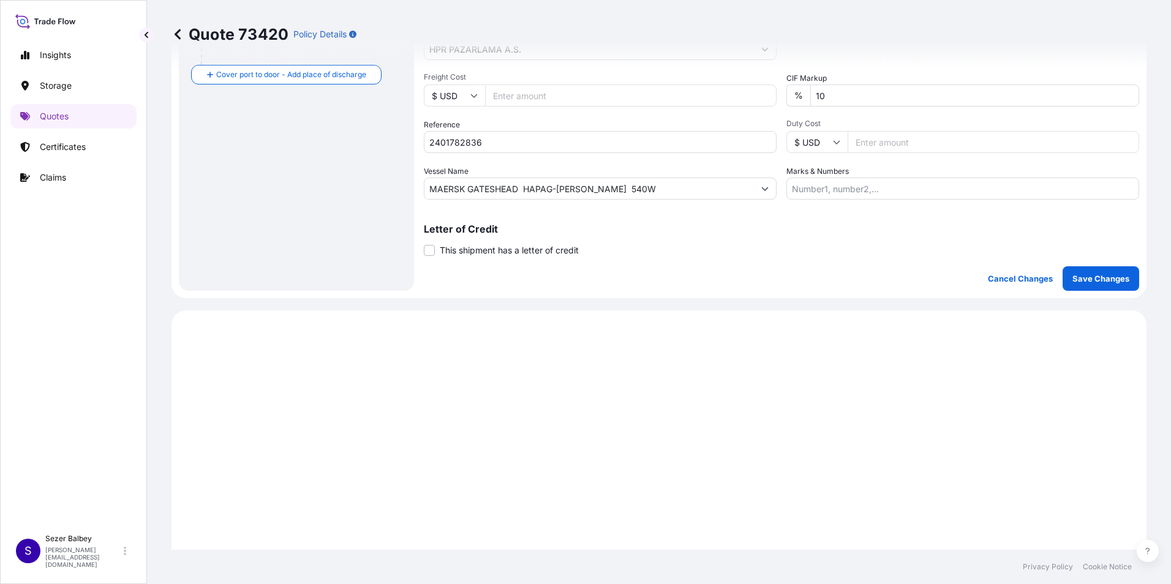
scroll to position [589, 0]
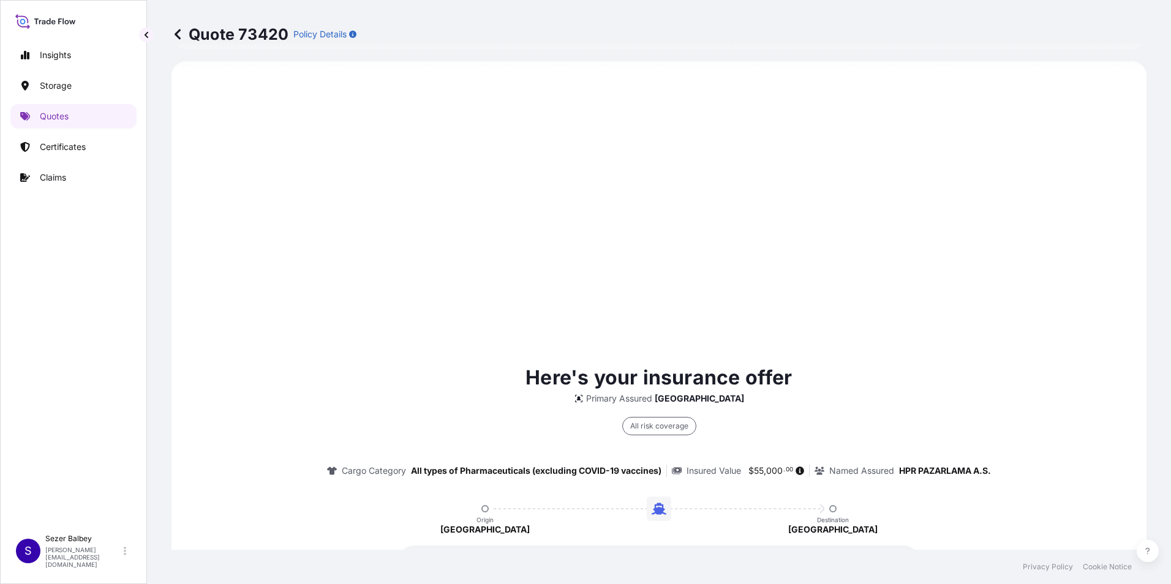
select select "Water"
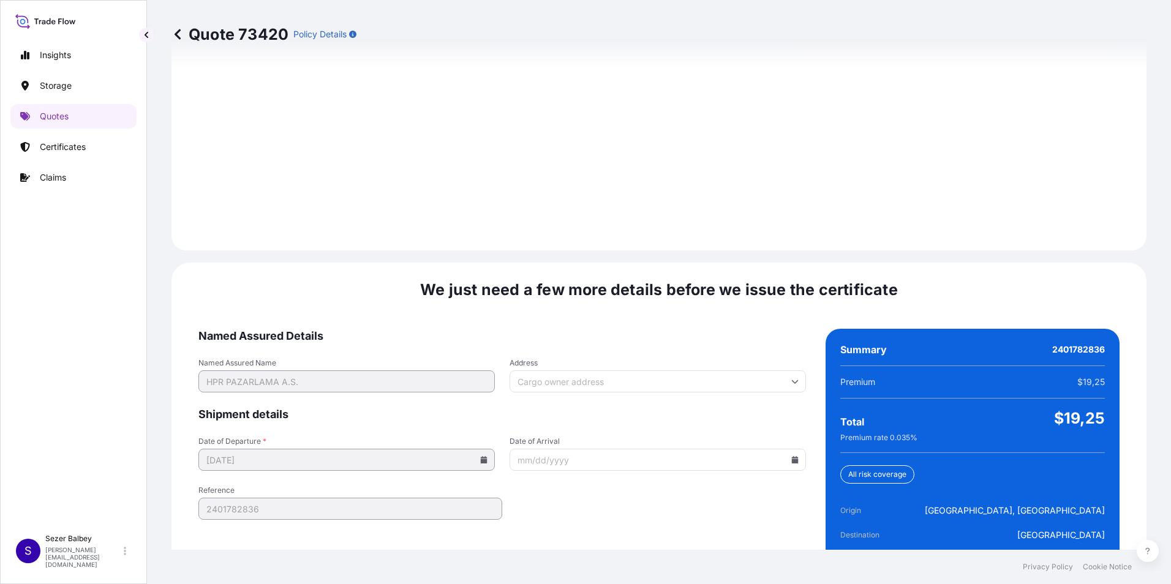
scroll to position [1725, 0]
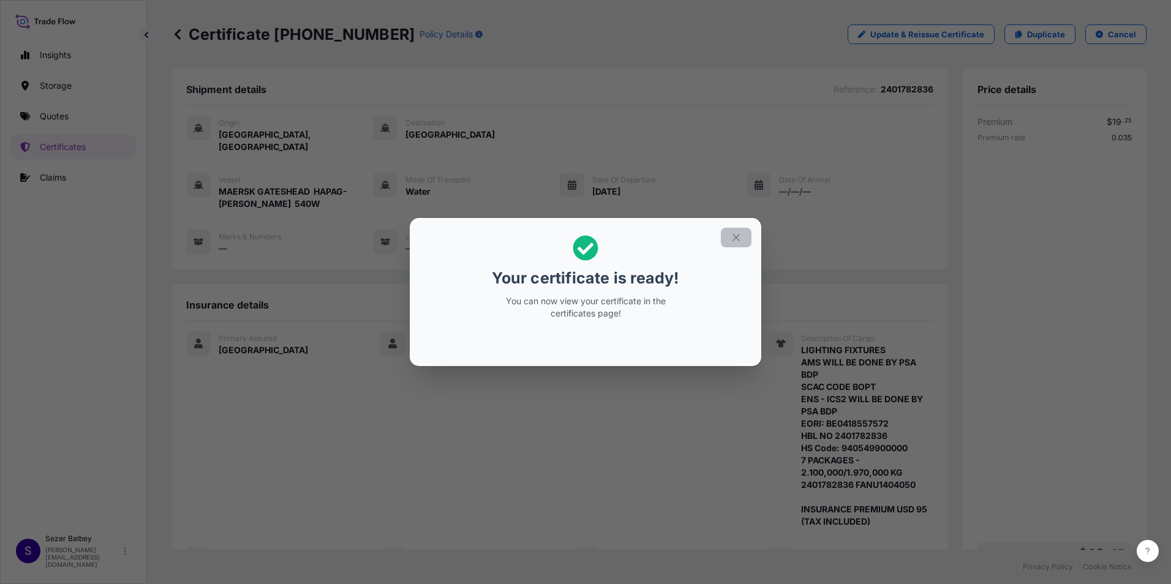
click at [736, 243] on icon "button" at bounding box center [736, 237] width 11 height 11
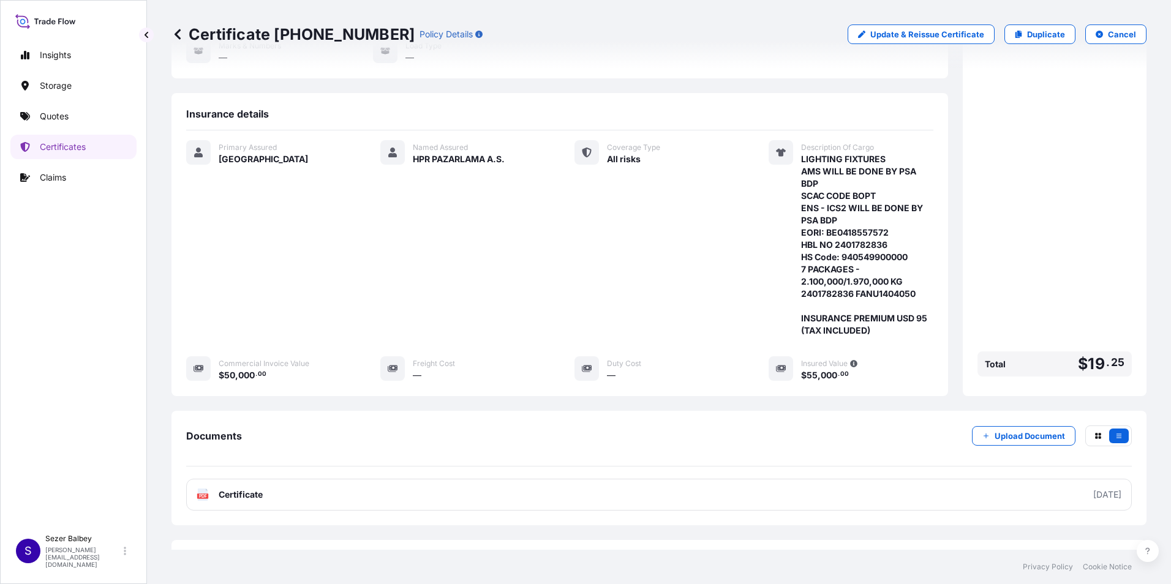
scroll to position [170, 0]
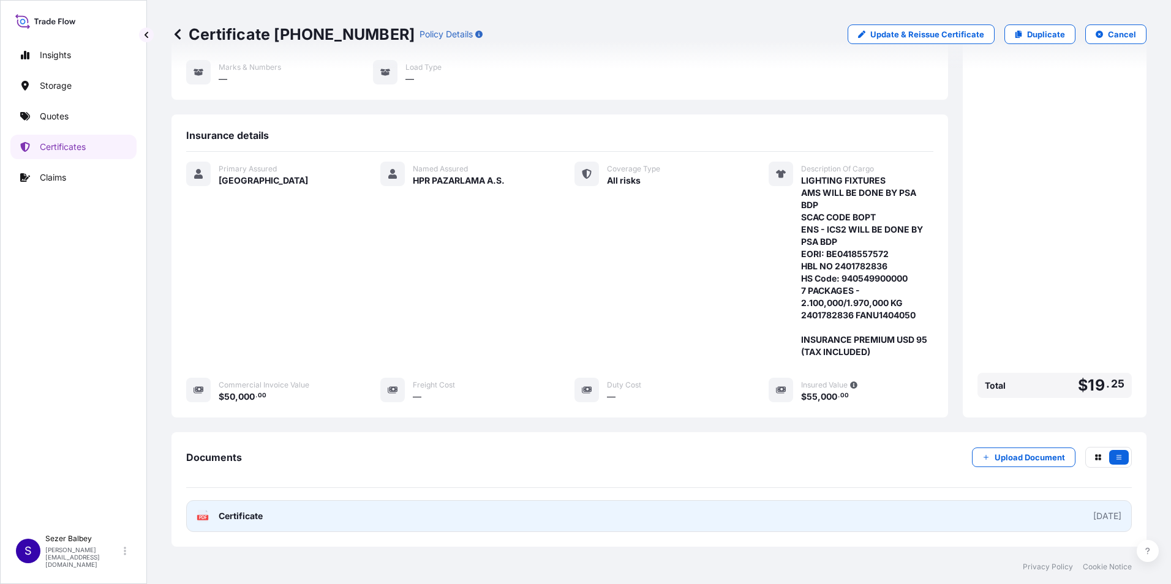
click at [231, 510] on span "Certificate" at bounding box center [241, 516] width 44 height 12
